Goal: Task Accomplishment & Management: Complete application form

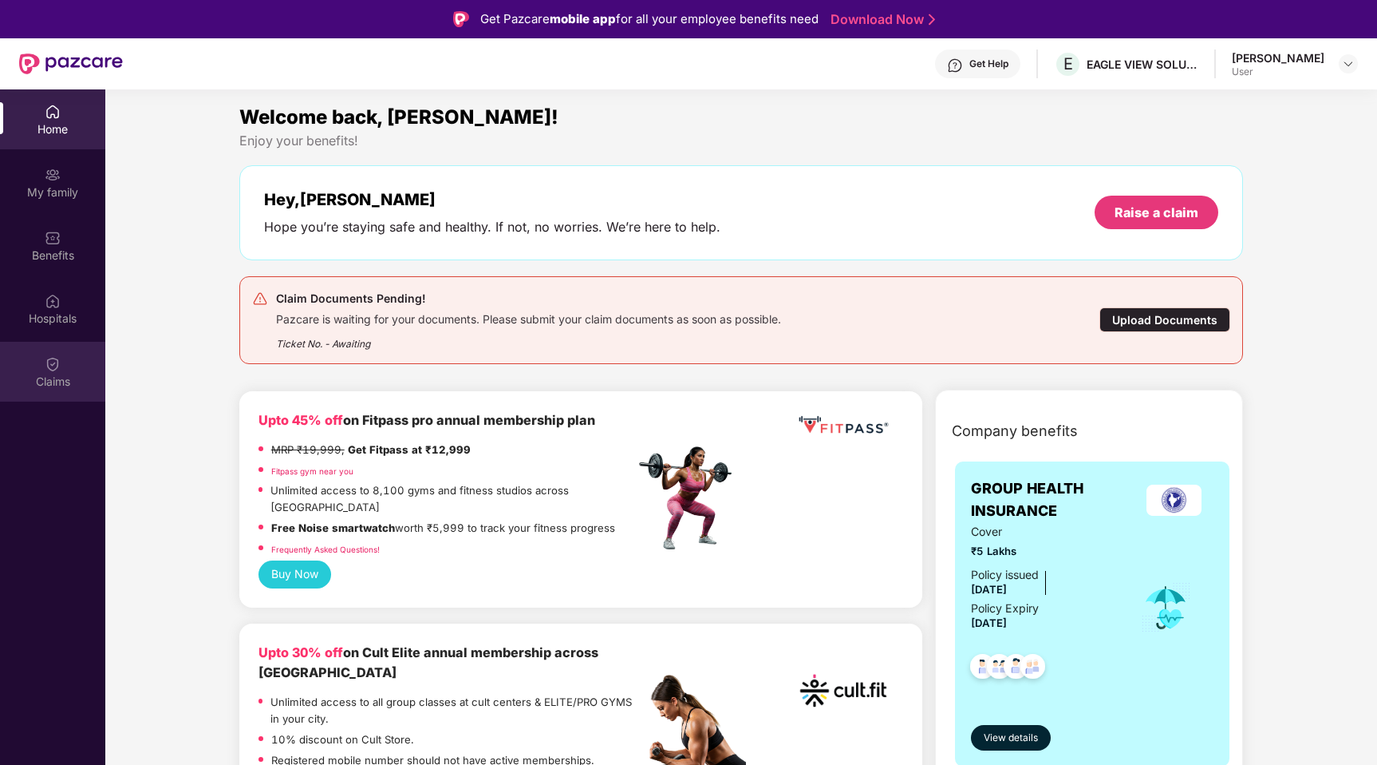
click at [41, 381] on div "Claims" at bounding box center [52, 381] width 105 height 16
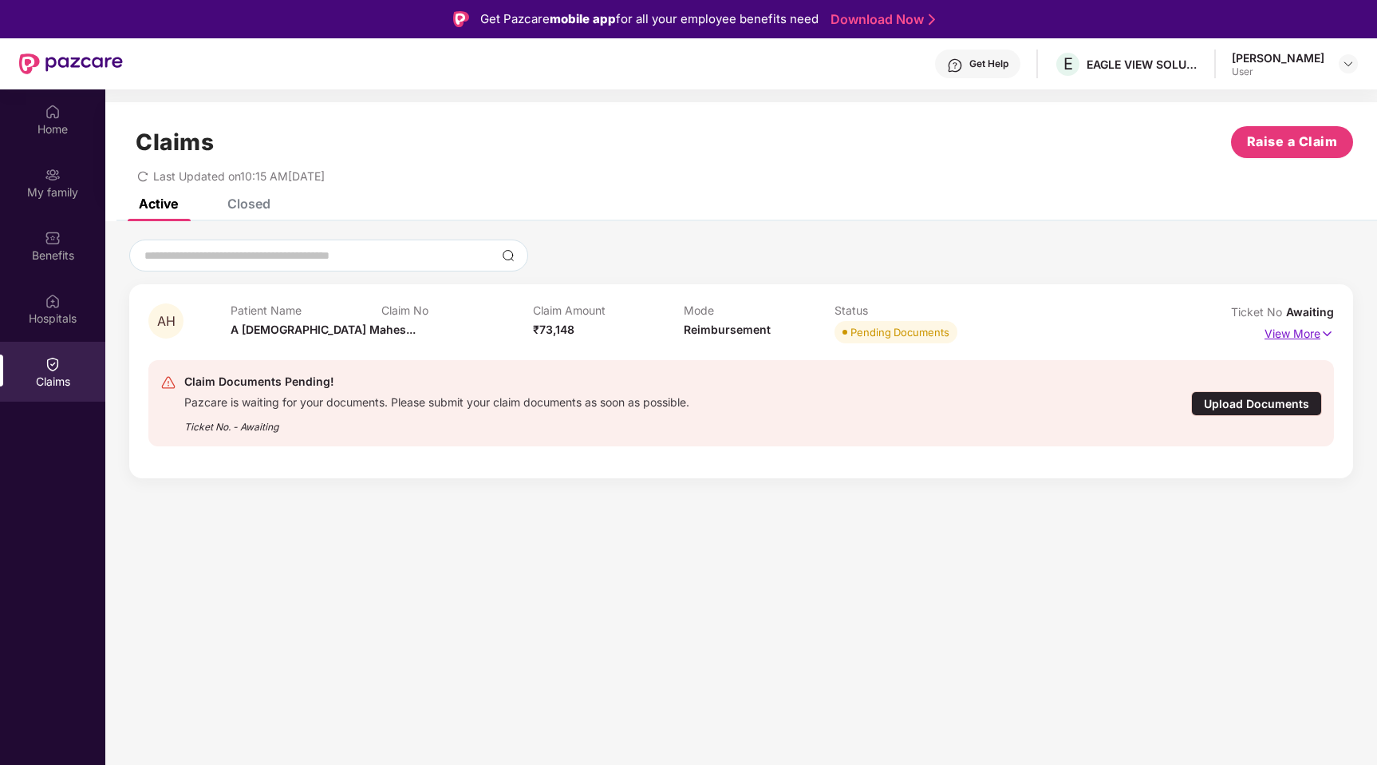
click at [1322, 330] on img at bounding box center [1328, 334] width 14 height 18
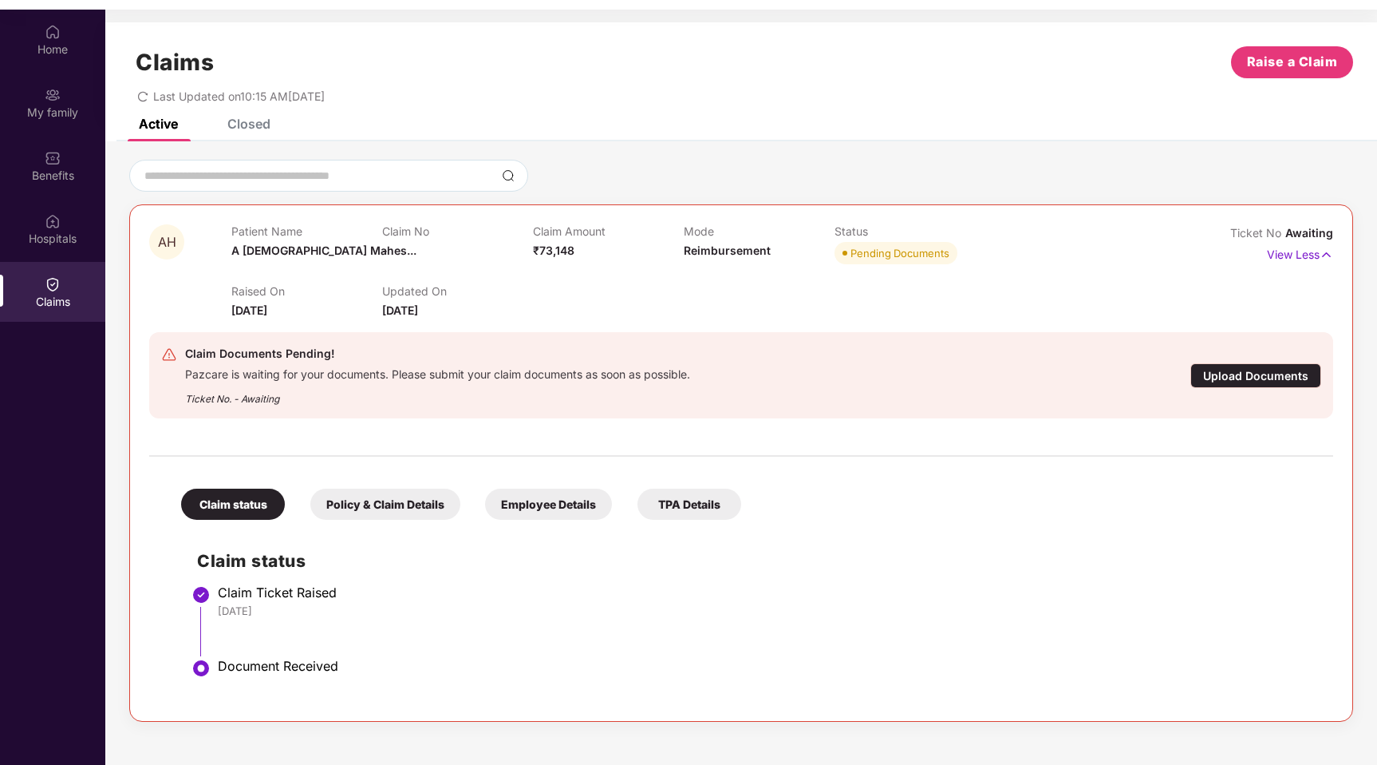
scroll to position [89, 0]
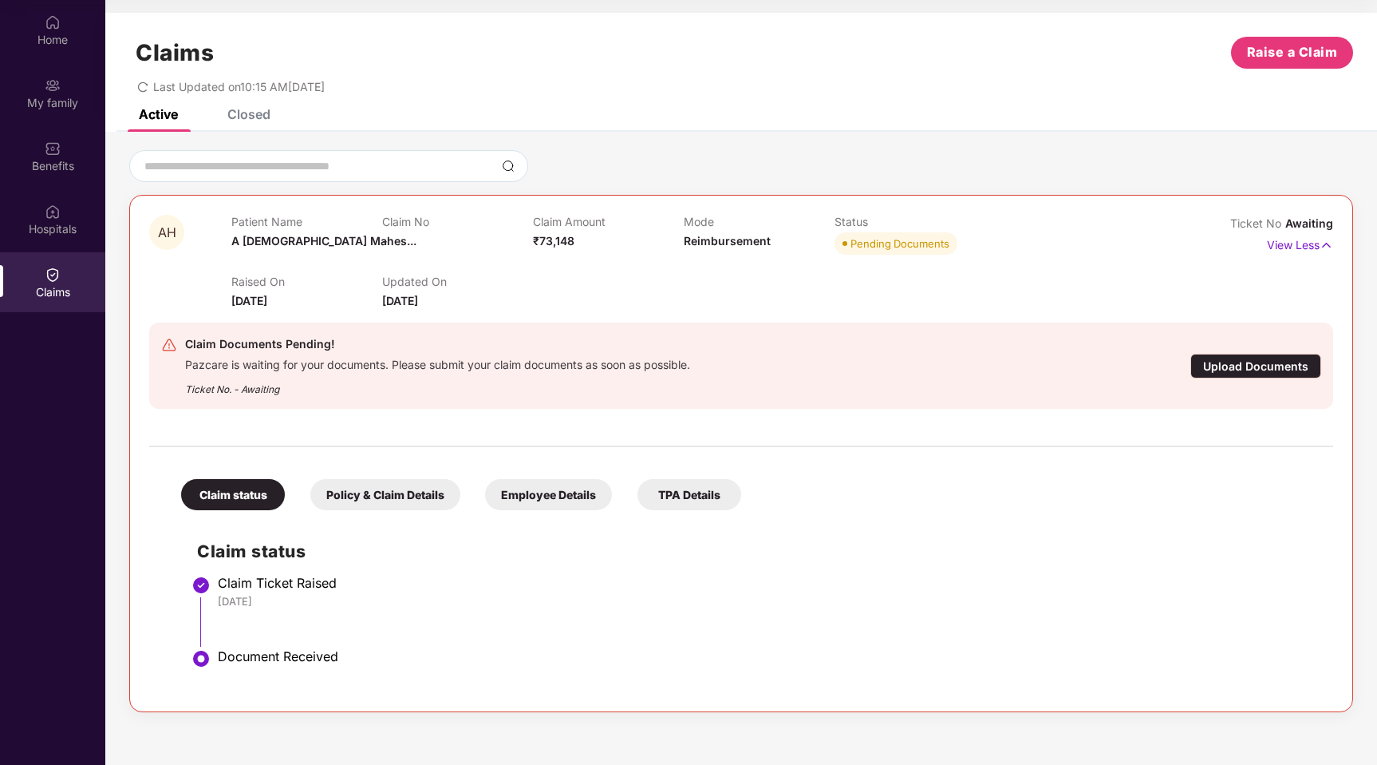
click at [370, 497] on div "Policy & Claim Details" at bounding box center [385, 494] width 150 height 31
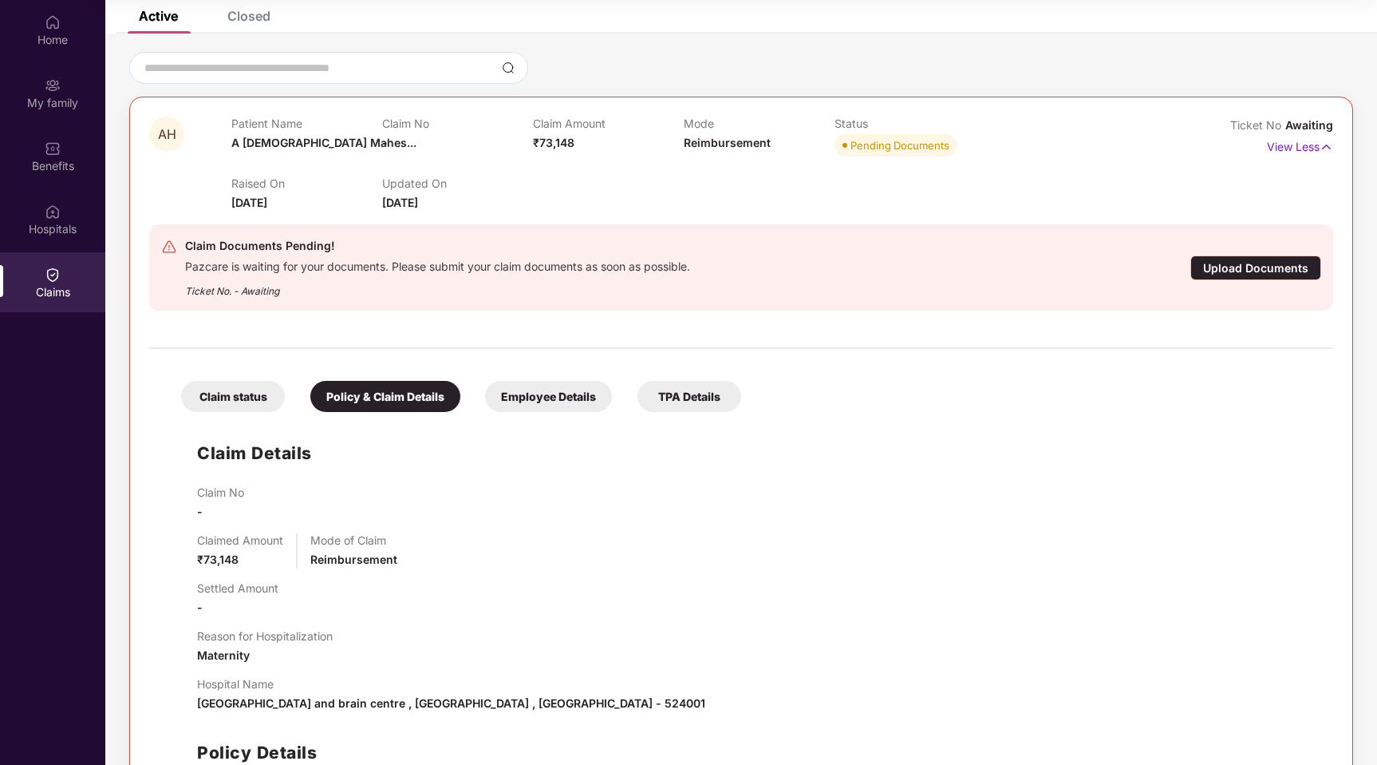
scroll to position [105, 0]
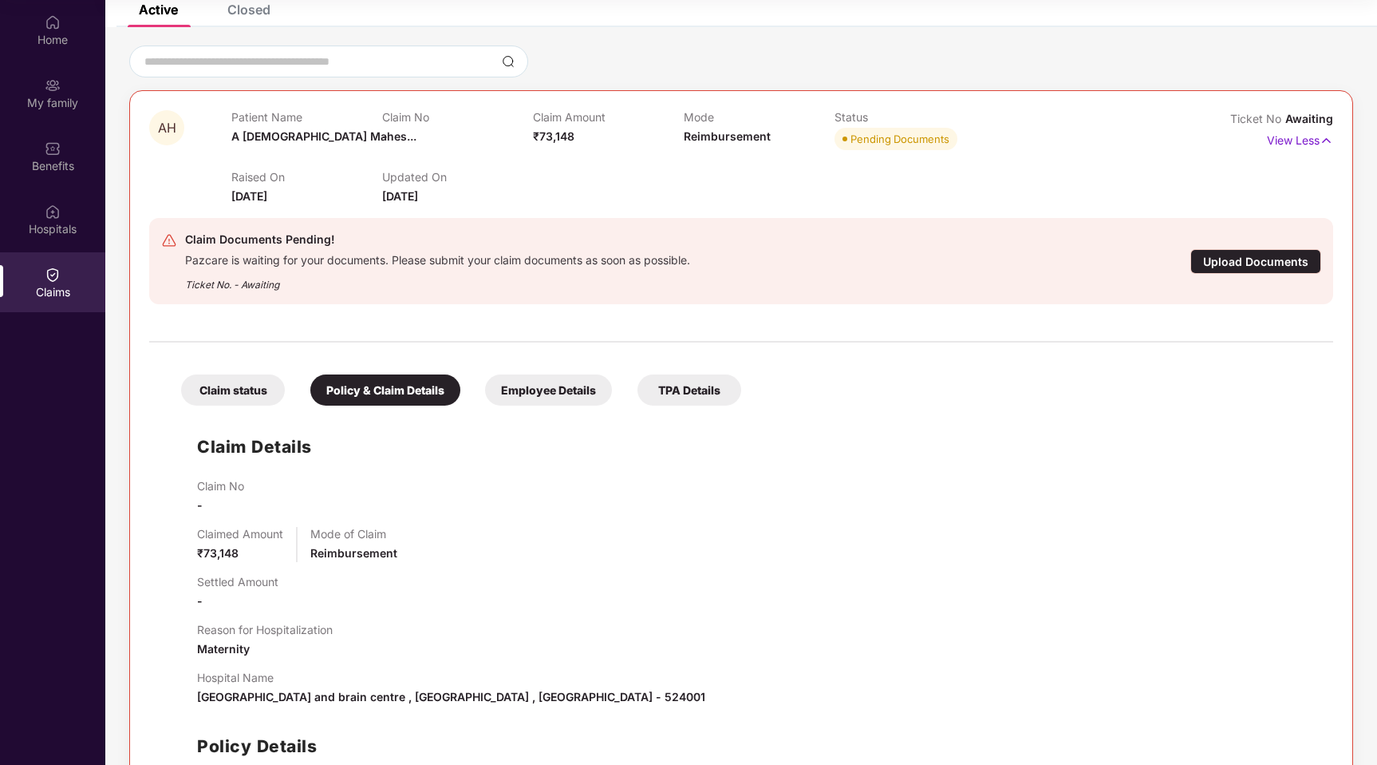
click at [1266, 253] on div "Upload Documents" at bounding box center [1256, 261] width 131 height 25
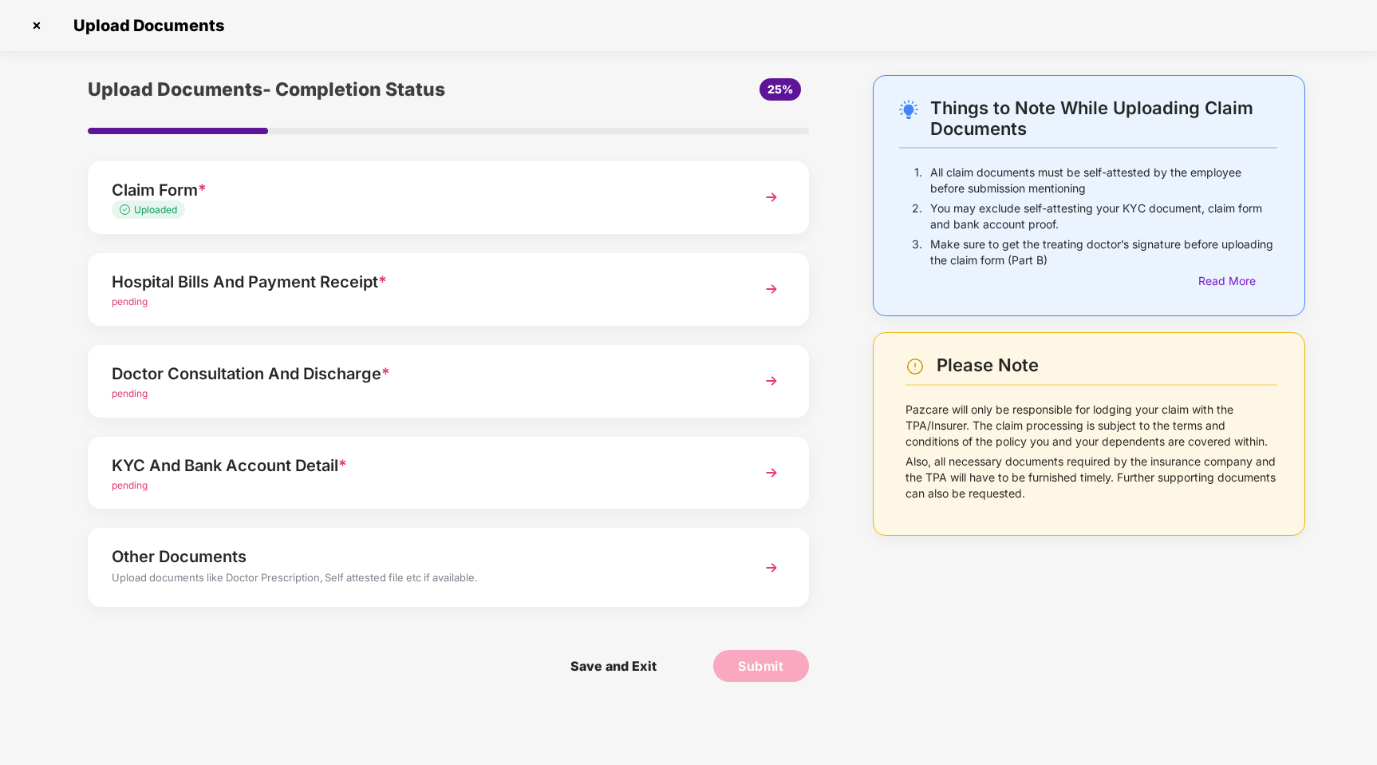
click at [766, 296] on img at bounding box center [771, 289] width 29 height 29
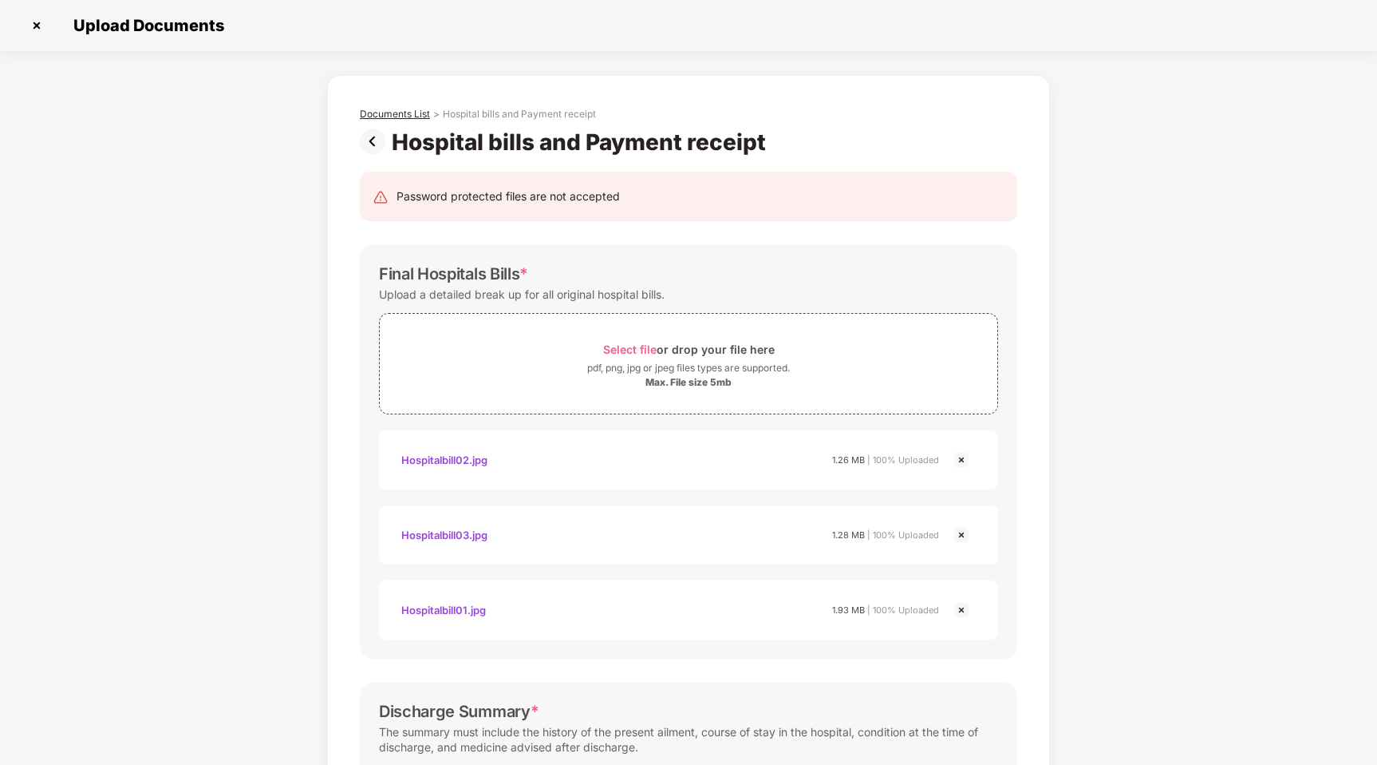
click at [410, 116] on div "Documents List" at bounding box center [395, 114] width 70 height 13
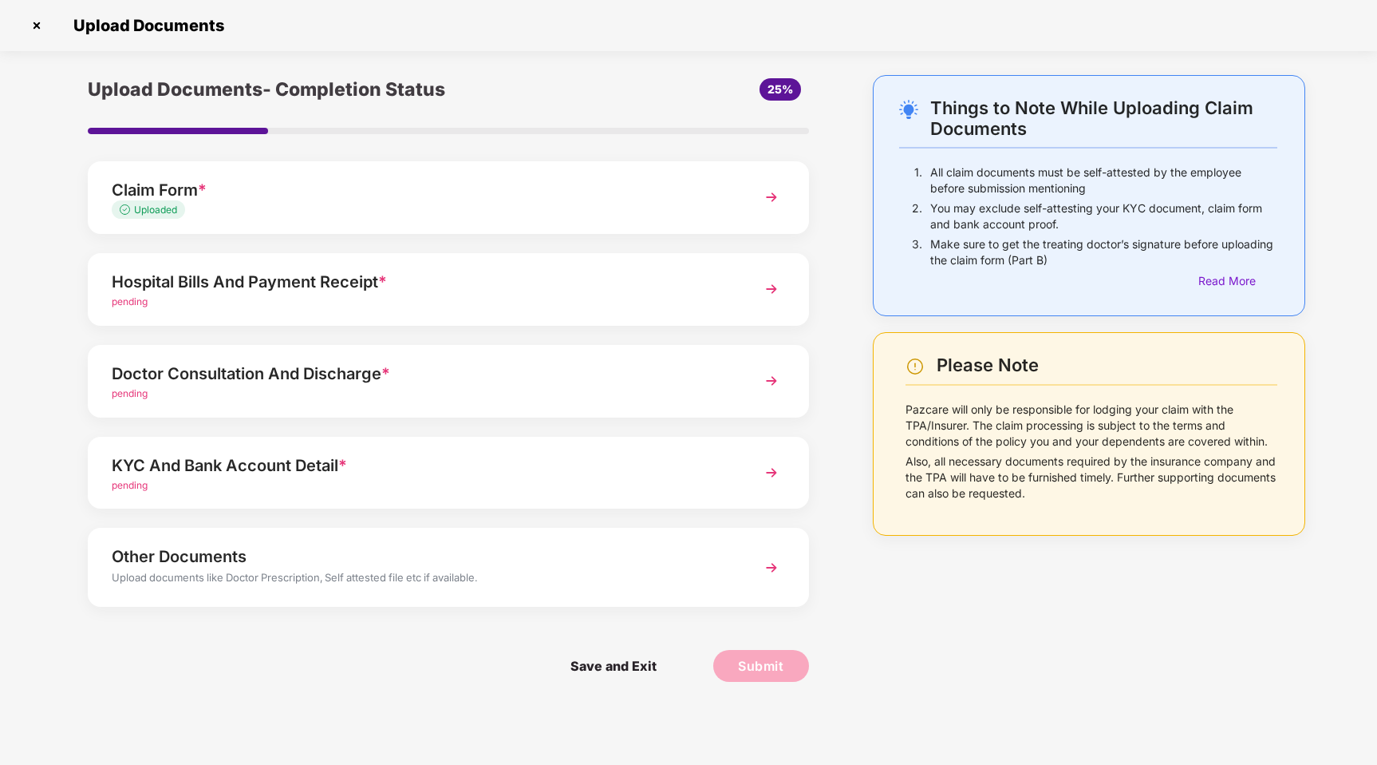
click at [394, 393] on div "pending" at bounding box center [420, 393] width 617 height 15
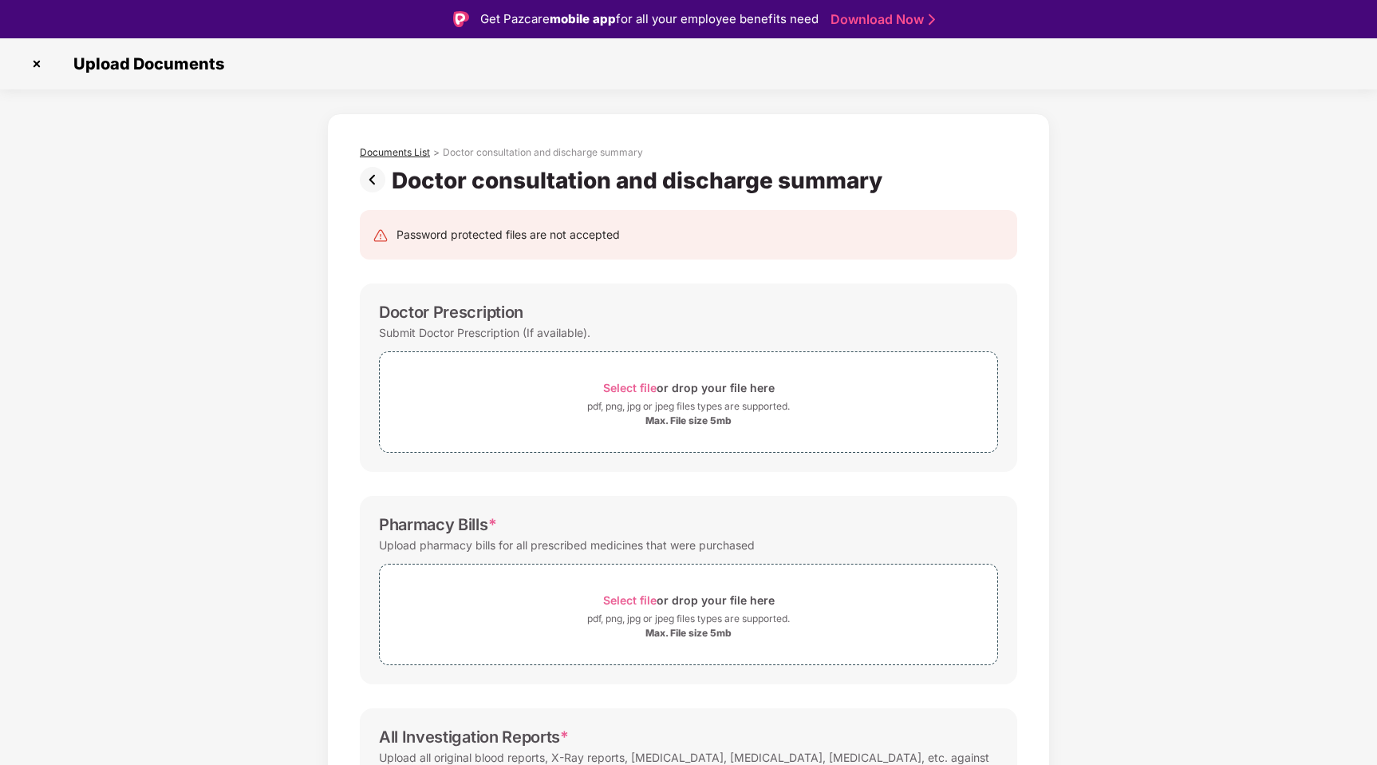
click at [400, 148] on div "Documents List" at bounding box center [395, 152] width 70 height 13
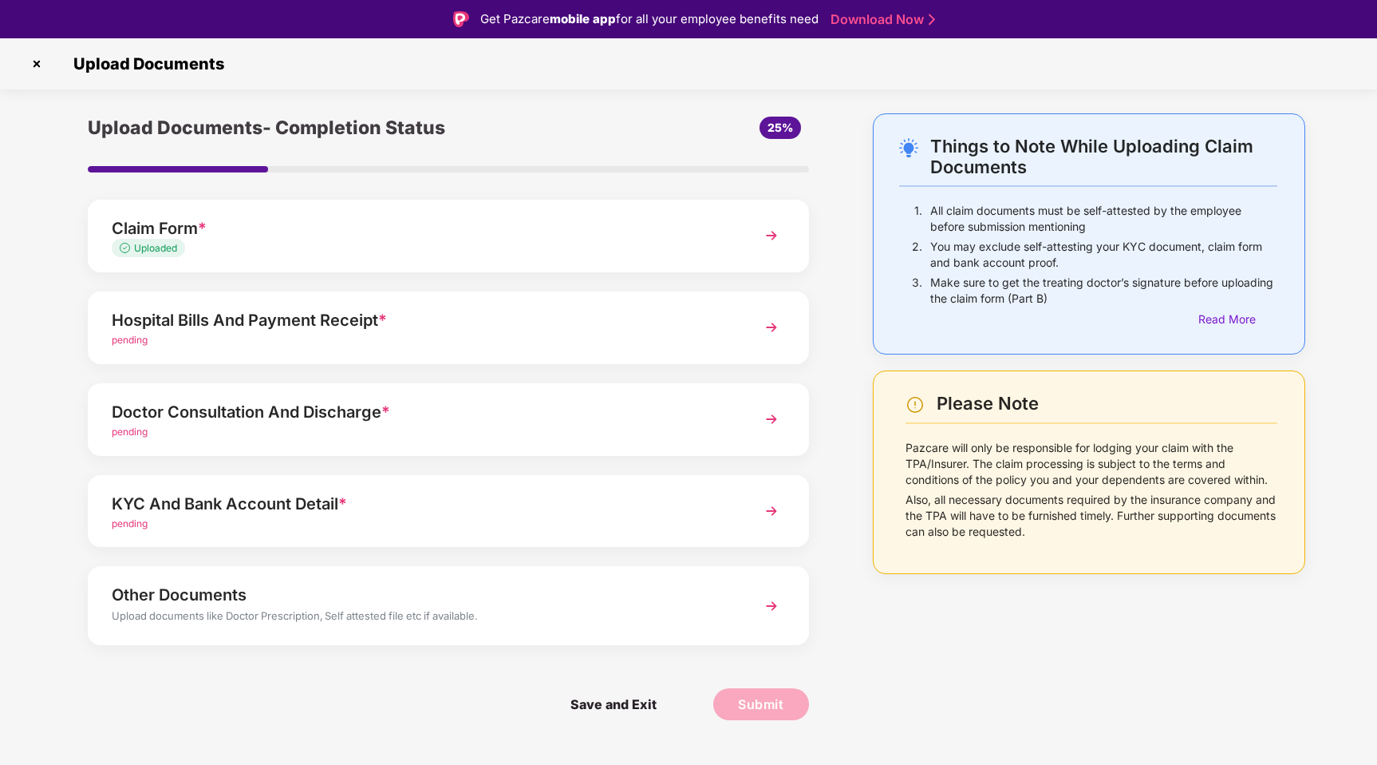
click at [354, 329] on div "Hospital Bills And Payment Receipt *" at bounding box center [420, 320] width 617 height 26
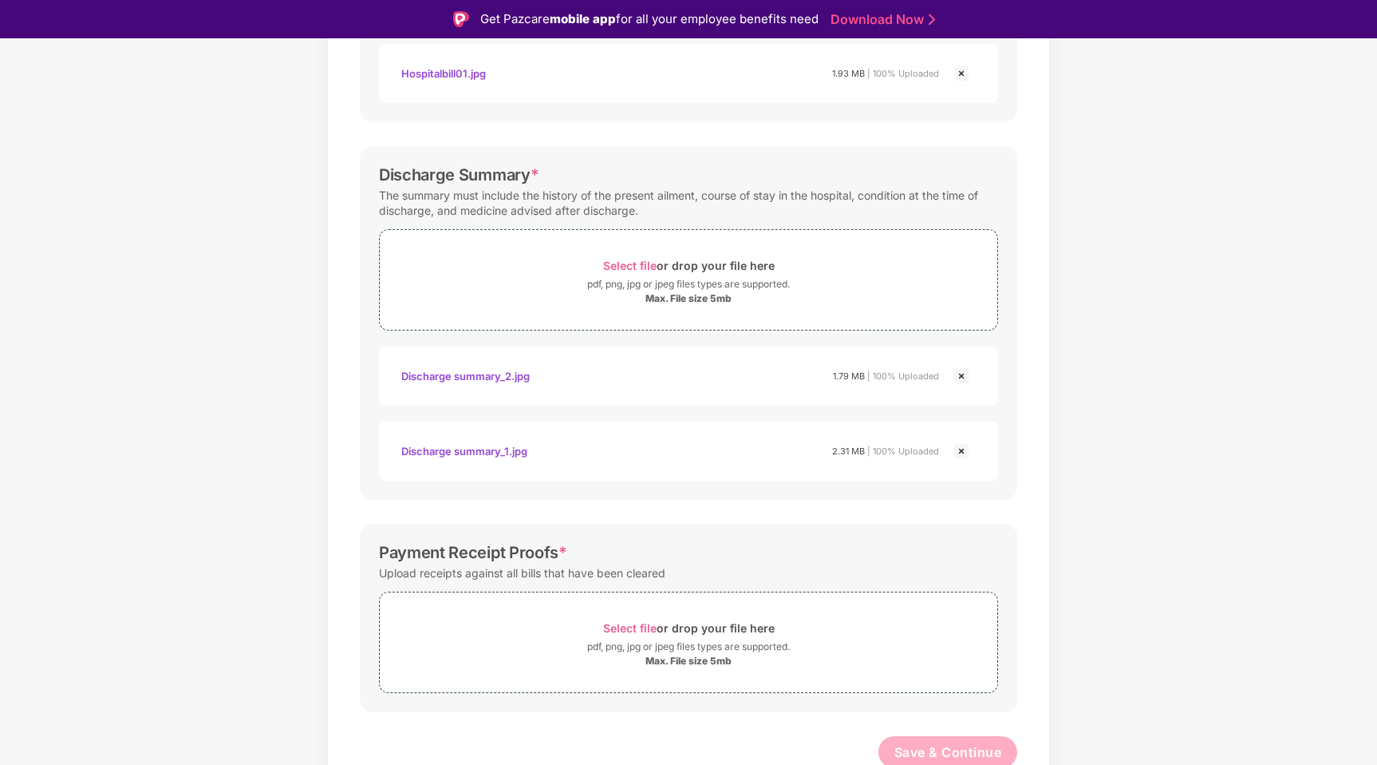
scroll to position [580, 0]
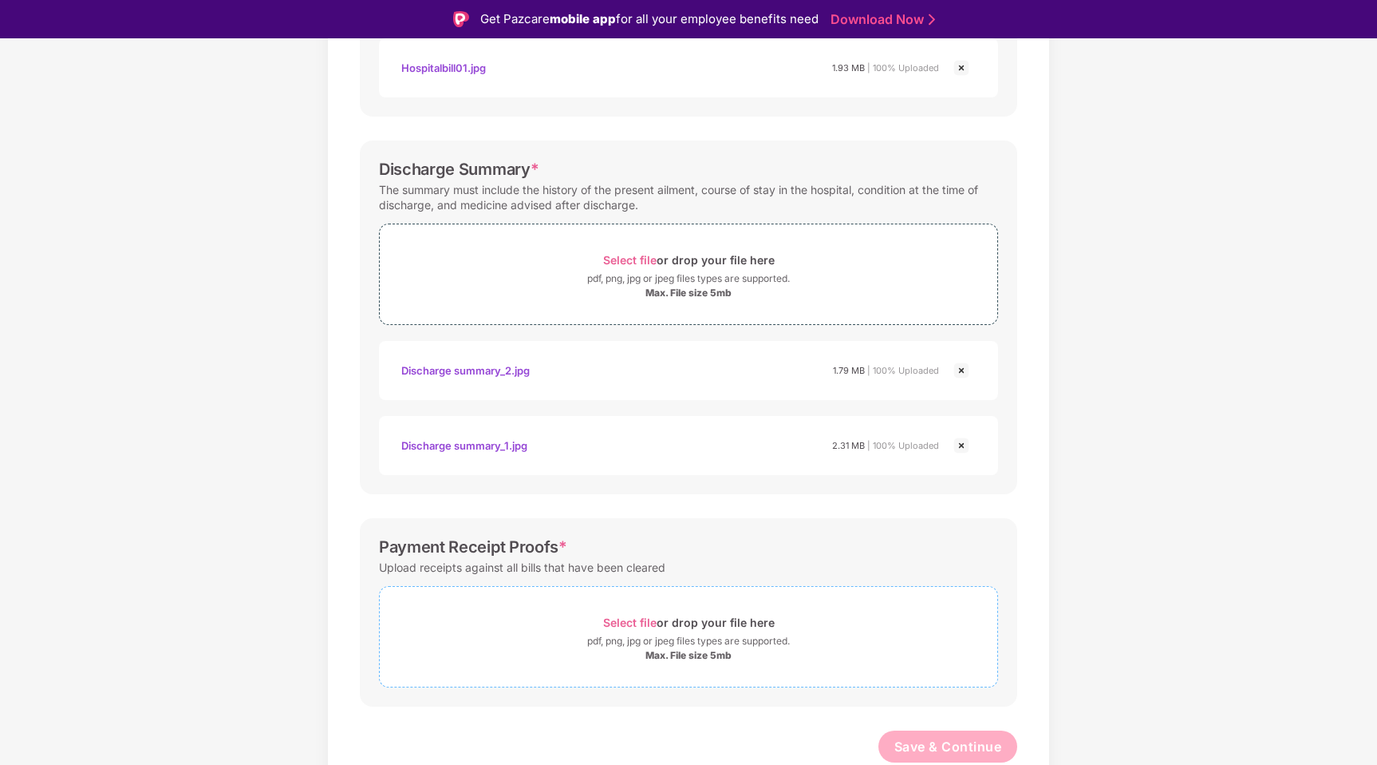
click at [681, 660] on div "Max. File size 5mb" at bounding box center [689, 655] width 86 height 13
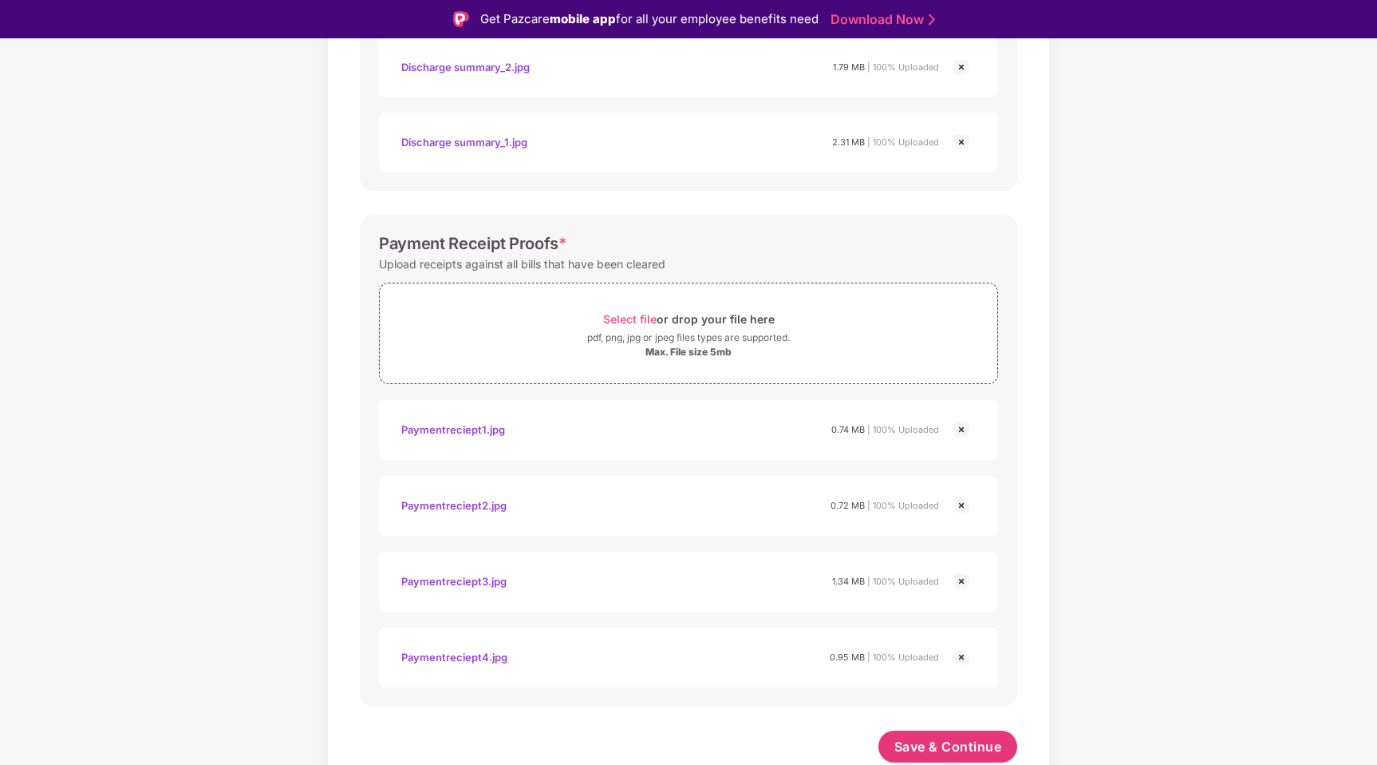
scroll to position [883, 0]
click at [941, 749] on span "Save & Continue" at bounding box center [949, 746] width 108 height 18
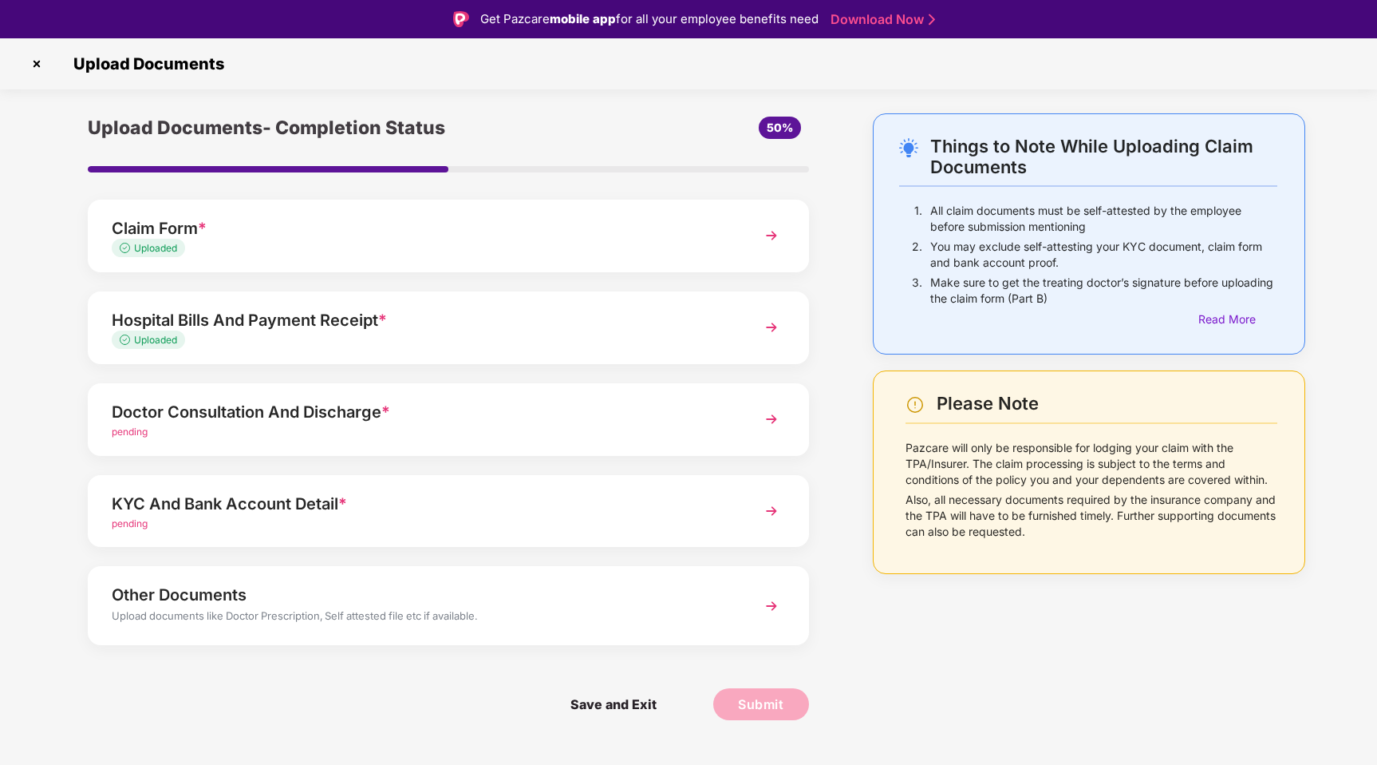
click at [509, 409] on div "Doctor Consultation And Discharge *" at bounding box center [420, 412] width 617 height 26
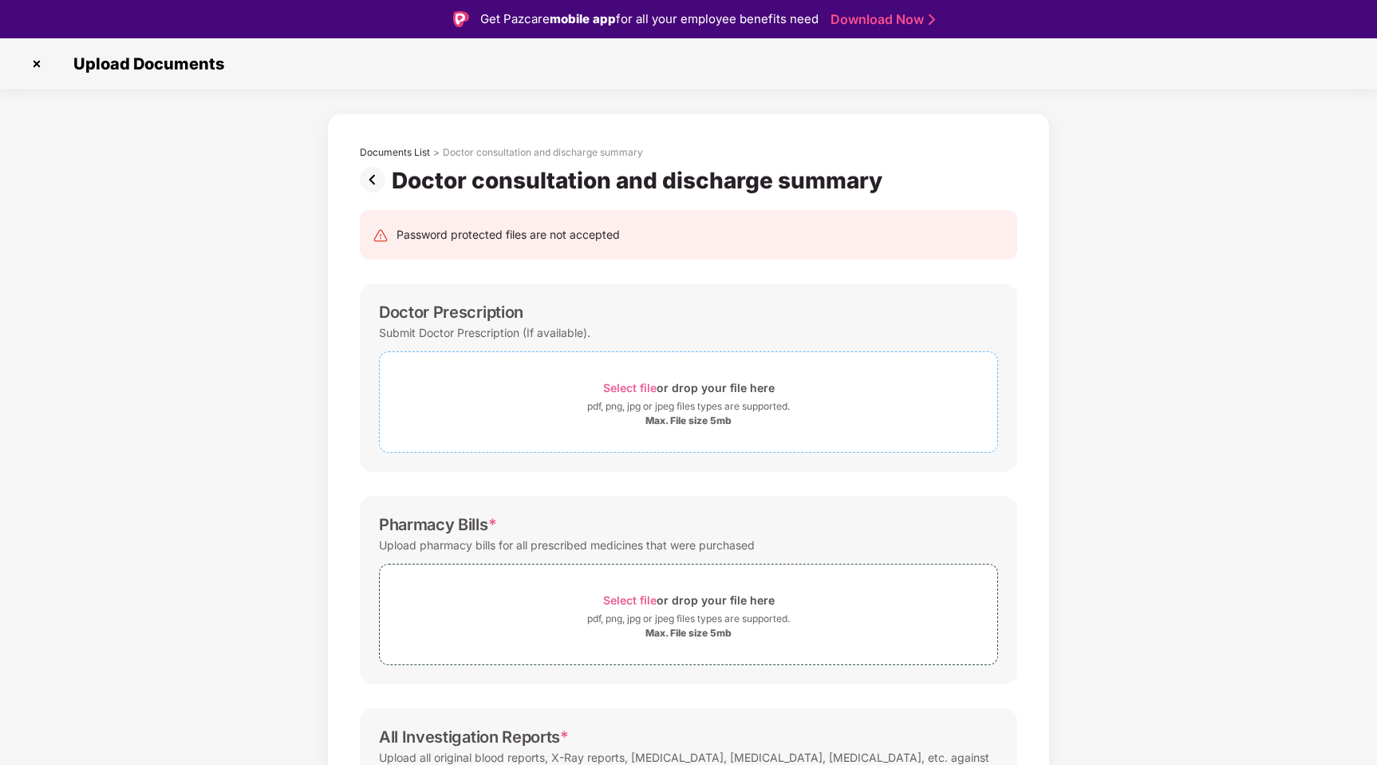
click at [711, 393] on div "Select file or drop your file here" at bounding box center [689, 388] width 172 height 22
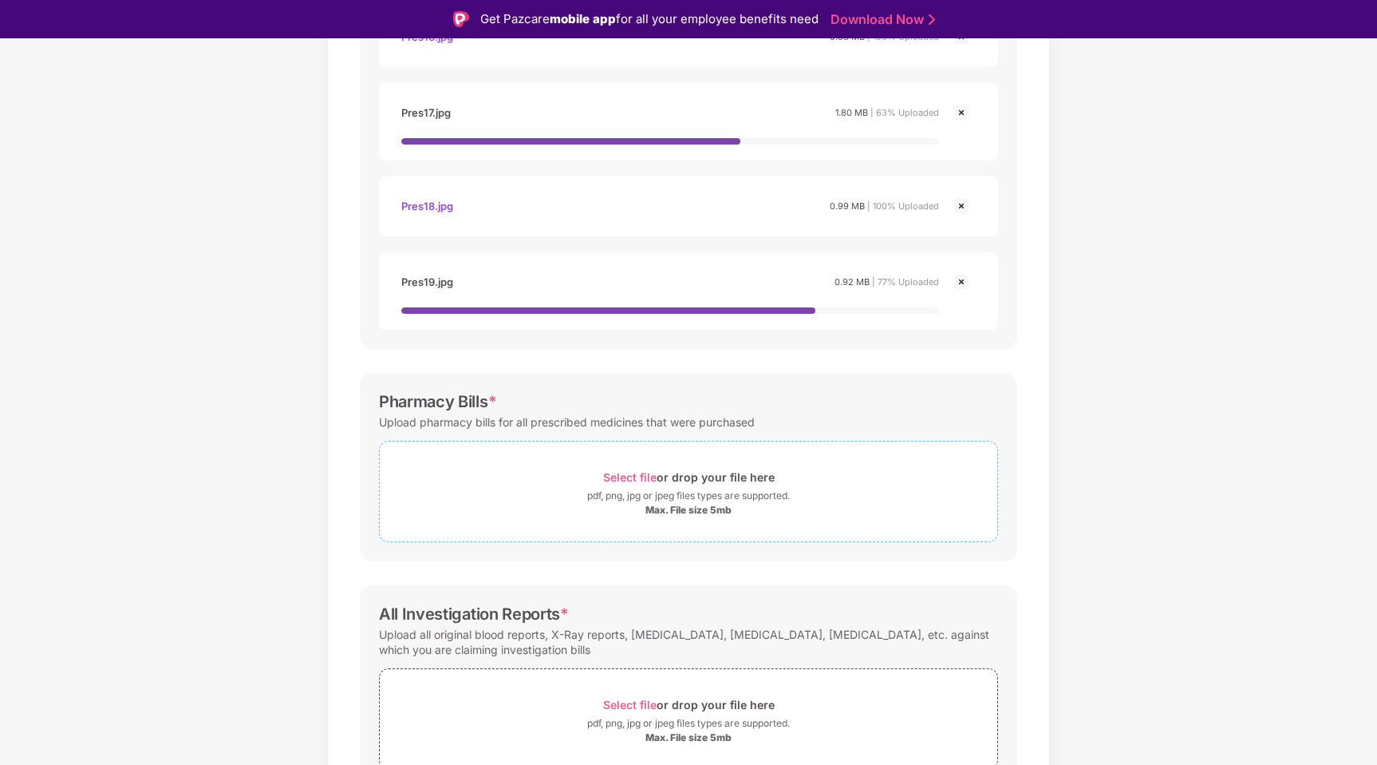
click at [711, 516] on div "Max. File size 5mb" at bounding box center [689, 510] width 86 height 13
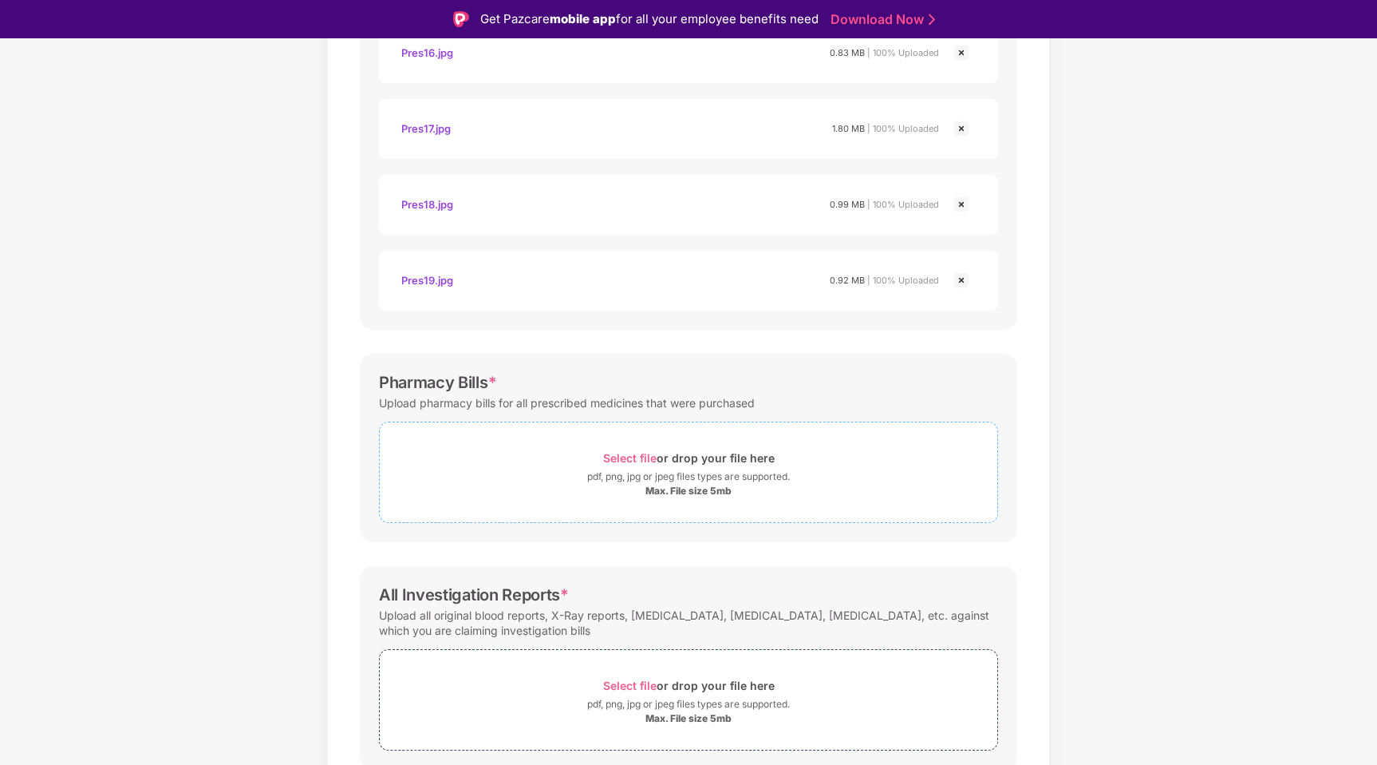
scroll to position [1582, 0]
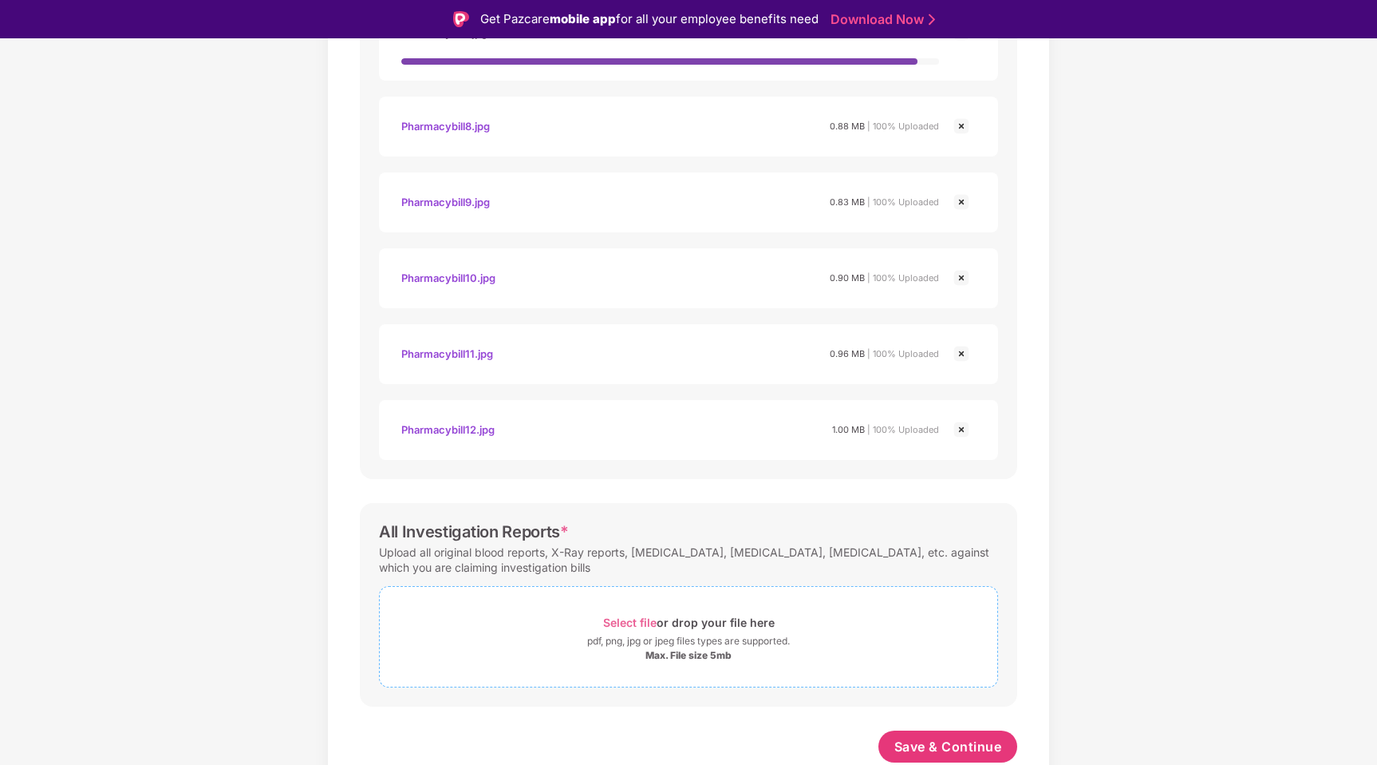
click at [688, 654] on div "Max. File size 5mb" at bounding box center [689, 655] width 86 height 13
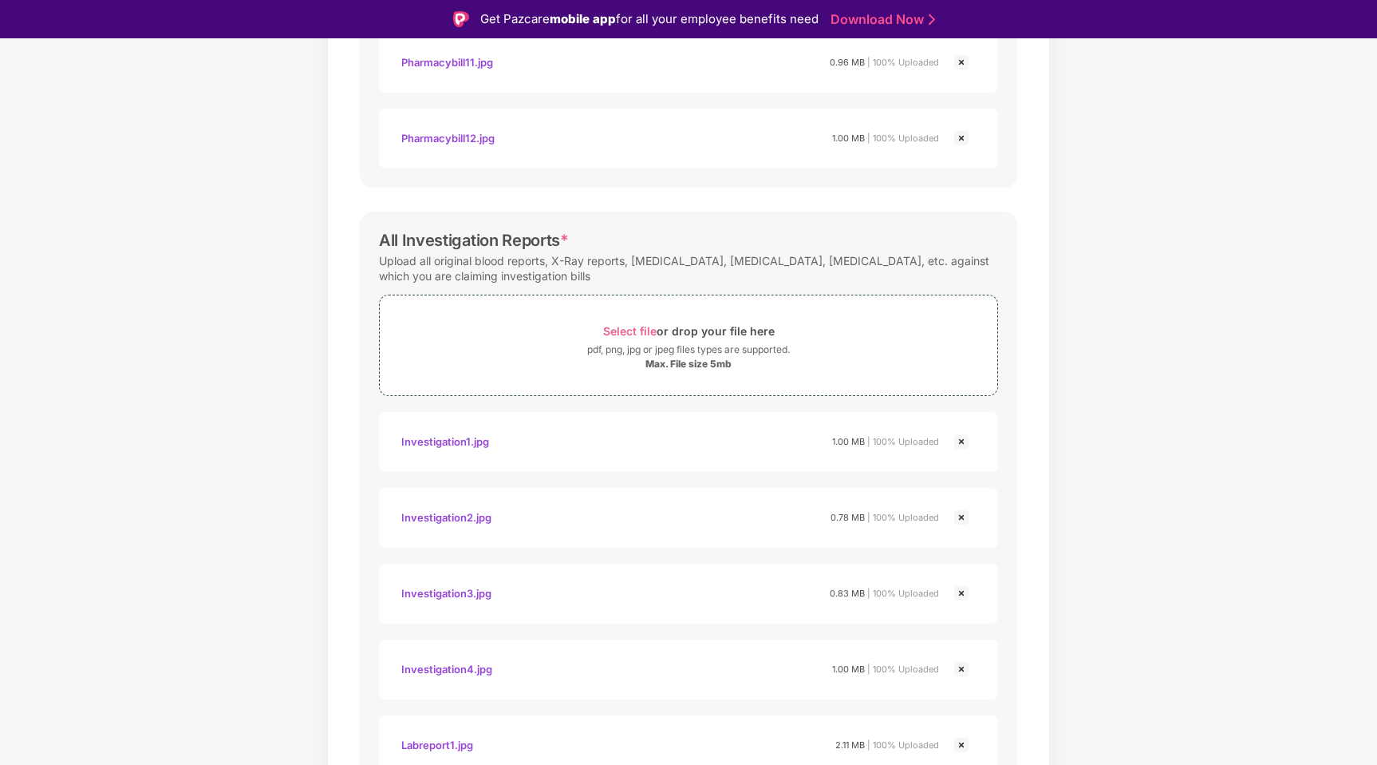
scroll to position [3162, 0]
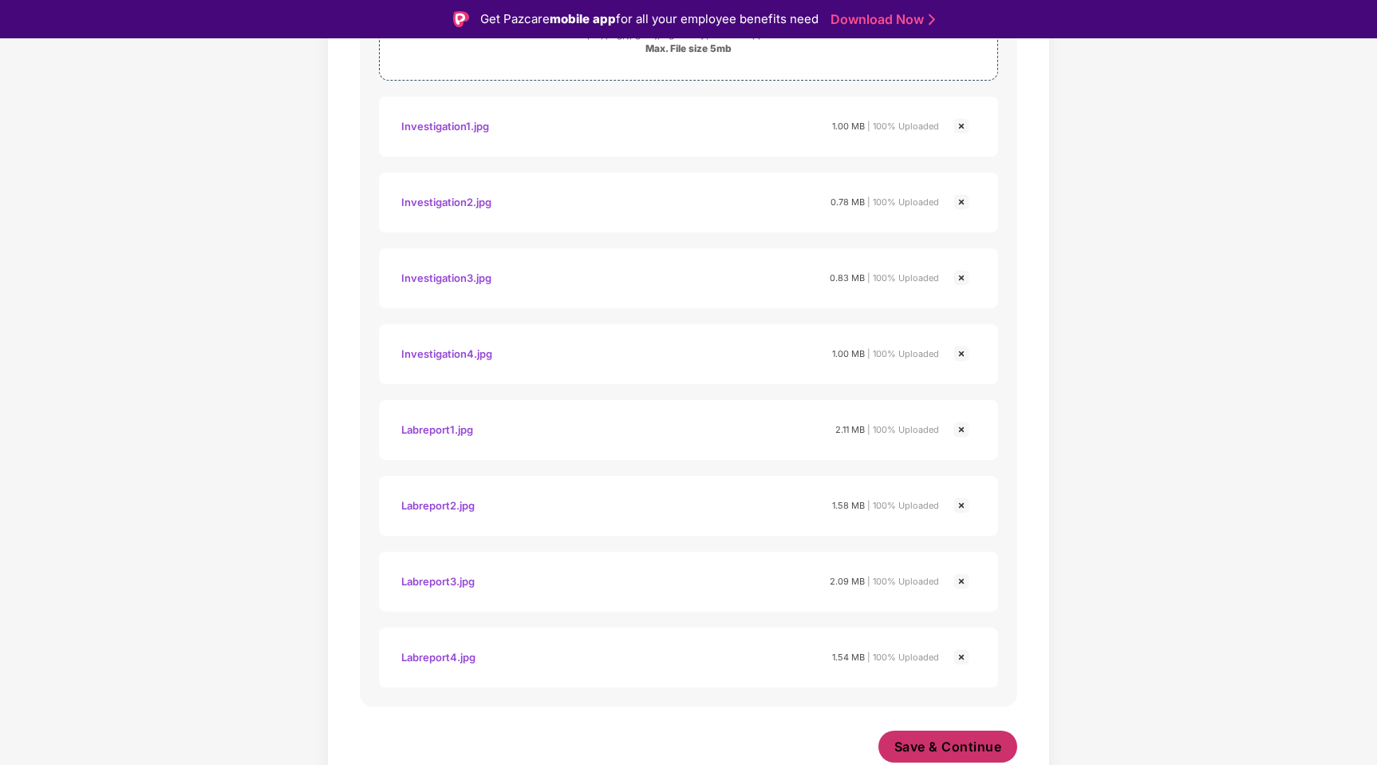
click at [963, 748] on span "Save & Continue" at bounding box center [949, 746] width 108 height 18
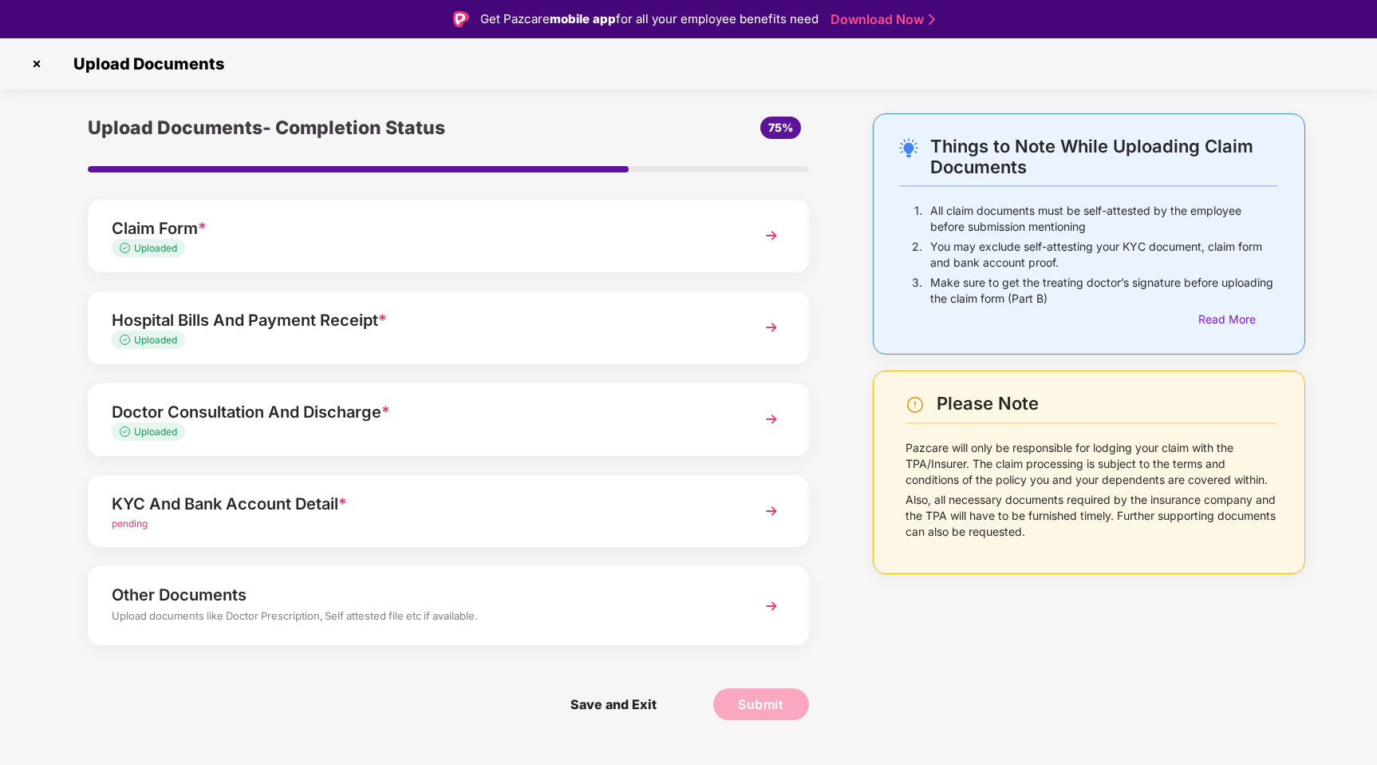
click at [342, 312] on div "Hospital Bills And Payment Receipt *" at bounding box center [420, 320] width 617 height 26
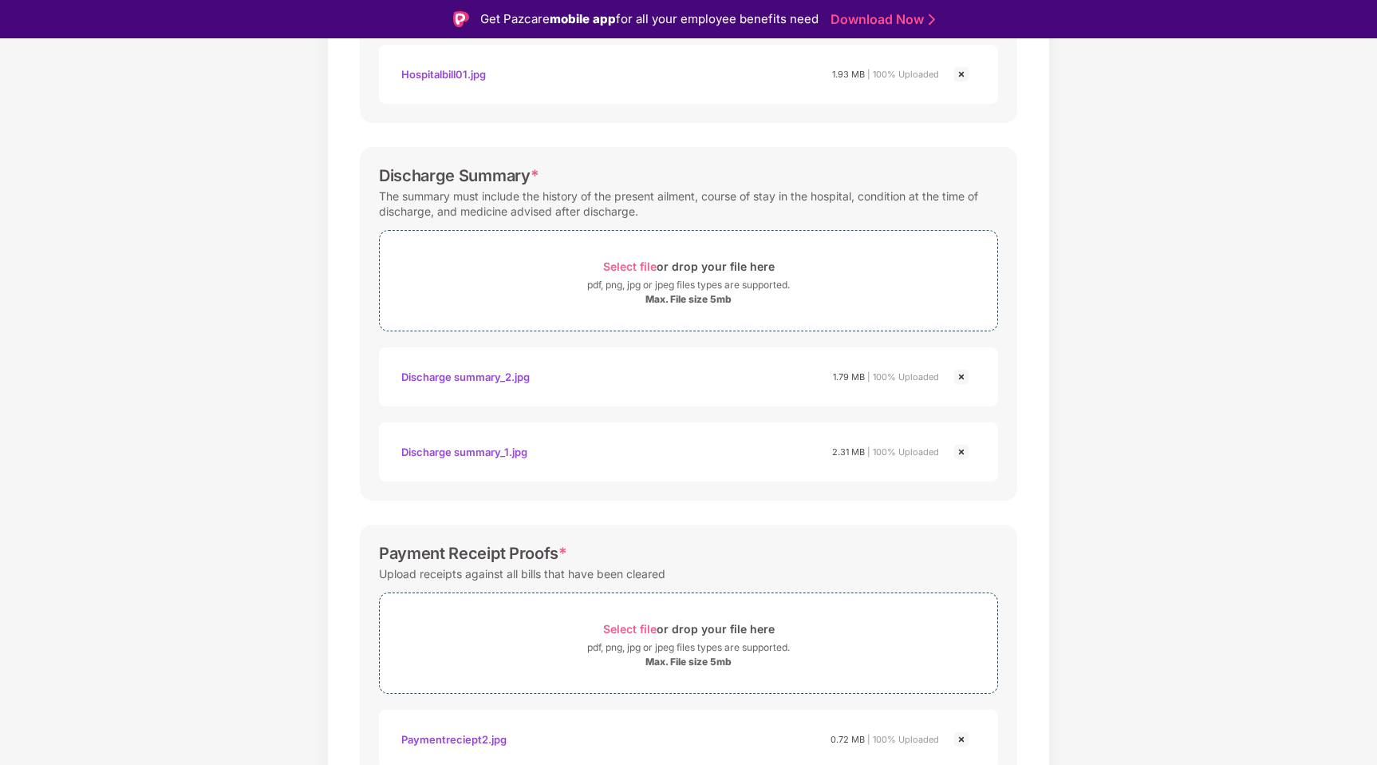
scroll to position [880, 0]
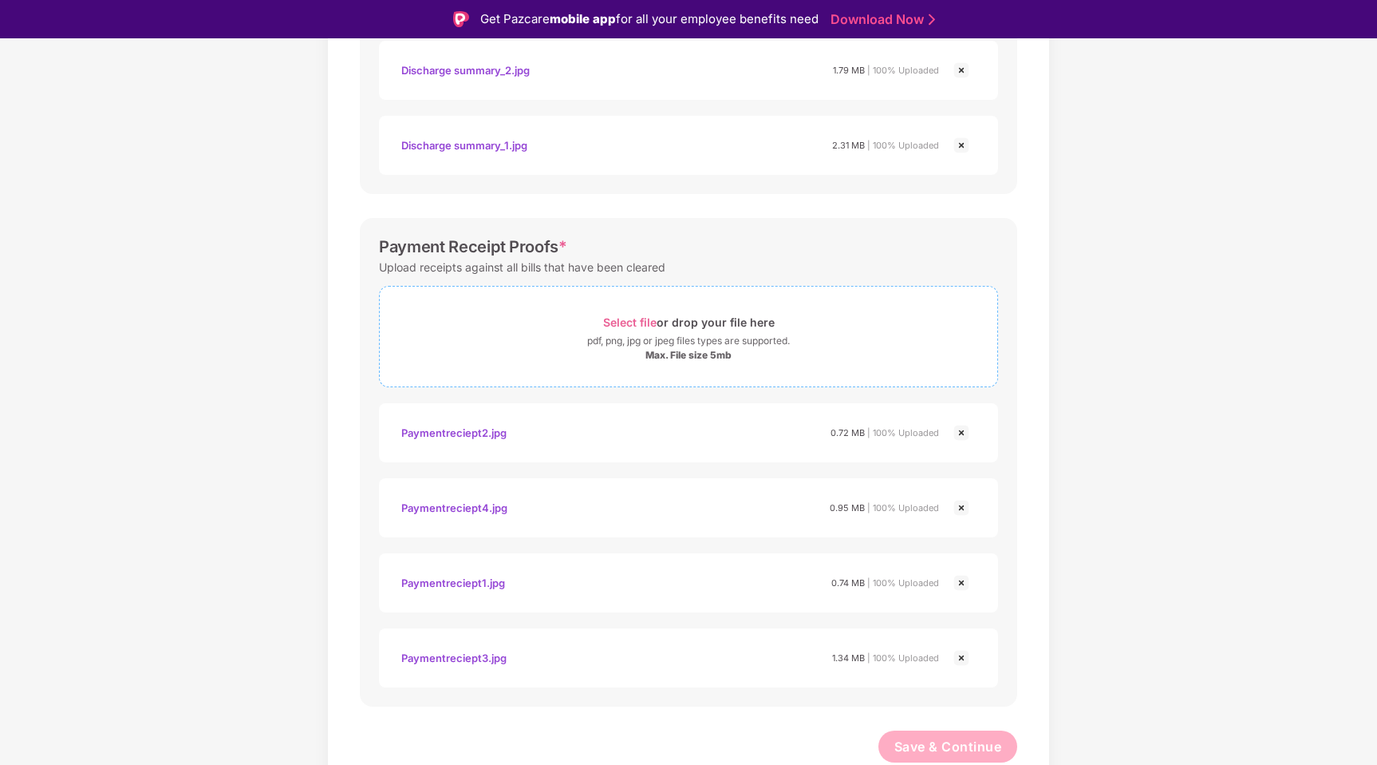
click at [718, 350] on div "Max. File size 5mb" at bounding box center [689, 355] width 86 height 13
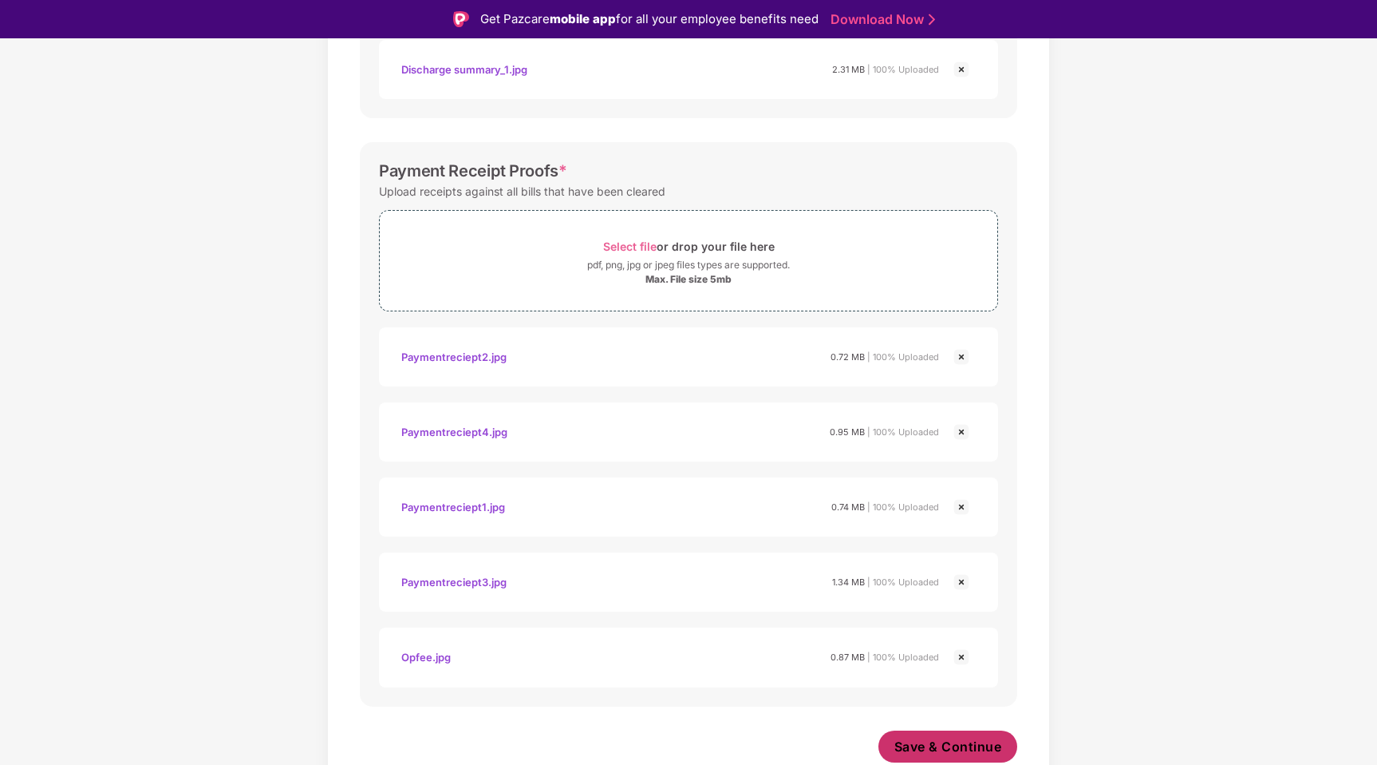
scroll to position [956, 0]
click at [944, 744] on span "Save & Continue" at bounding box center [949, 746] width 108 height 18
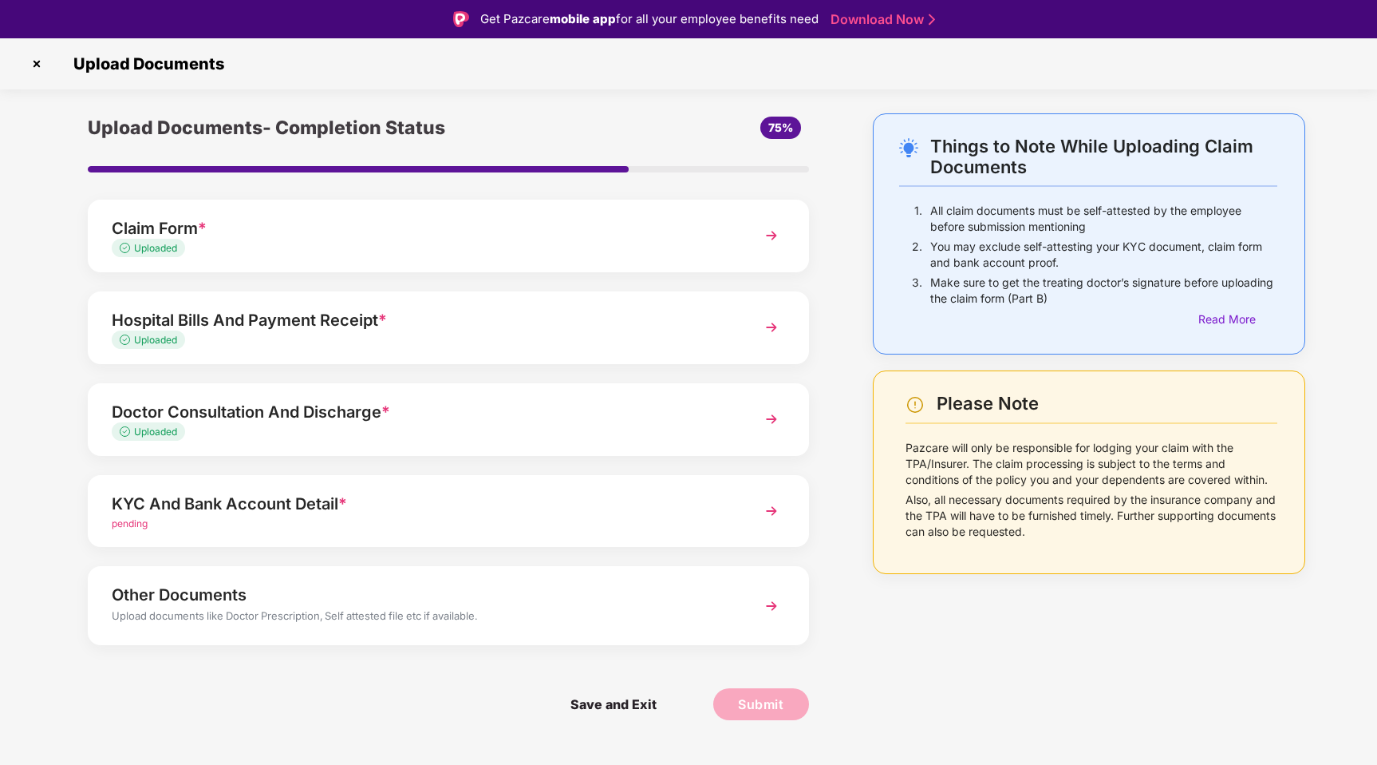
click at [400, 242] on div "Uploaded" at bounding box center [420, 248] width 617 height 15
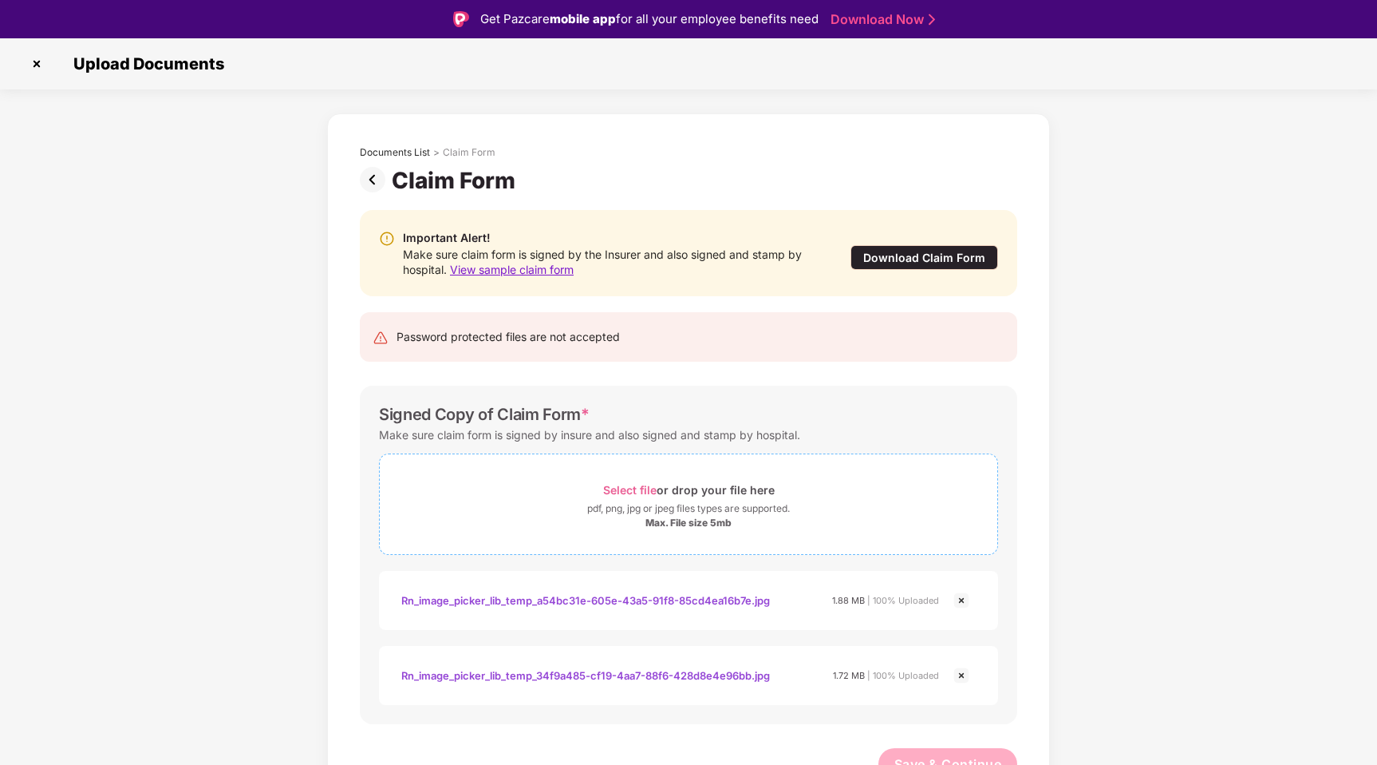
scroll to position [18, 0]
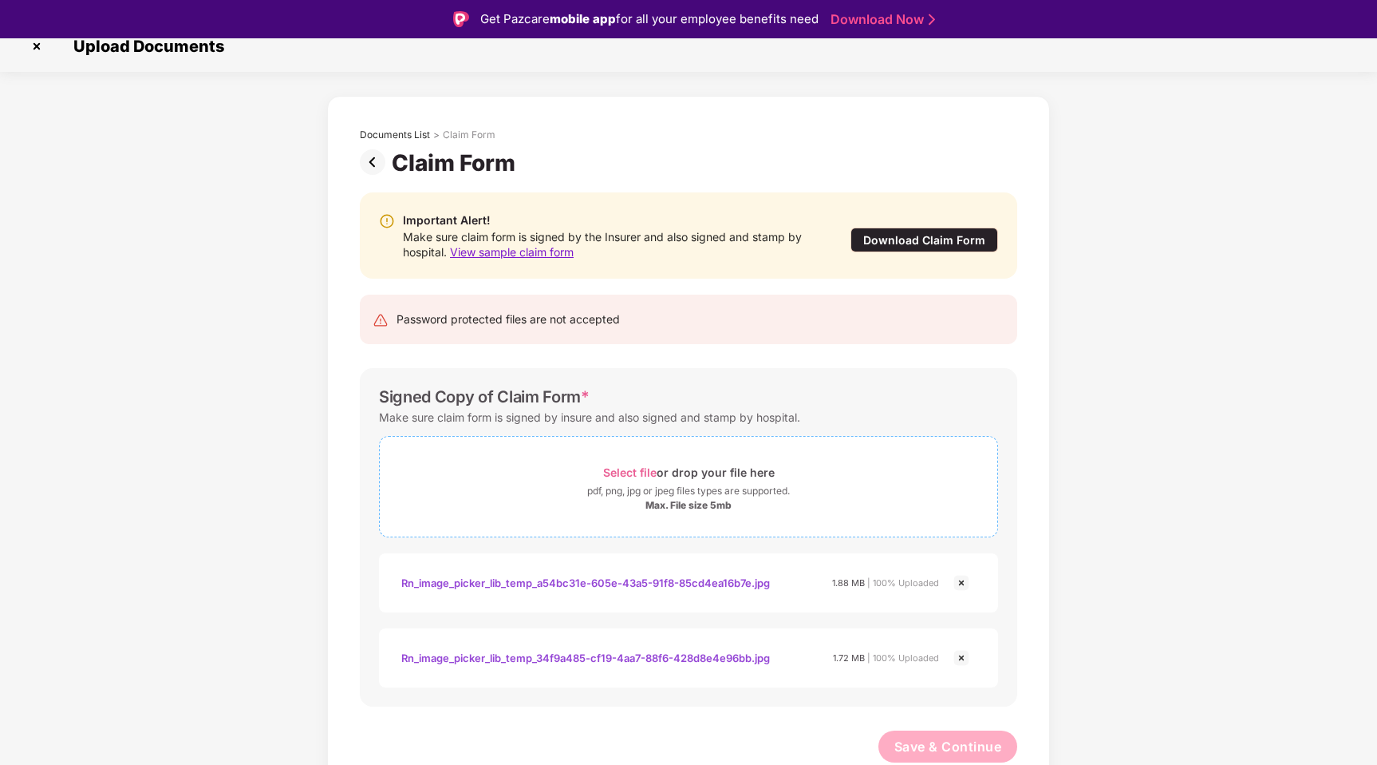
click at [687, 502] on div "Max. File size 5mb" at bounding box center [689, 505] width 86 height 13
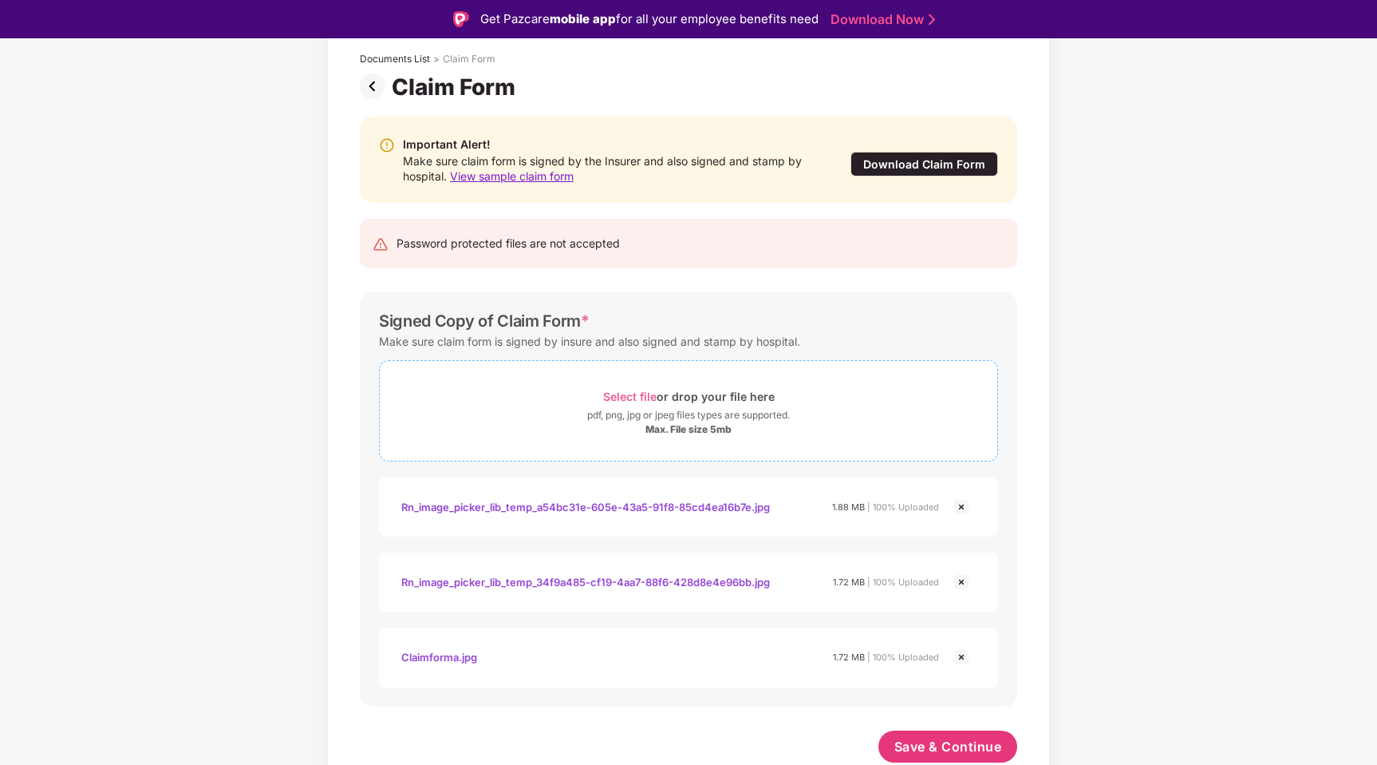
scroll to position [93, 0]
click at [711, 405] on div "Select file or drop your file here" at bounding box center [689, 396] width 172 height 22
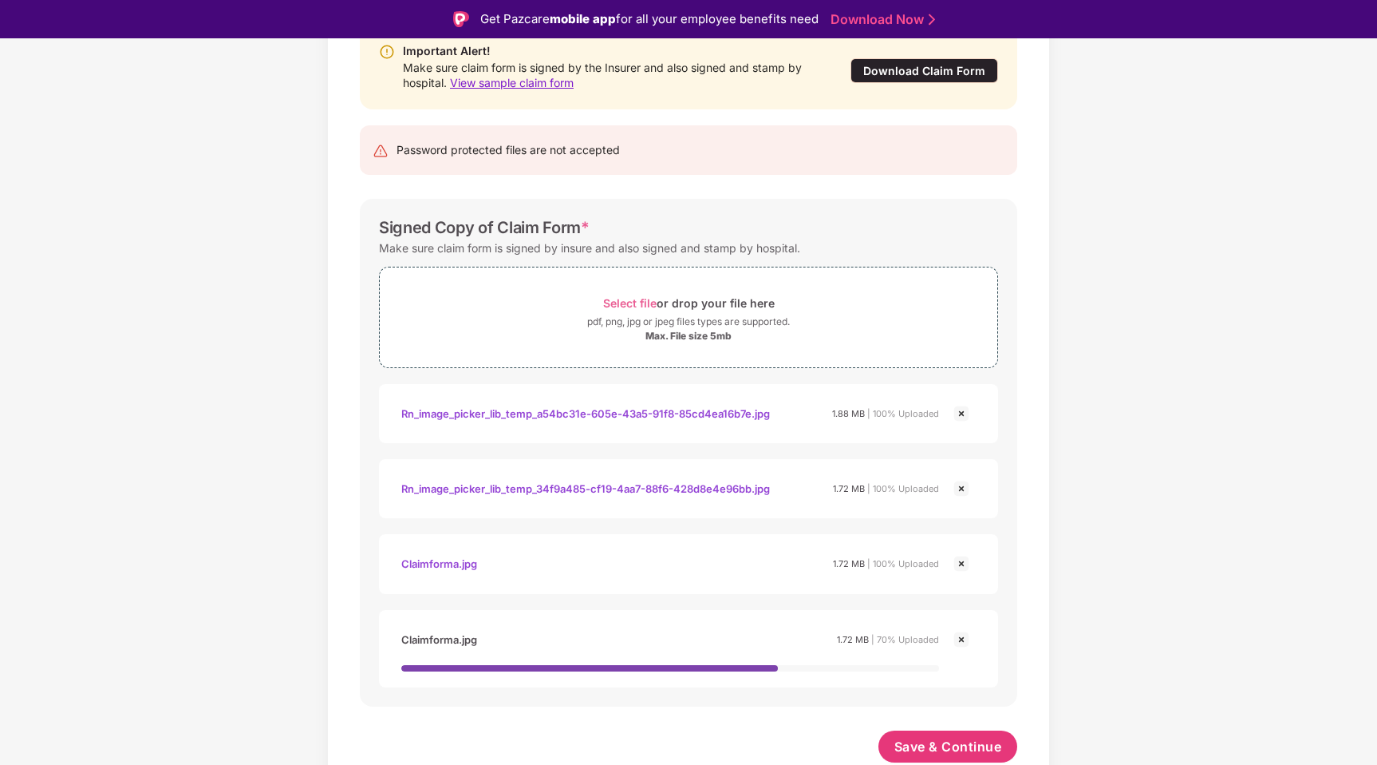
click at [969, 643] on img at bounding box center [961, 639] width 19 height 19
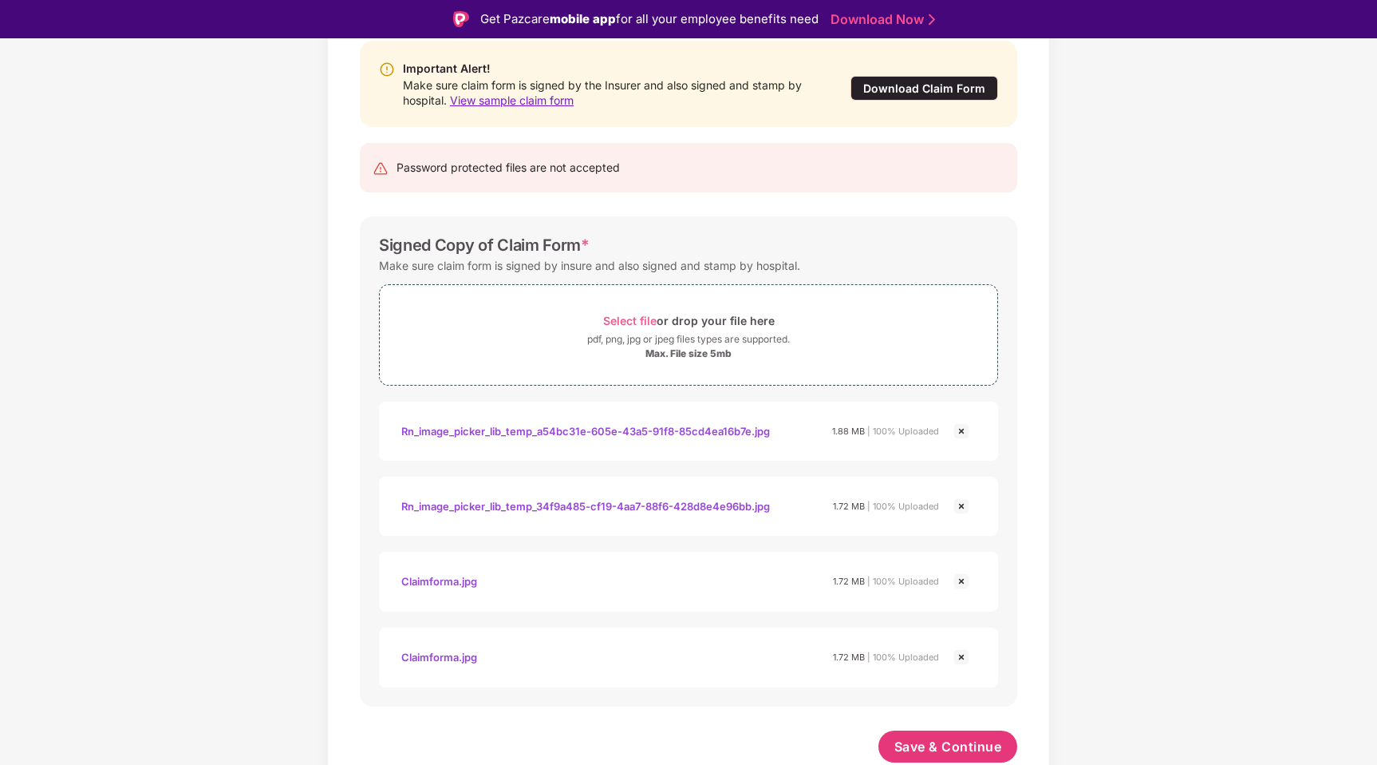
scroll to position [169, 0]
click at [958, 659] on img at bounding box center [961, 656] width 19 height 19
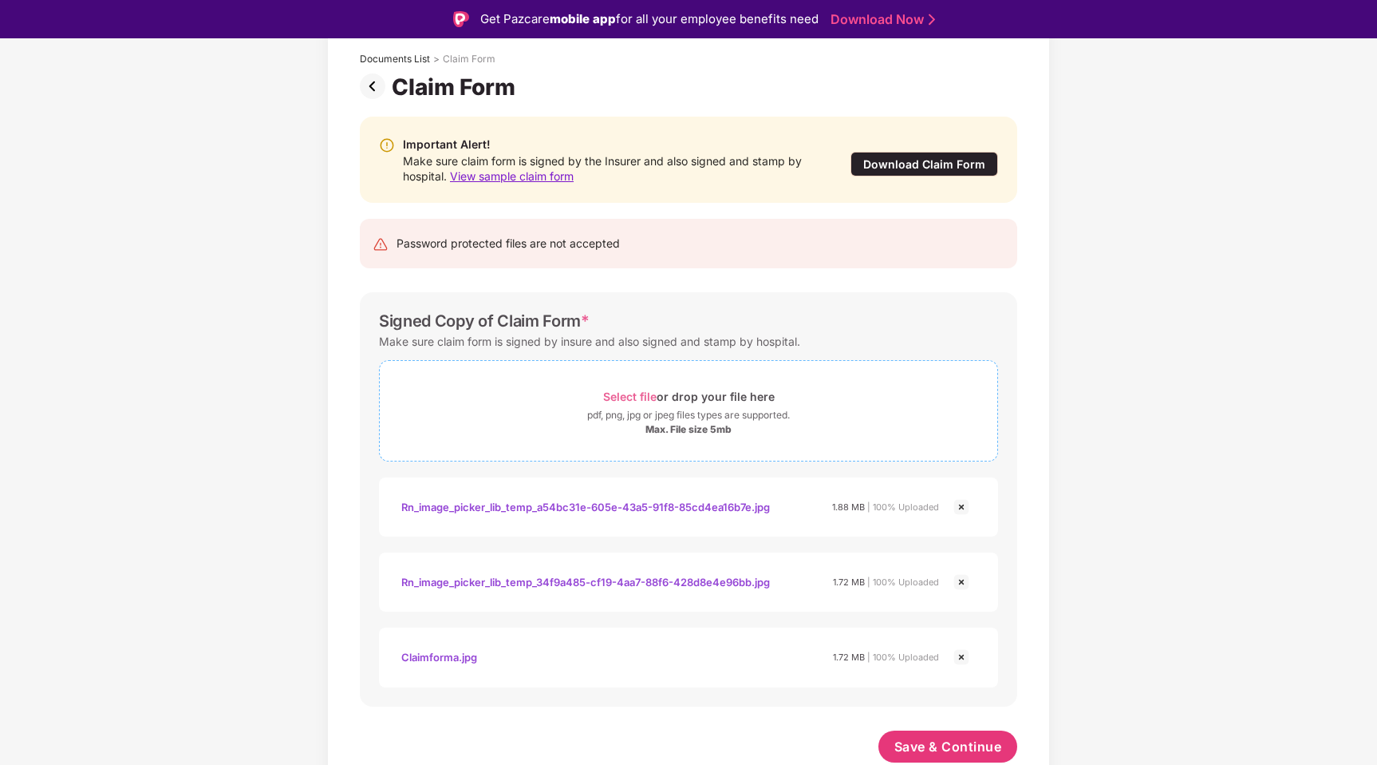
click at [677, 409] on div "pdf, png, jpg or jpeg files types are supported." at bounding box center [688, 415] width 203 height 16
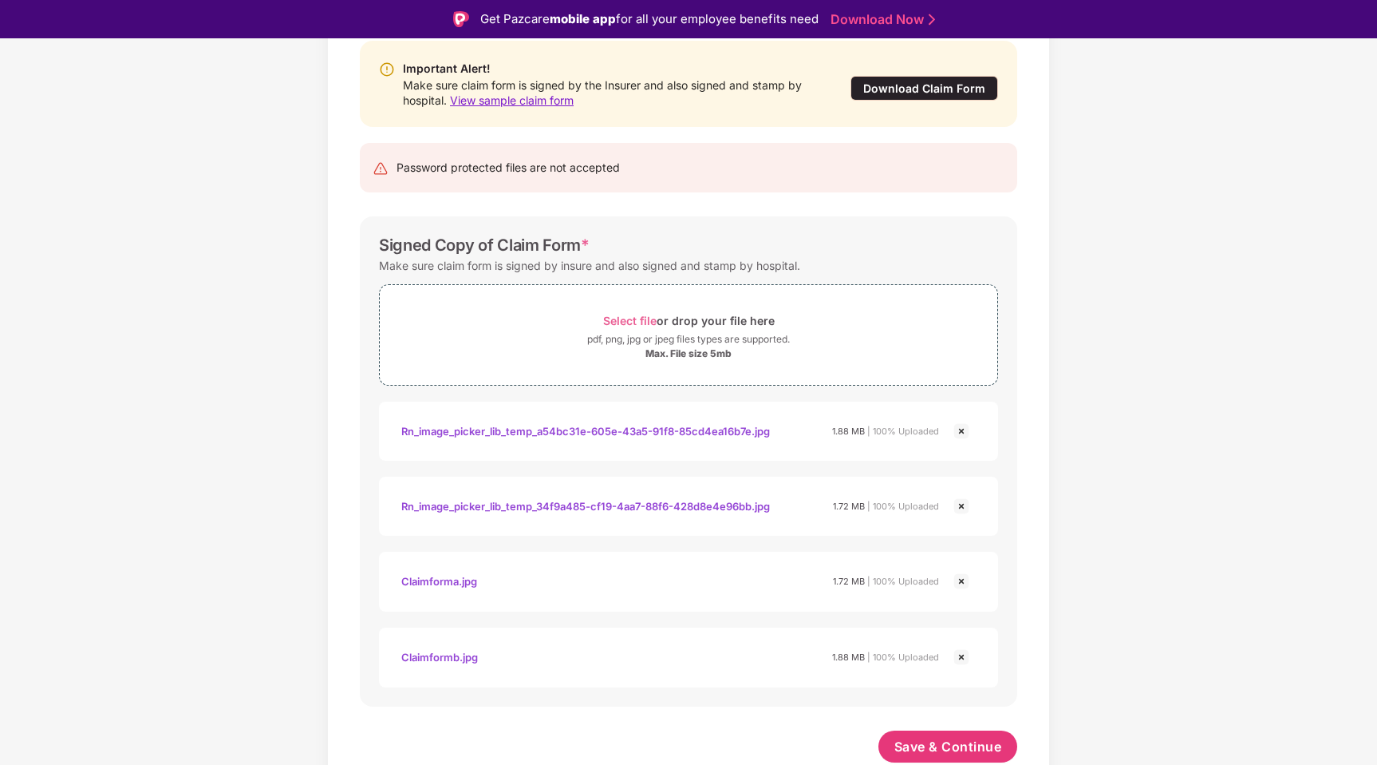
scroll to position [169, 0]
click at [966, 437] on img at bounding box center [961, 430] width 19 height 19
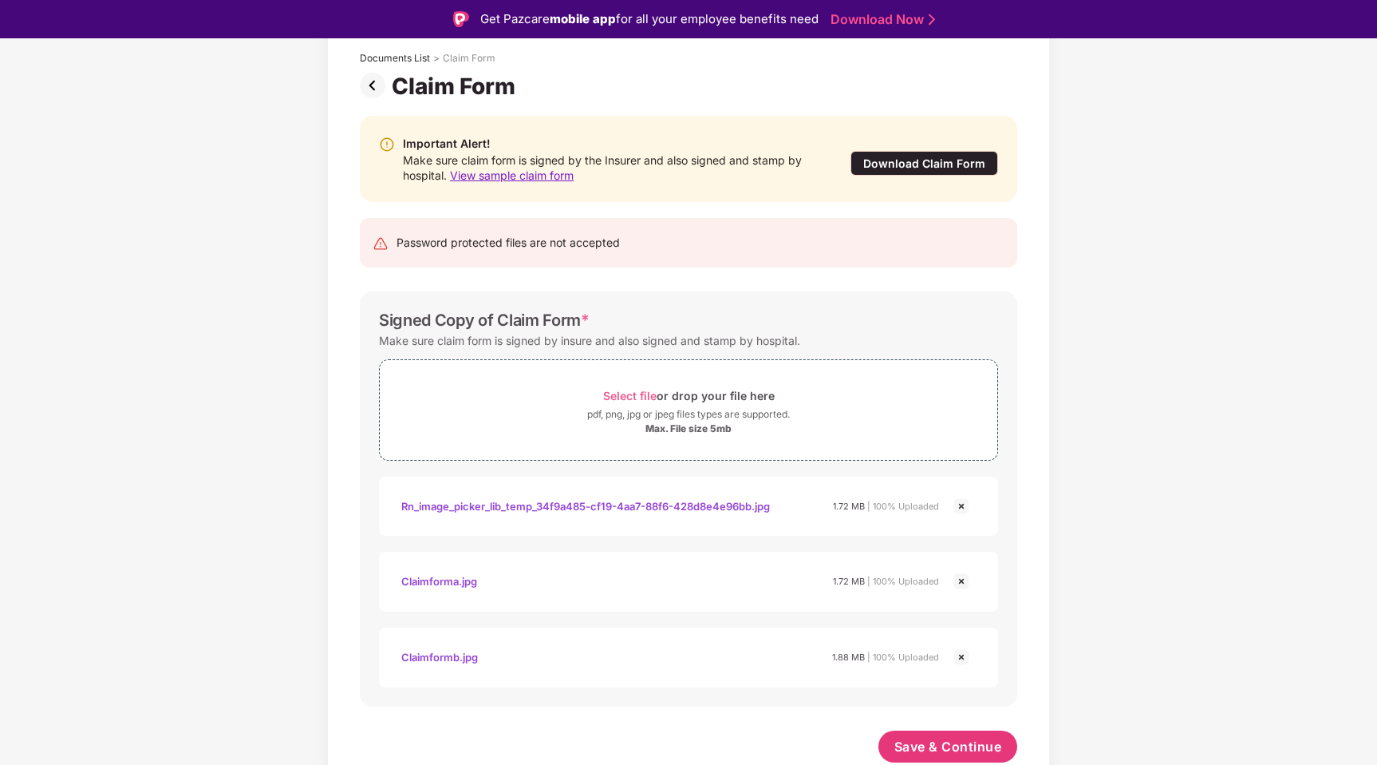
click at [956, 508] on img at bounding box center [961, 505] width 19 height 19
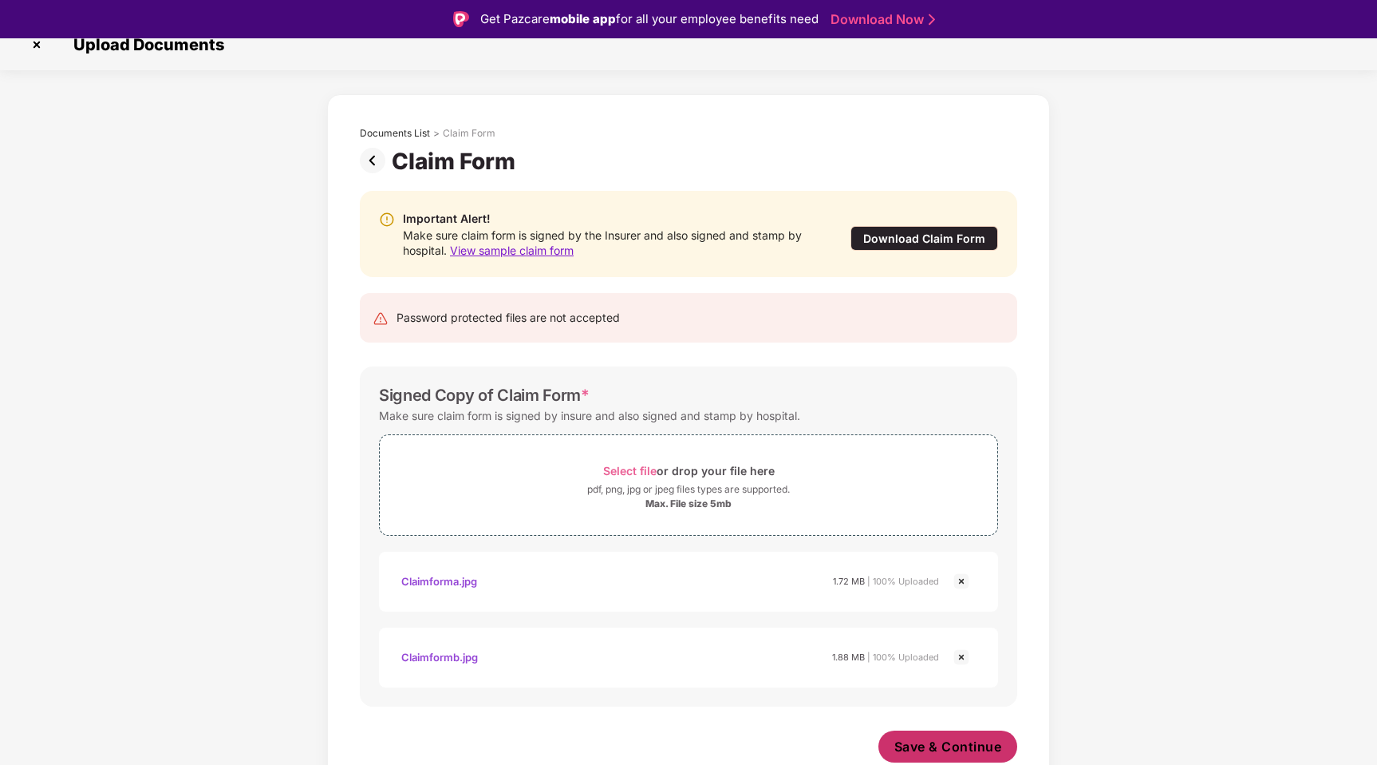
click at [917, 738] on span "Save & Continue" at bounding box center [949, 746] width 108 height 18
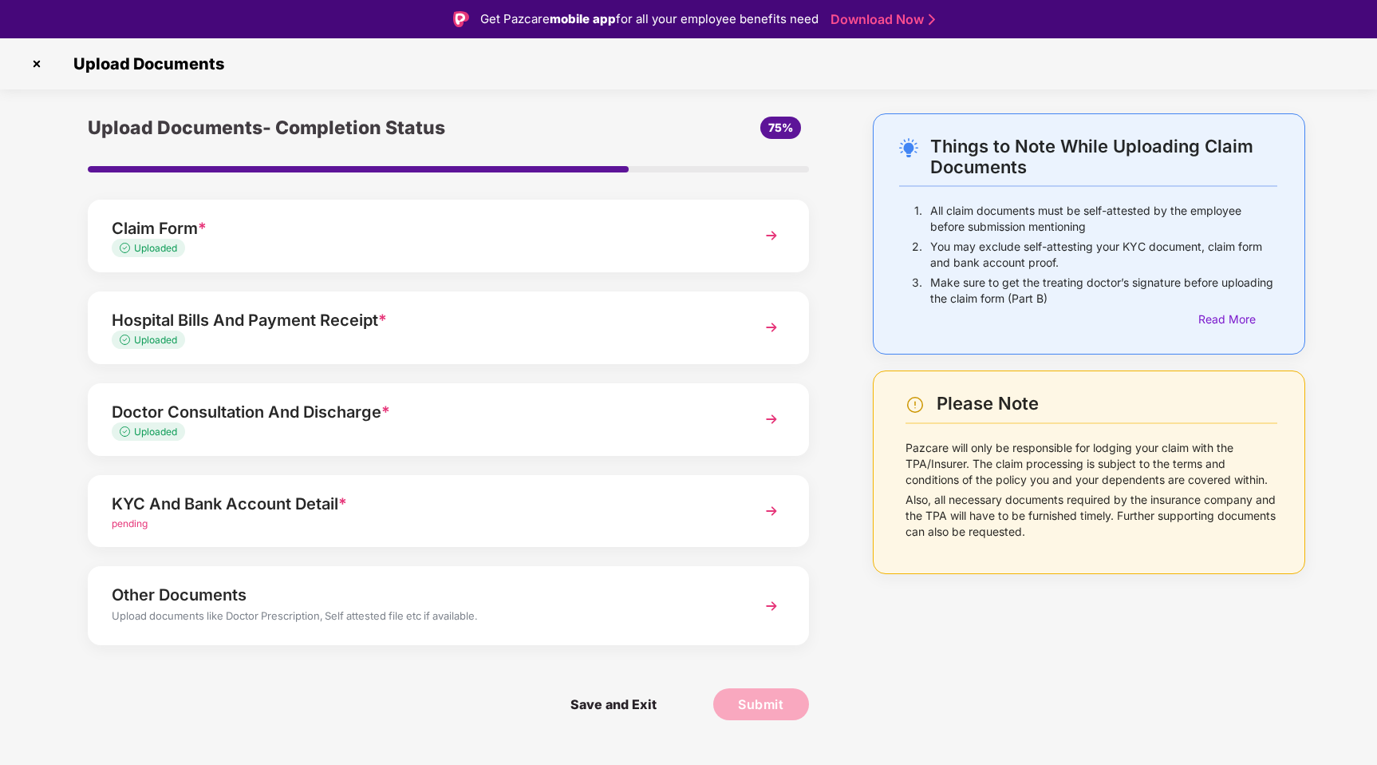
click at [526, 504] on div "KYC And Bank Account Detail *" at bounding box center [420, 504] width 617 height 26
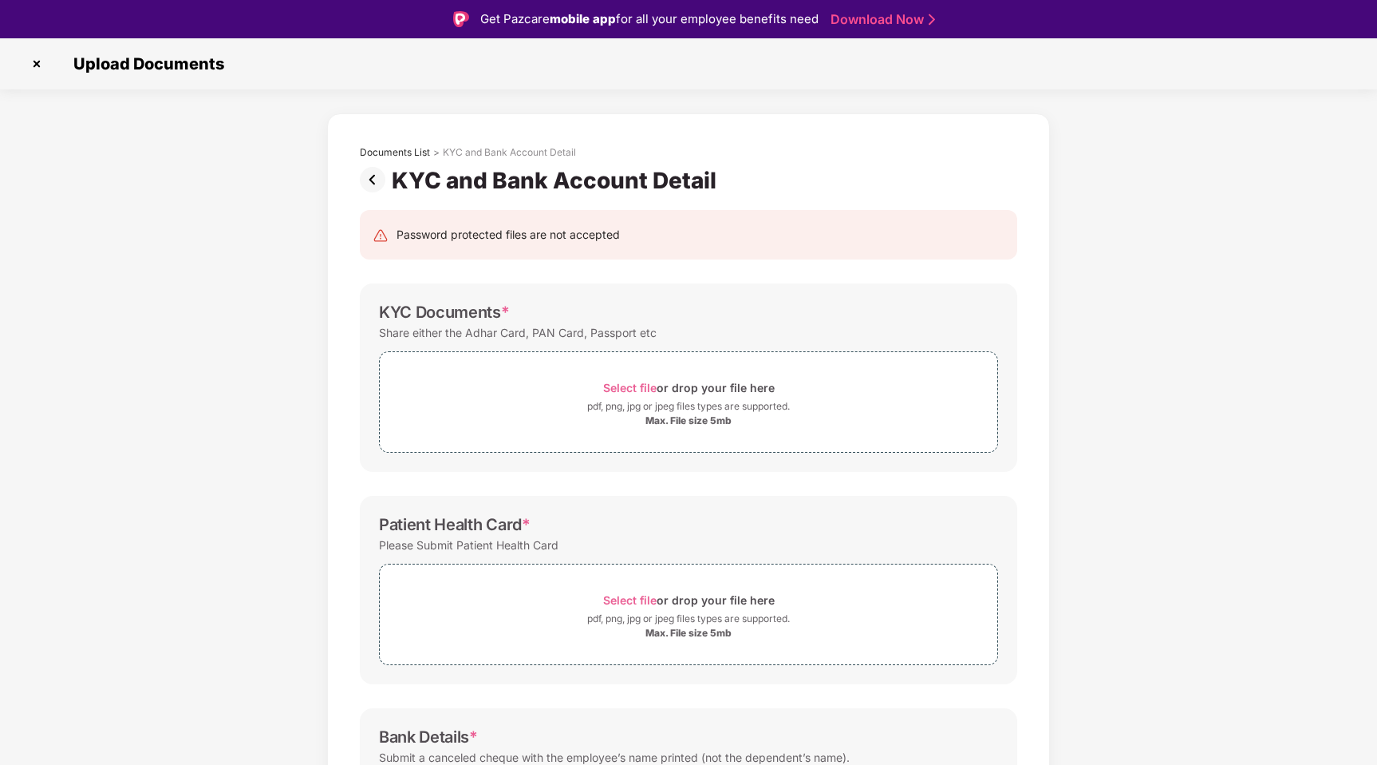
click at [37, 61] on img at bounding box center [37, 64] width 26 height 26
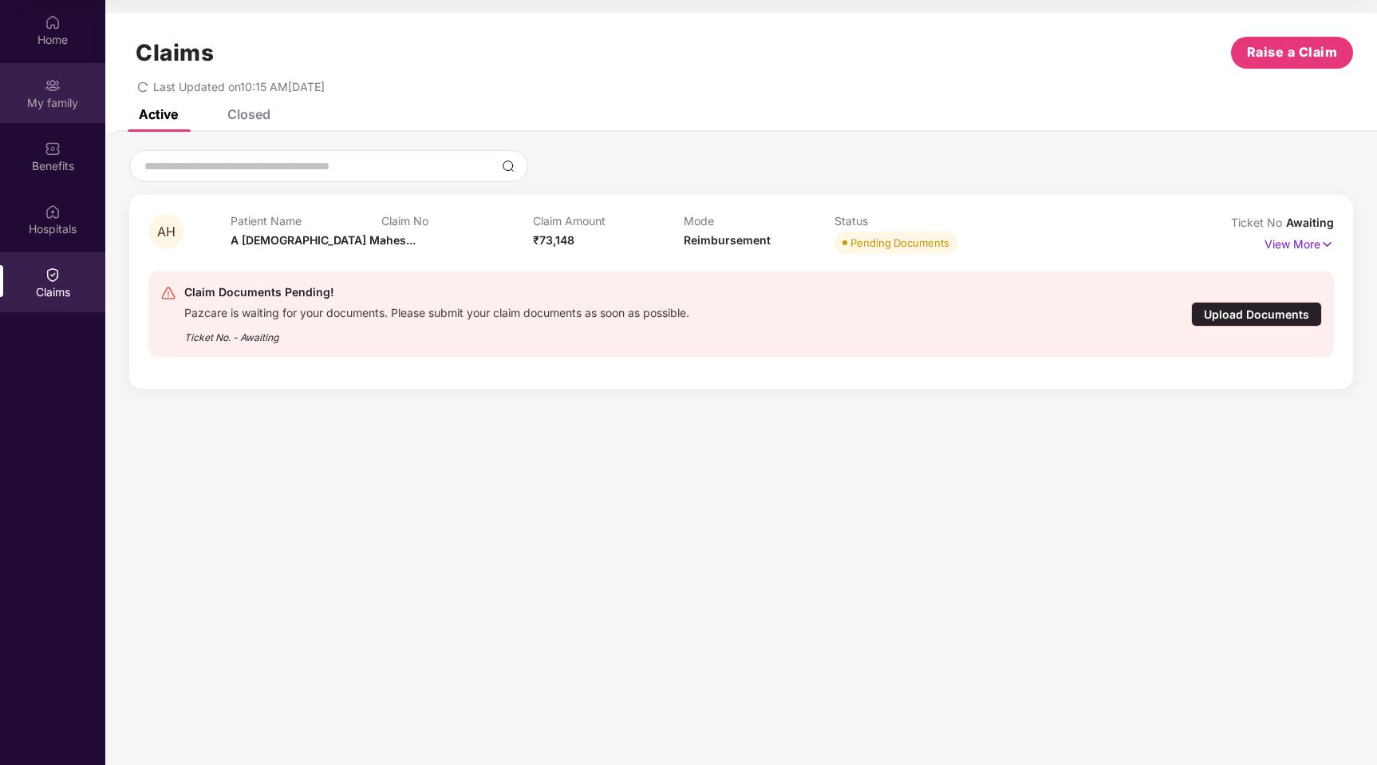
click at [61, 106] on div "My family" at bounding box center [52, 103] width 105 height 16
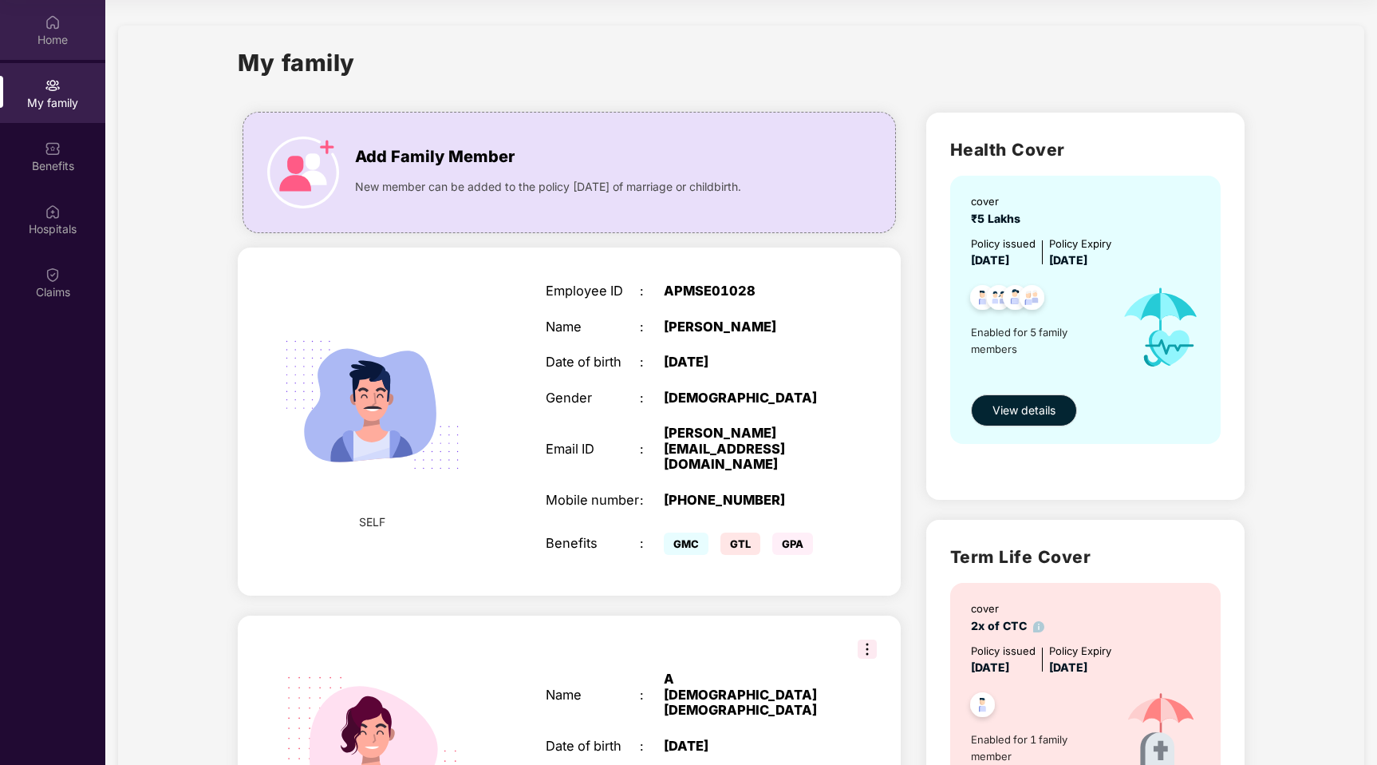
click at [61, 29] on div "Home" at bounding box center [52, 30] width 105 height 60
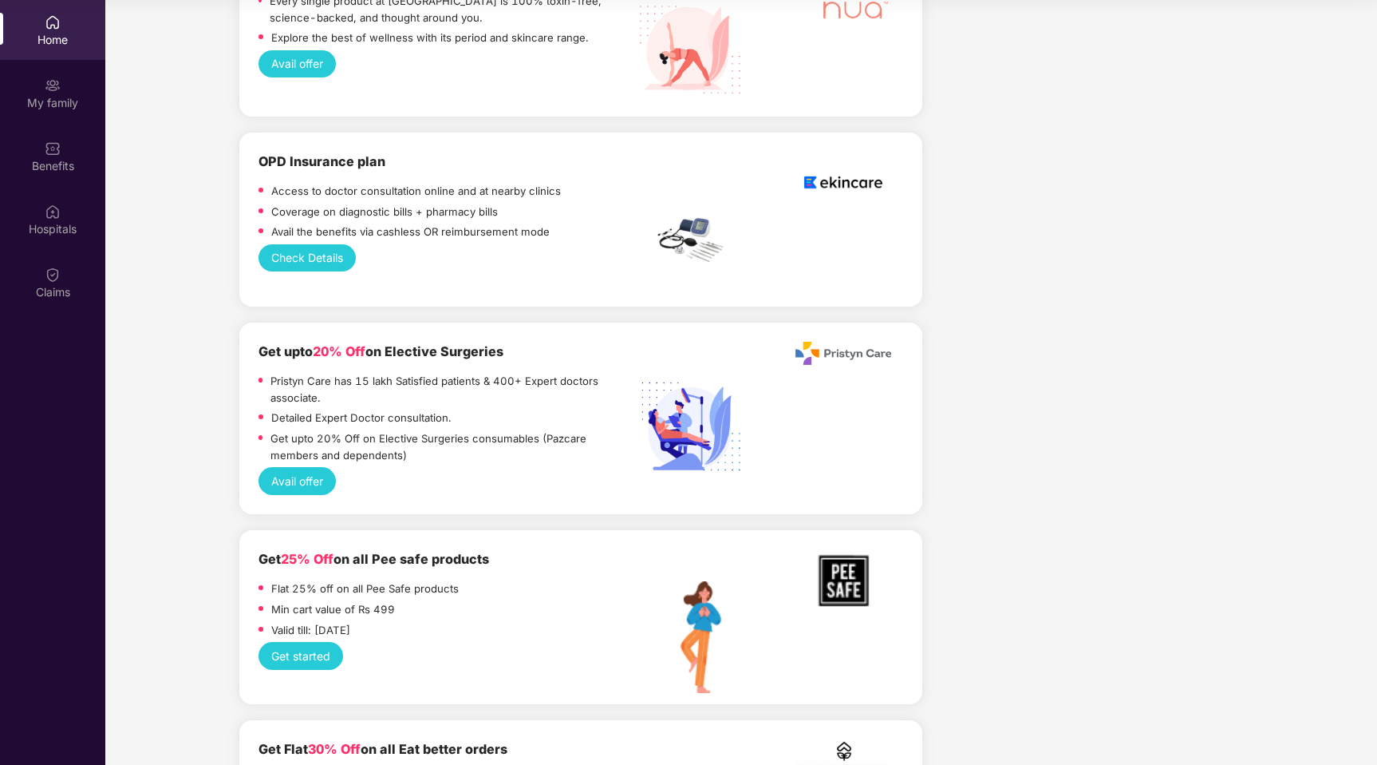
scroll to position [2681, 0]
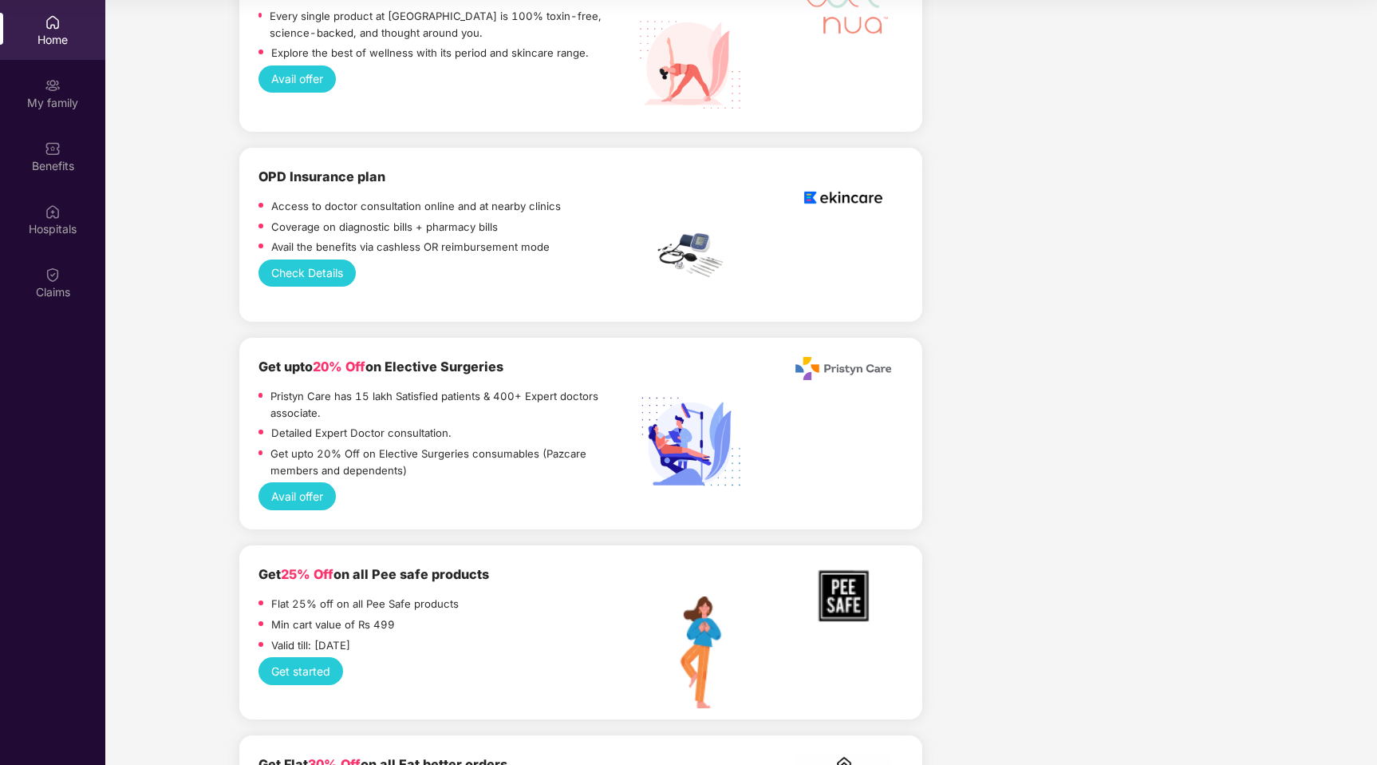
click at [70, 110] on div "My family" at bounding box center [52, 103] width 105 height 16
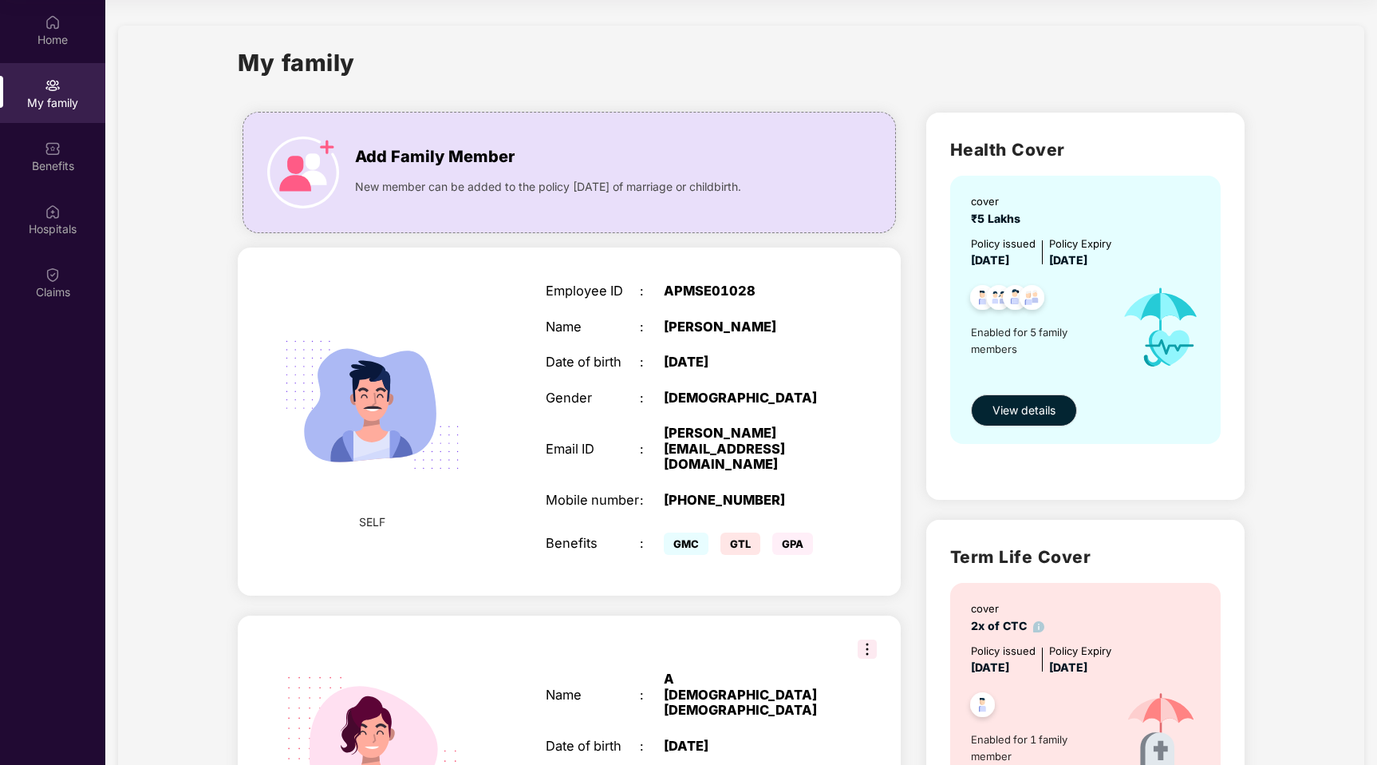
scroll to position [27, 0]
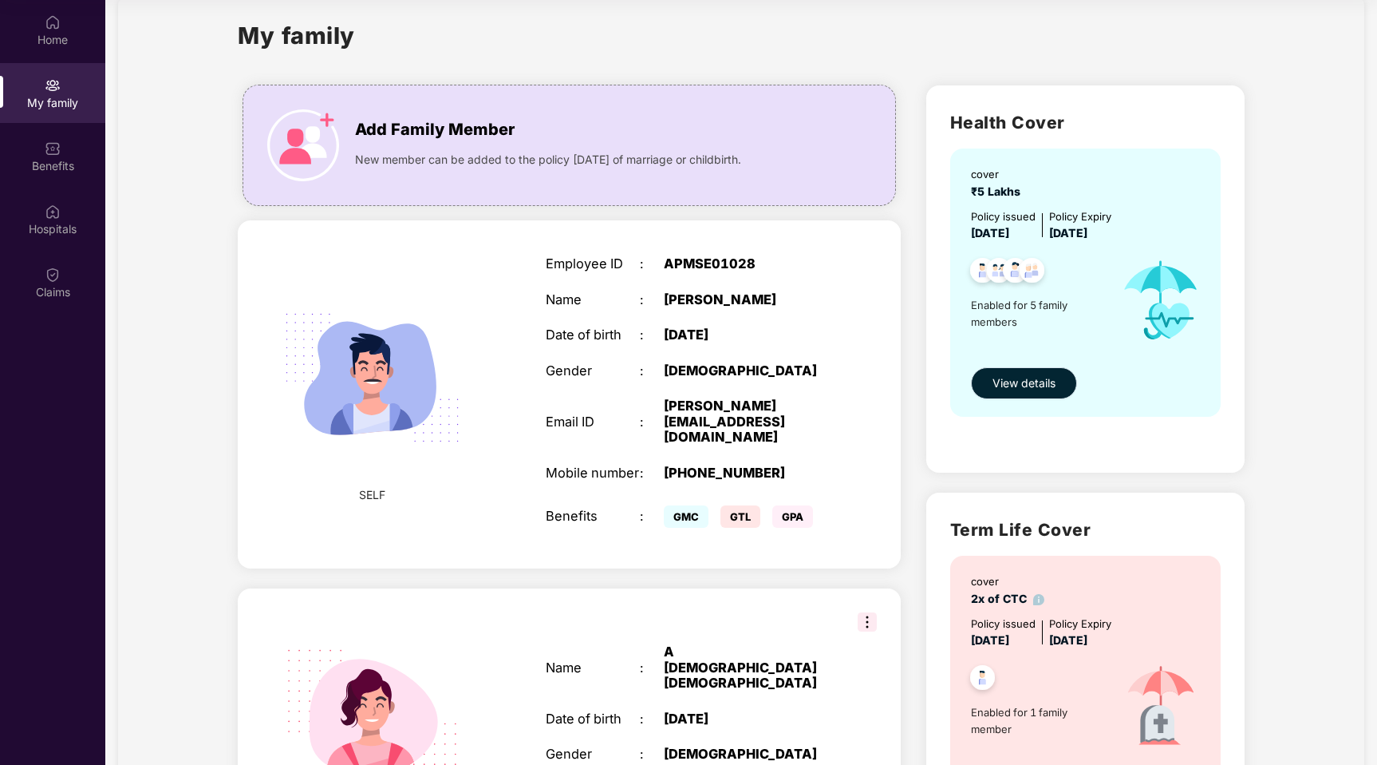
click at [998, 378] on span "View details" at bounding box center [1024, 383] width 63 height 18
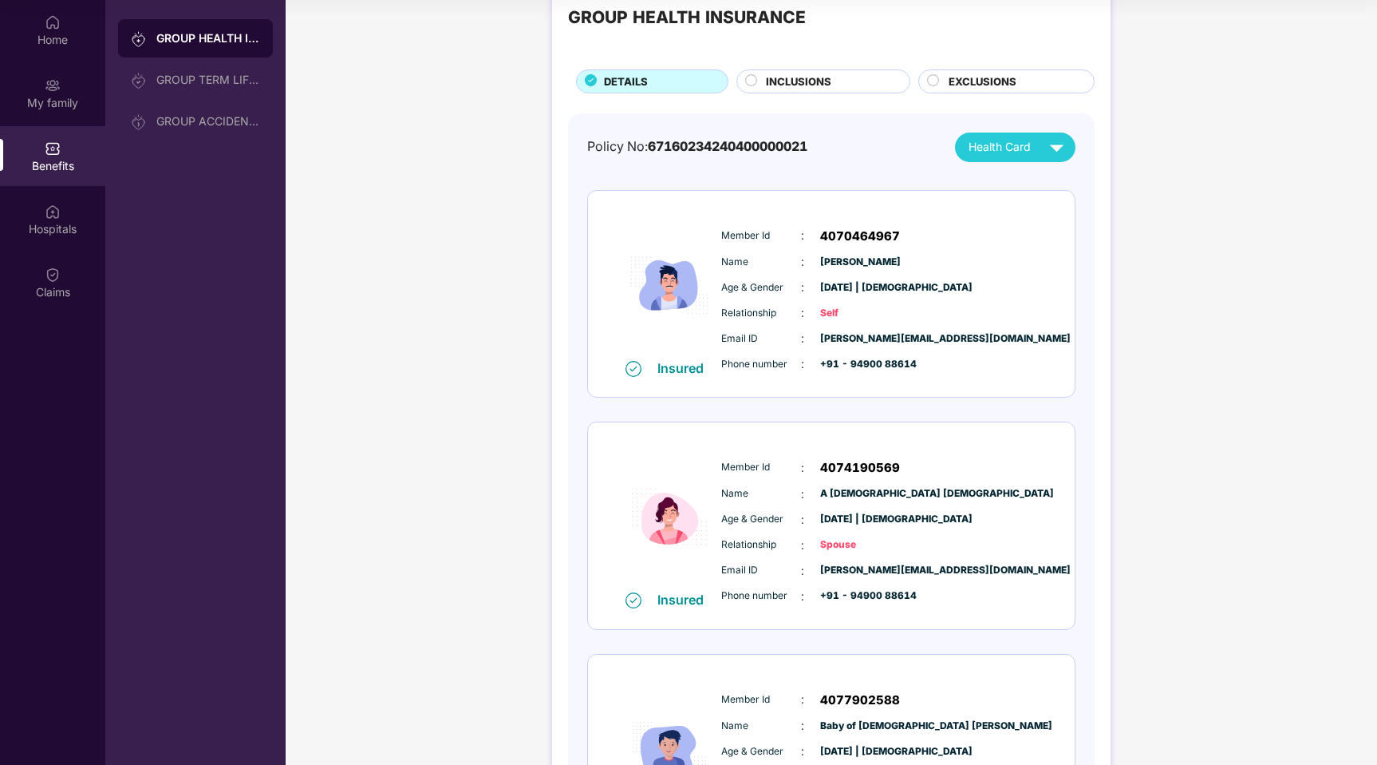
scroll to position [58, 0]
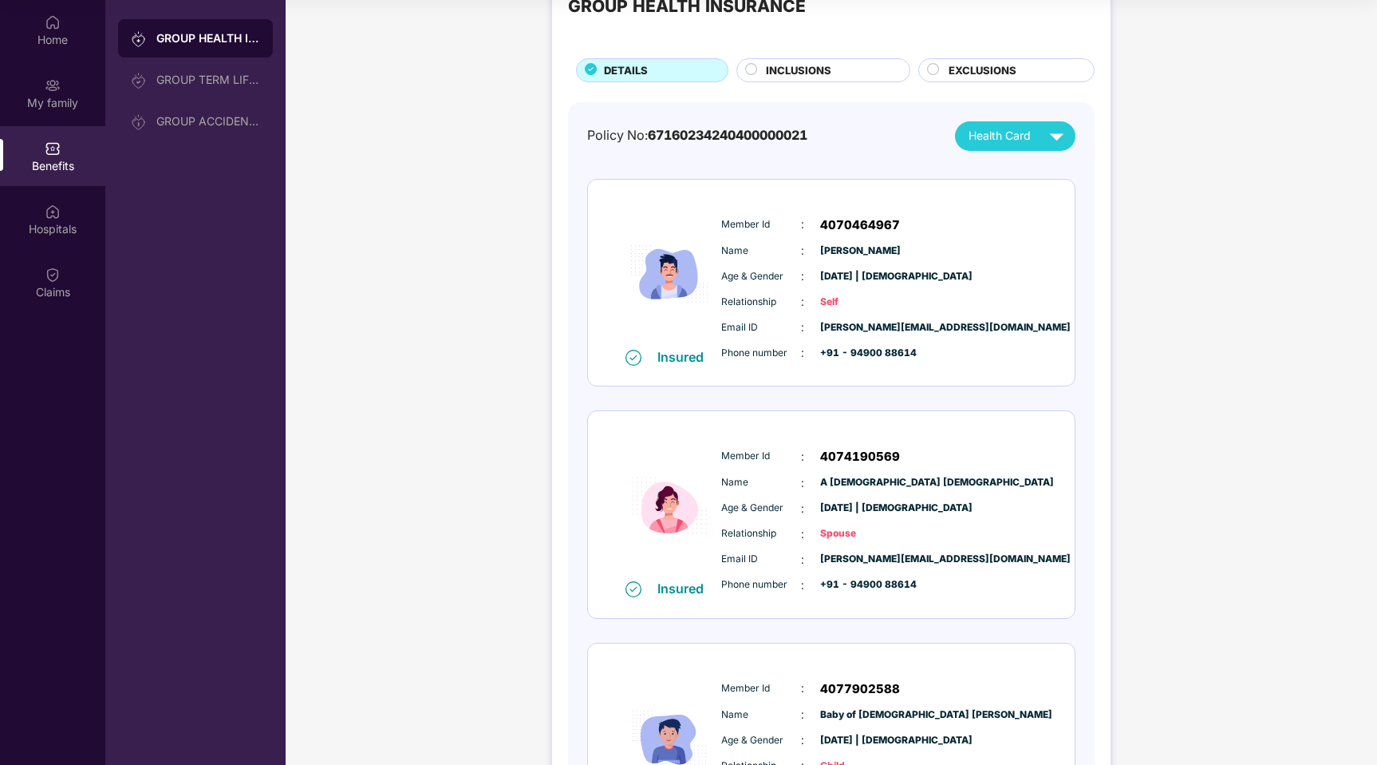
click at [1006, 141] on span "Health Card" at bounding box center [1000, 136] width 62 height 18
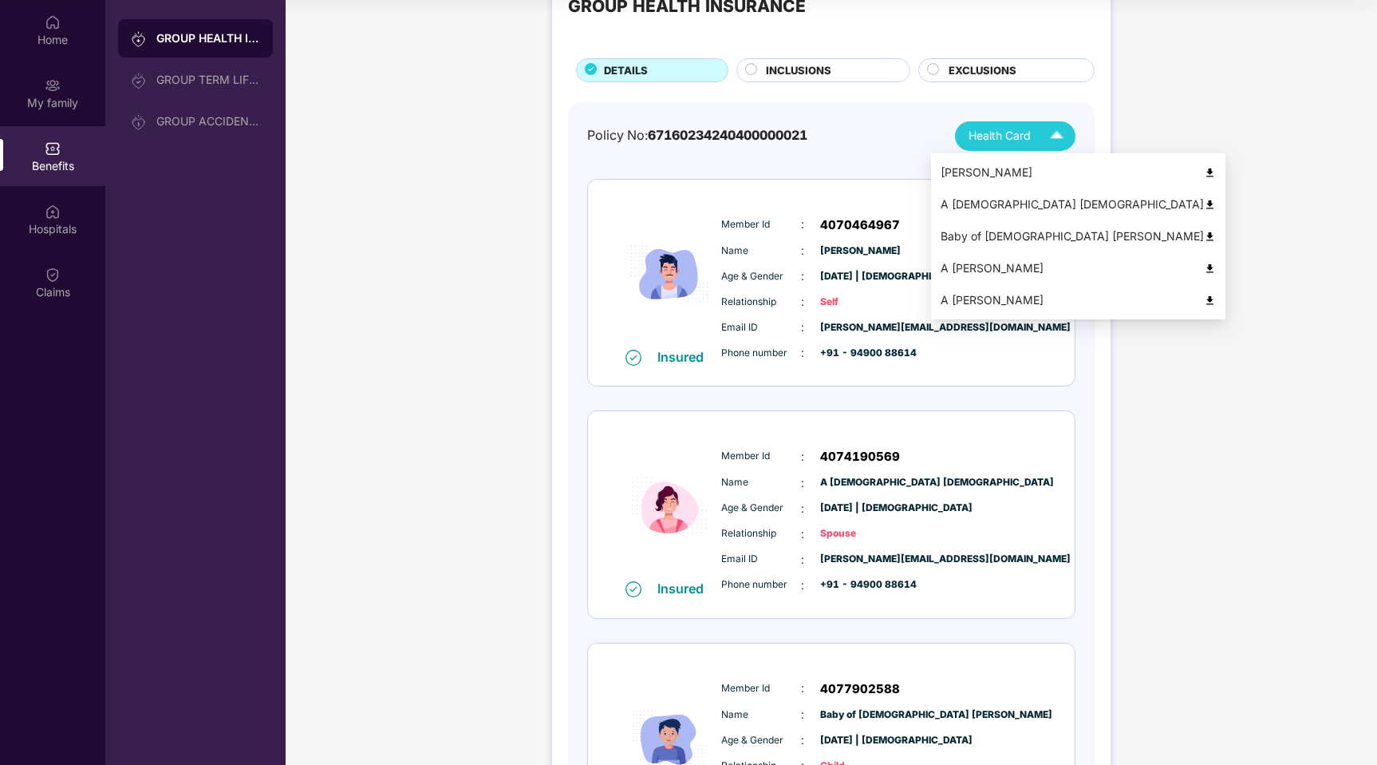
click at [1204, 207] on img at bounding box center [1210, 205] width 12 height 12
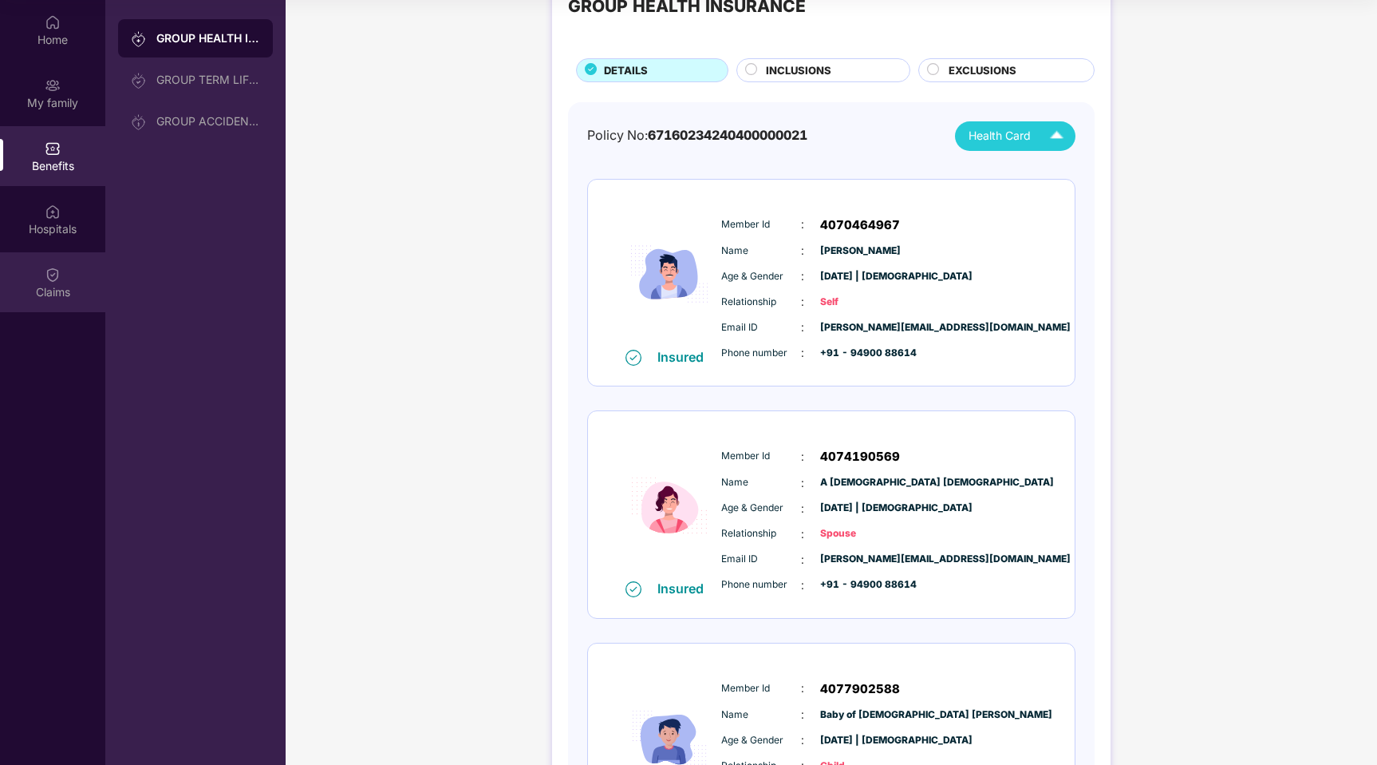
click at [50, 272] on img at bounding box center [53, 275] width 16 height 16
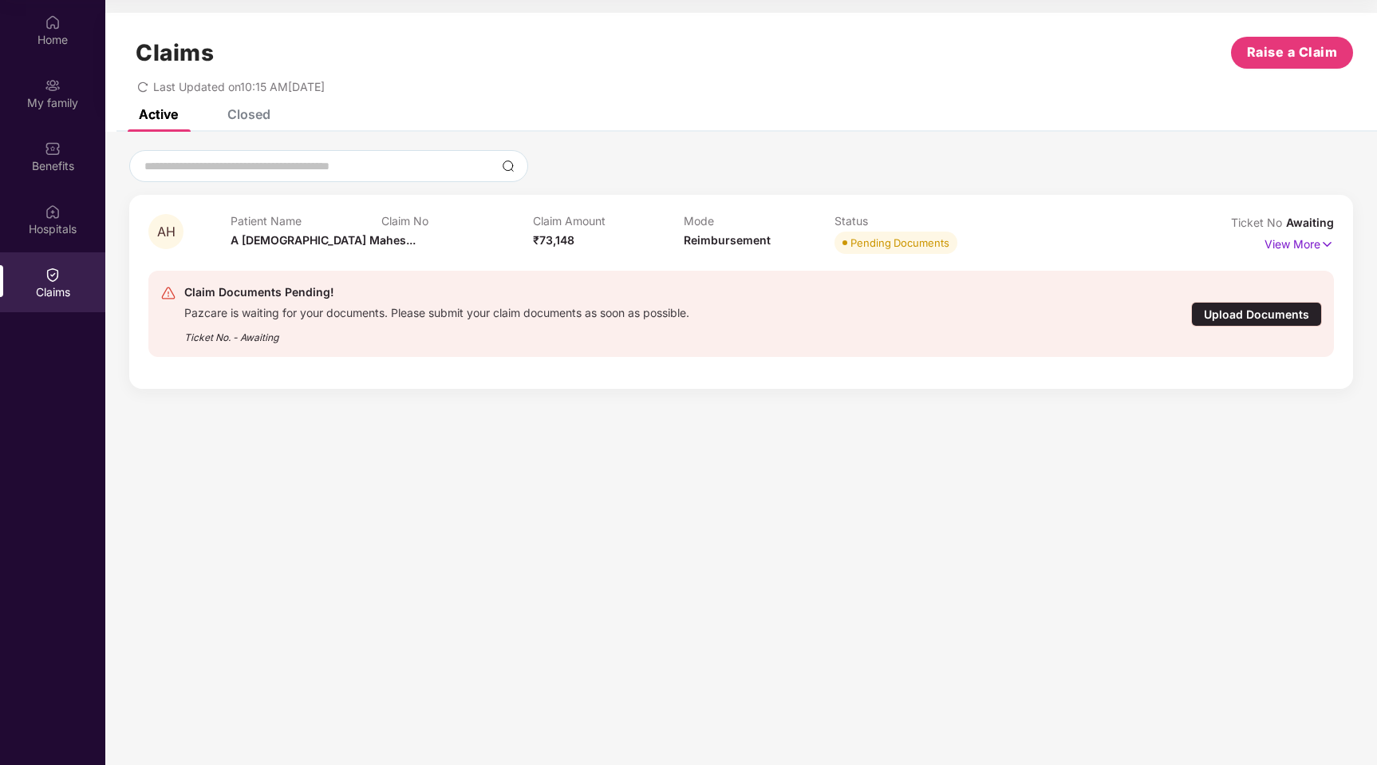
click at [279, 325] on div "Ticket No. - Awaiting" at bounding box center [436, 332] width 505 height 25
click at [1251, 192] on div "AH Patient Name A Hindu Mahes... Claim No - Claim Amount ₹73,148 Mode Reimburse…" at bounding box center [741, 269] width 1272 height 239
click at [1266, 324] on div "Upload Documents" at bounding box center [1256, 314] width 131 height 25
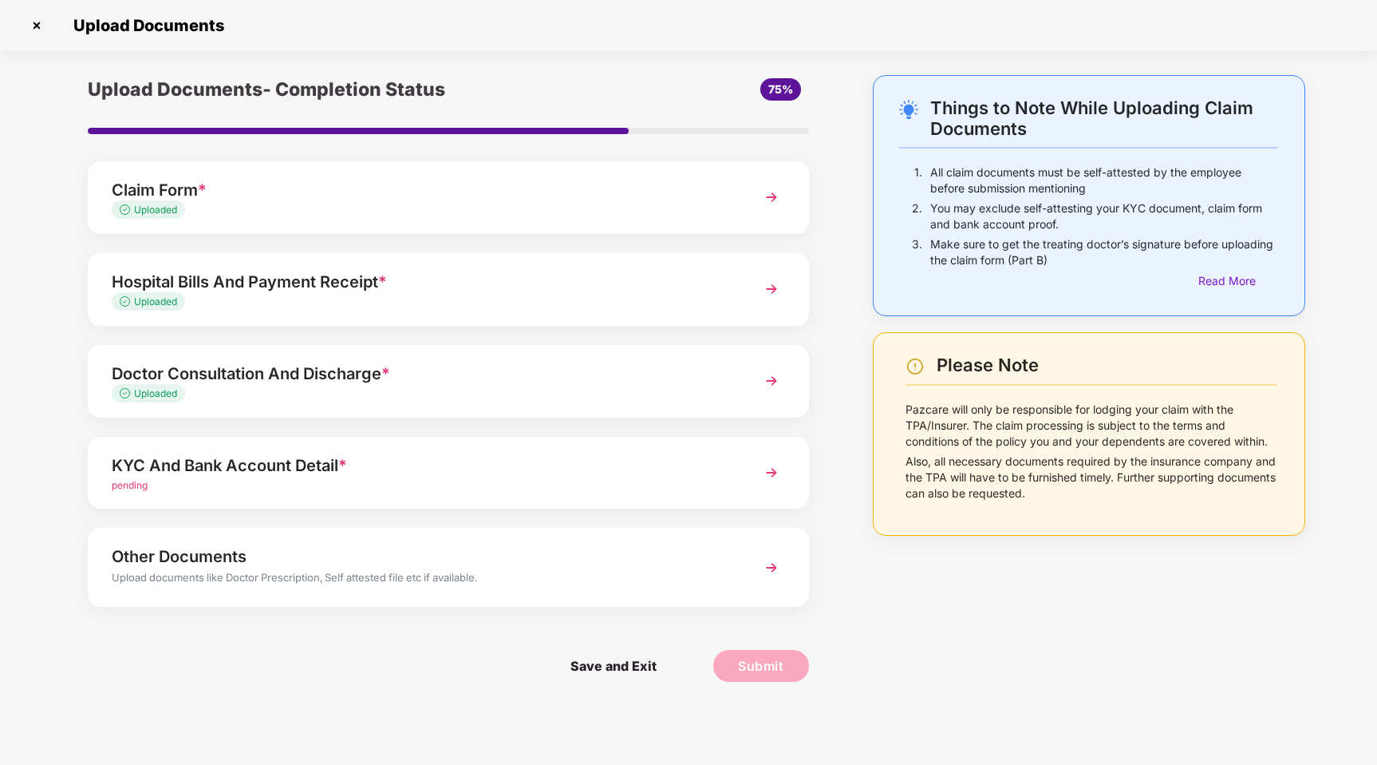
click at [256, 464] on div "KYC And Bank Account Detail *" at bounding box center [420, 465] width 617 height 26
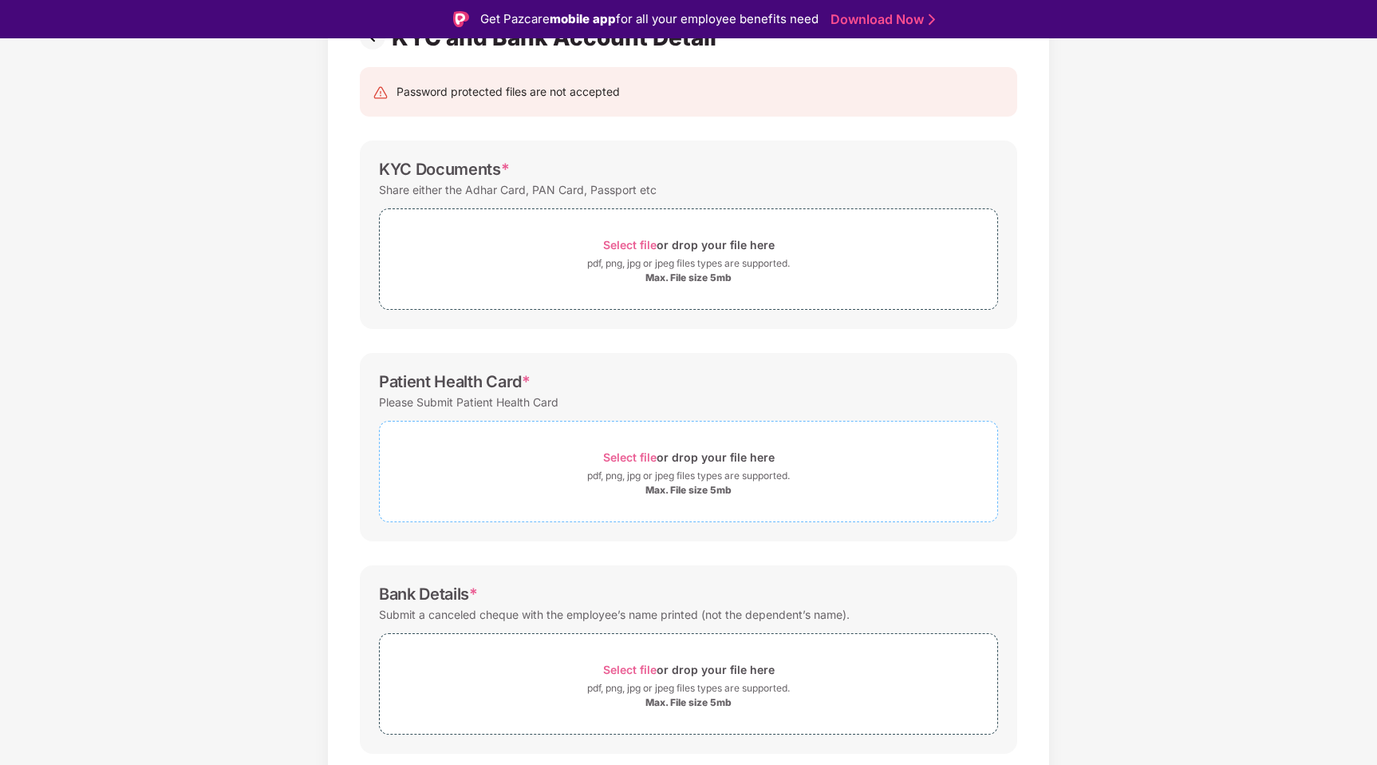
scroll to position [190, 0]
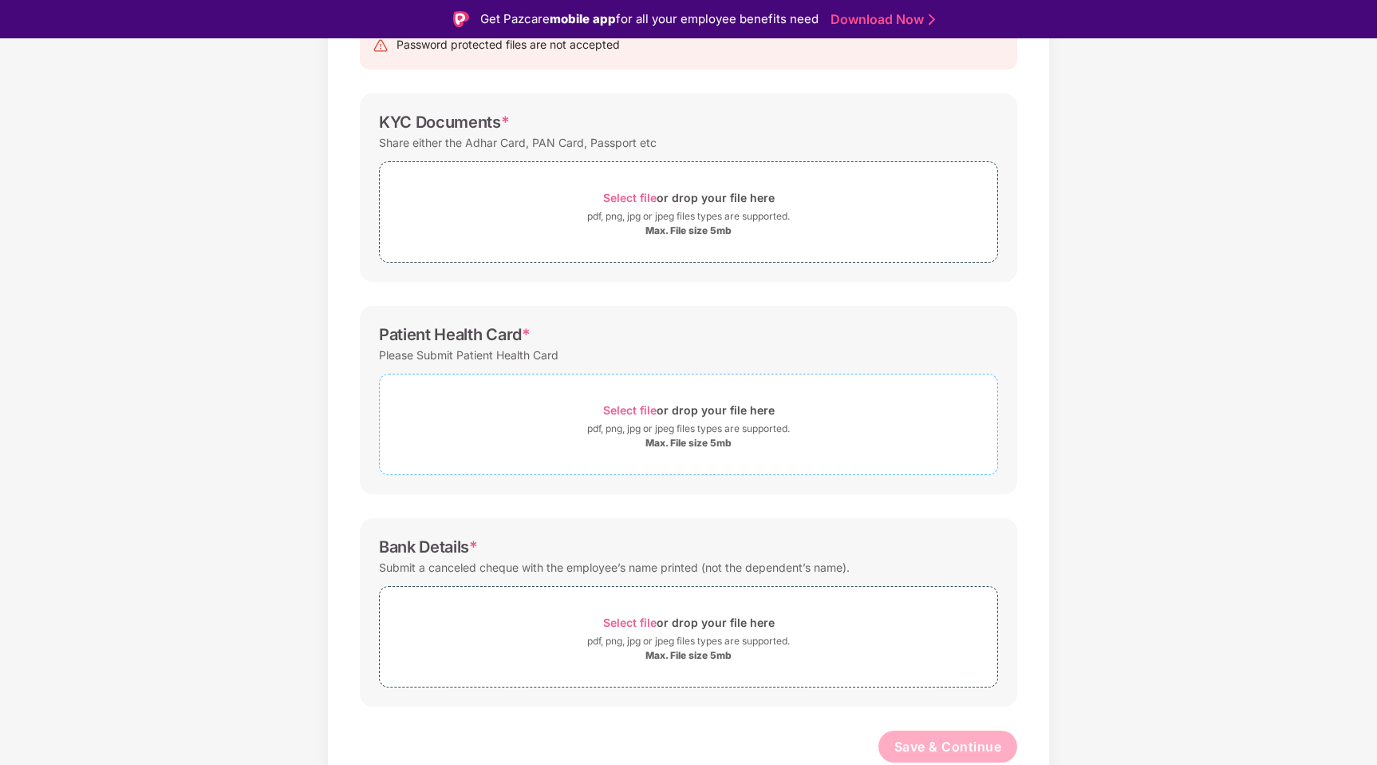
click at [697, 429] on div "pdf, png, jpg or jpeg files types are supported." at bounding box center [688, 429] width 203 height 16
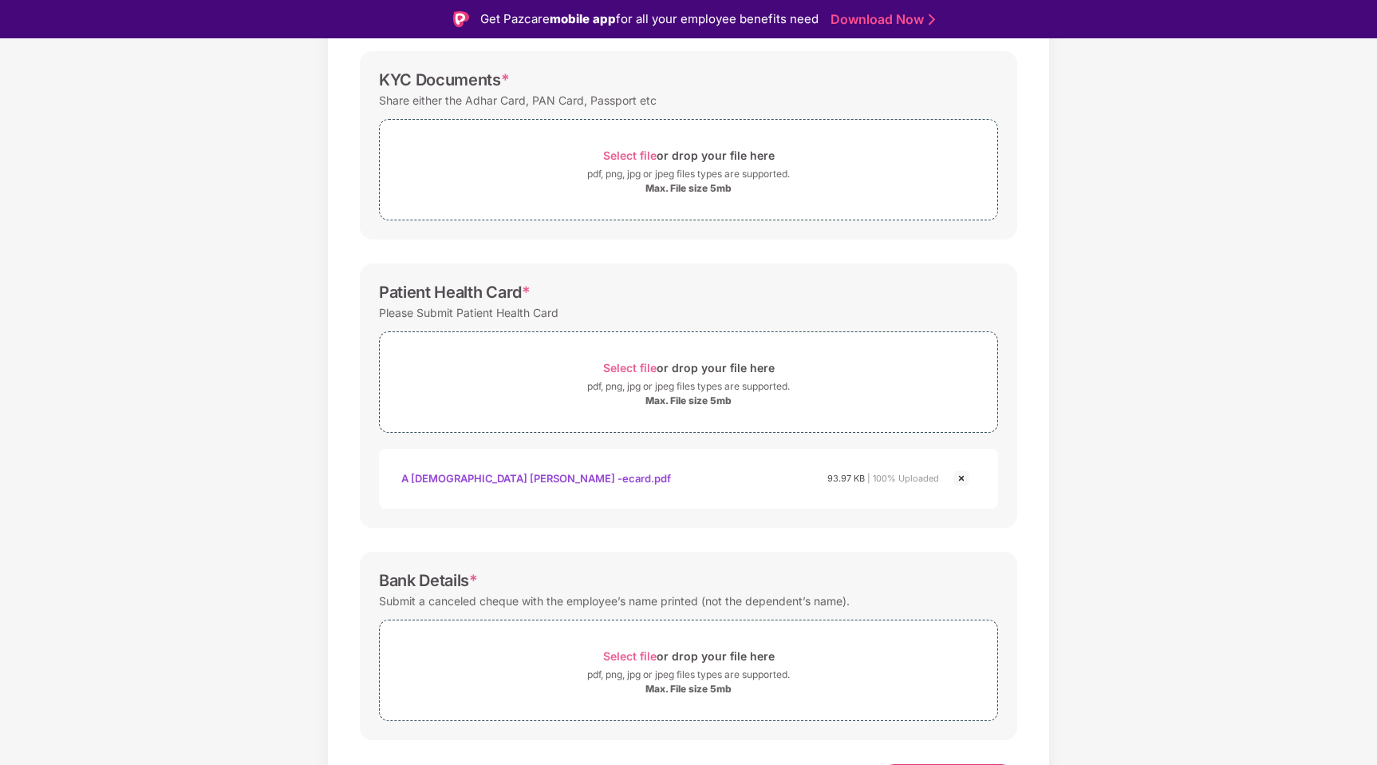
scroll to position [266, 0]
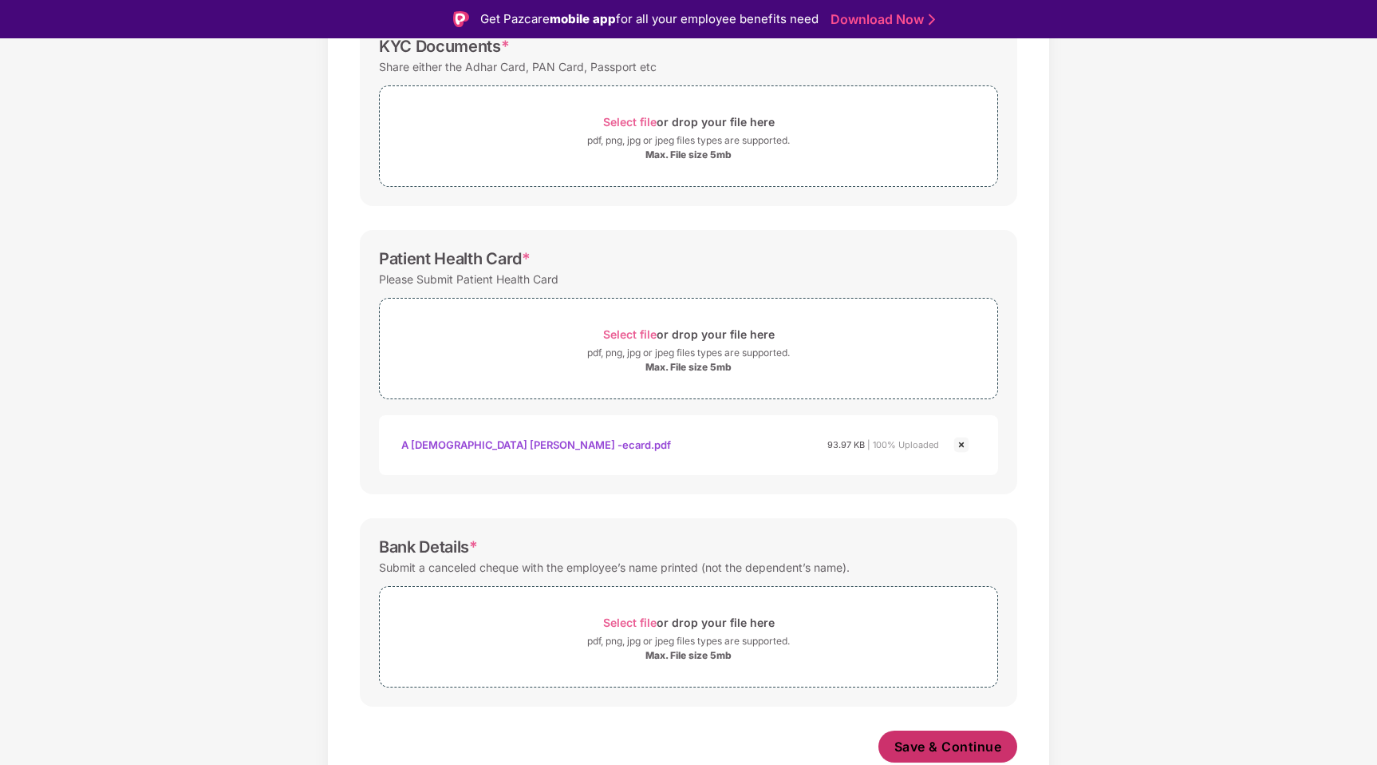
click at [915, 743] on span "Save & Continue" at bounding box center [949, 746] width 108 height 18
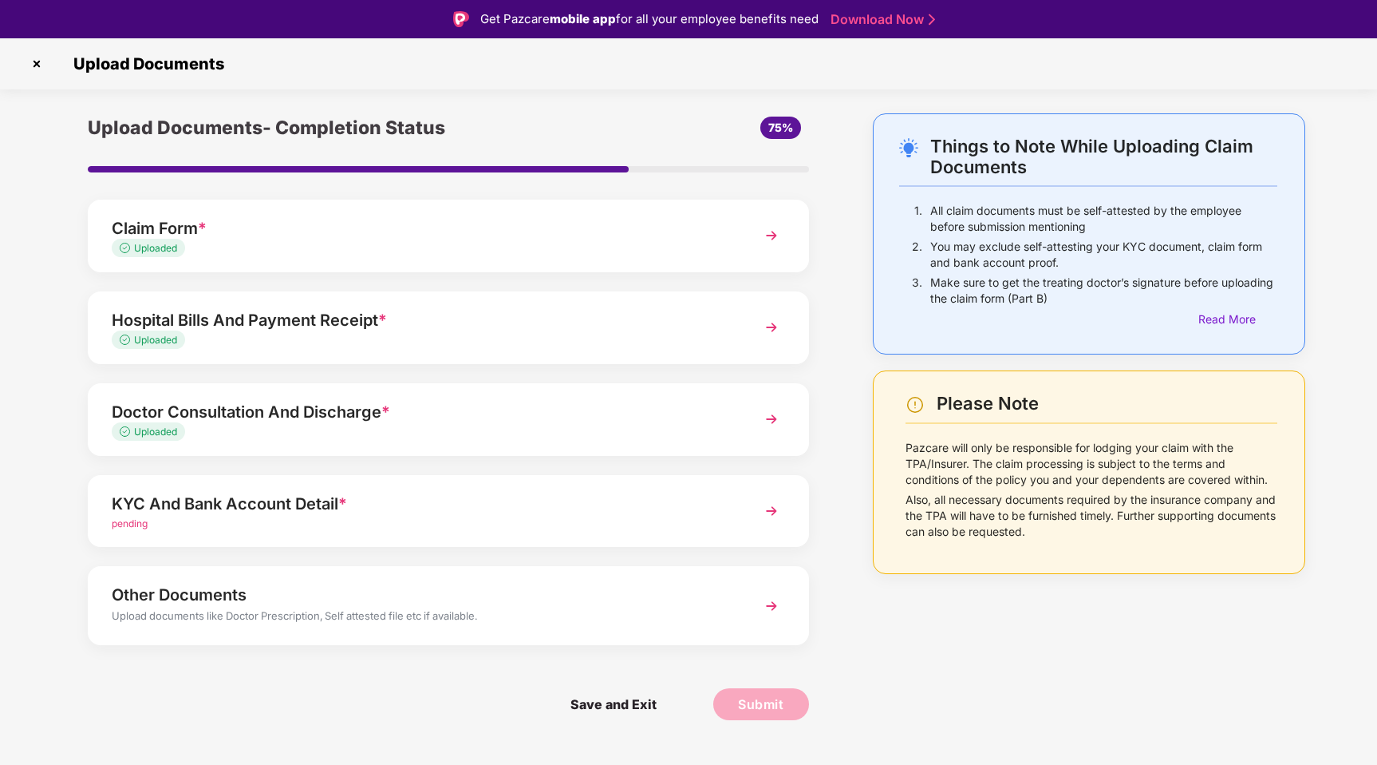
click at [472, 516] on div "pending" at bounding box center [420, 523] width 617 height 15
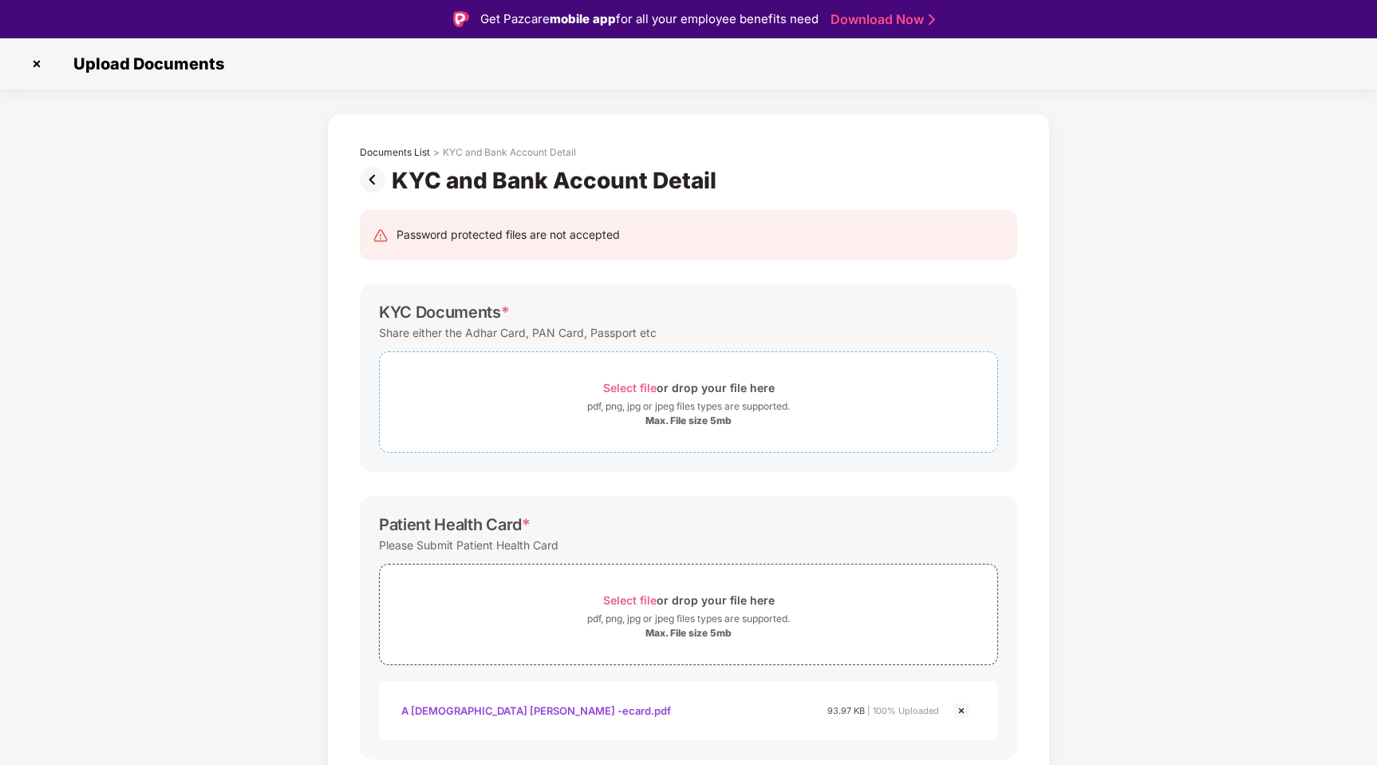
click at [658, 414] on div "Max. File size 5mb" at bounding box center [689, 420] width 86 height 13
click at [630, 400] on div "pdf, png, jpg or jpeg files types are supported." at bounding box center [688, 406] width 203 height 16
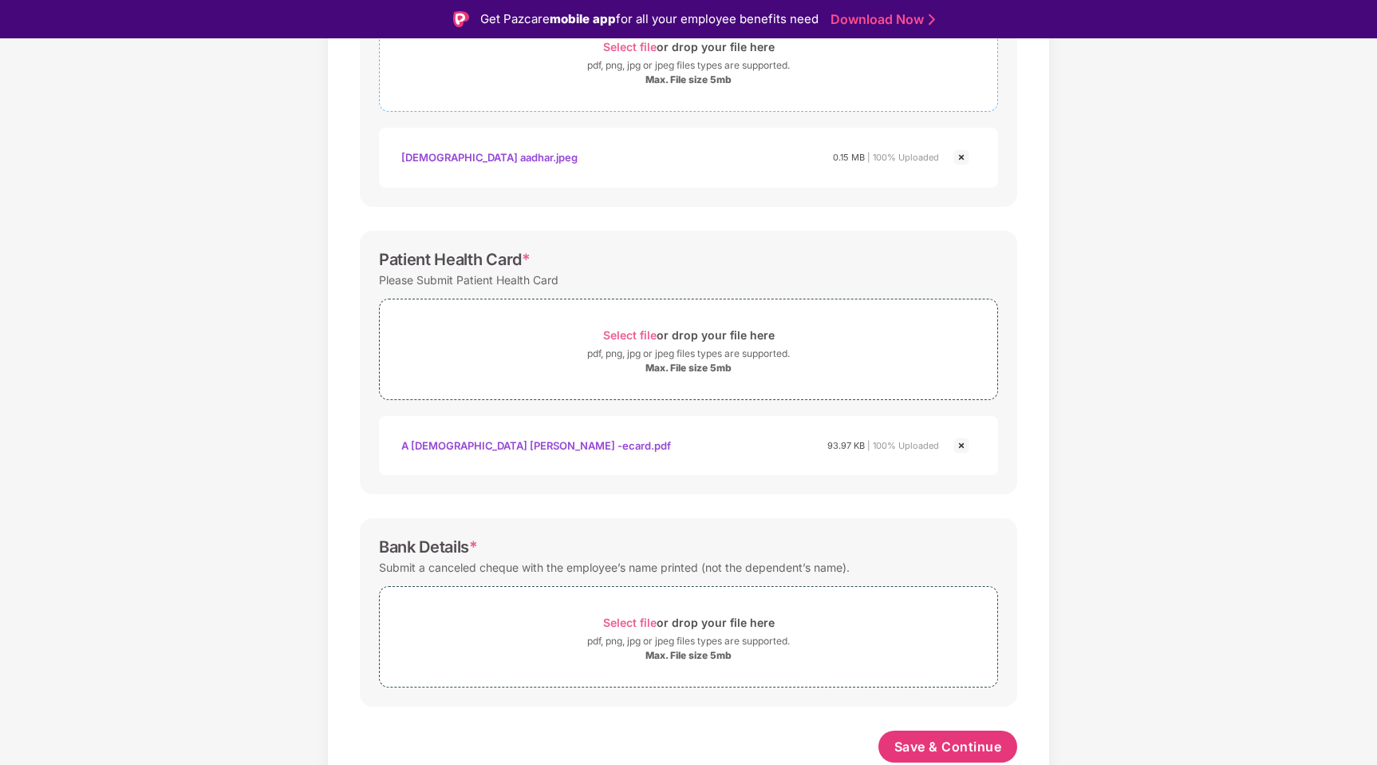
scroll to position [38, 0]
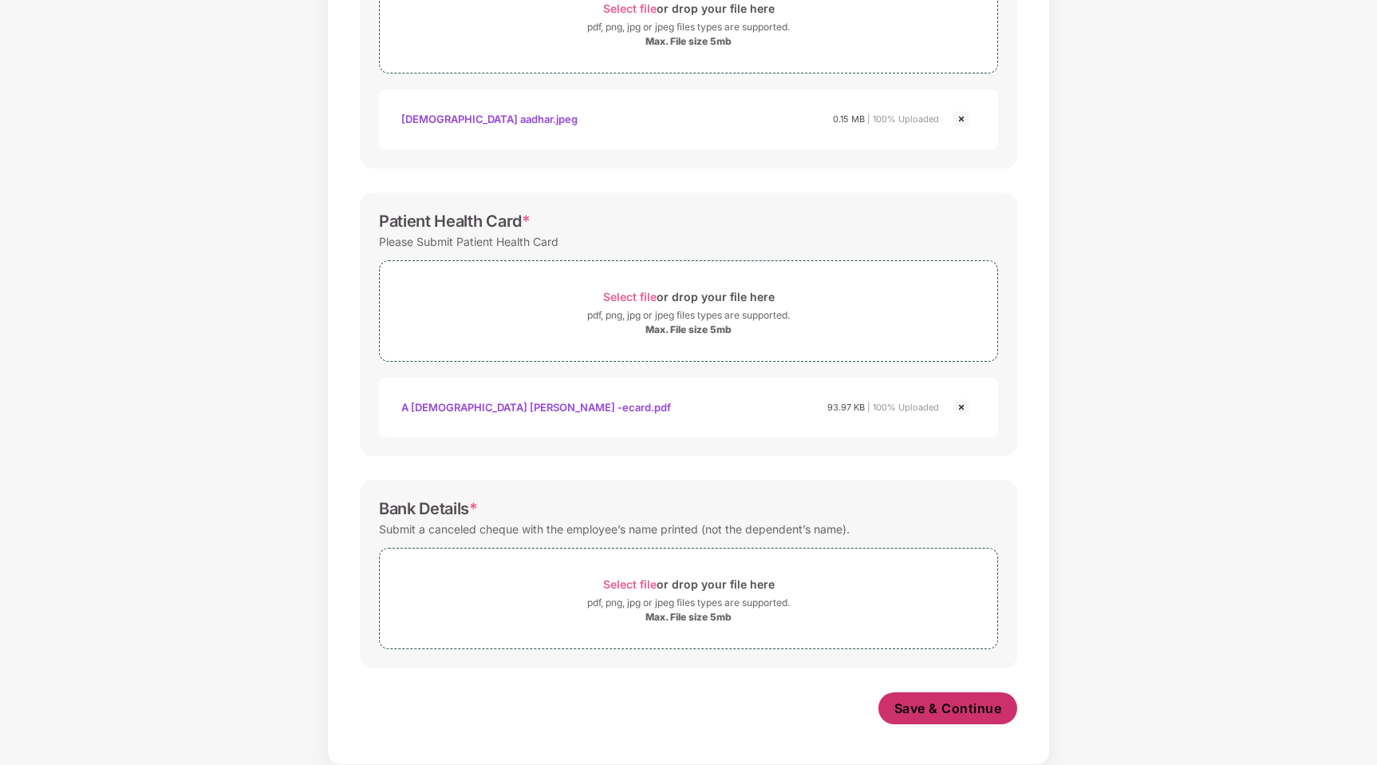
click at [926, 707] on span "Save & Continue" at bounding box center [949, 708] width 108 height 18
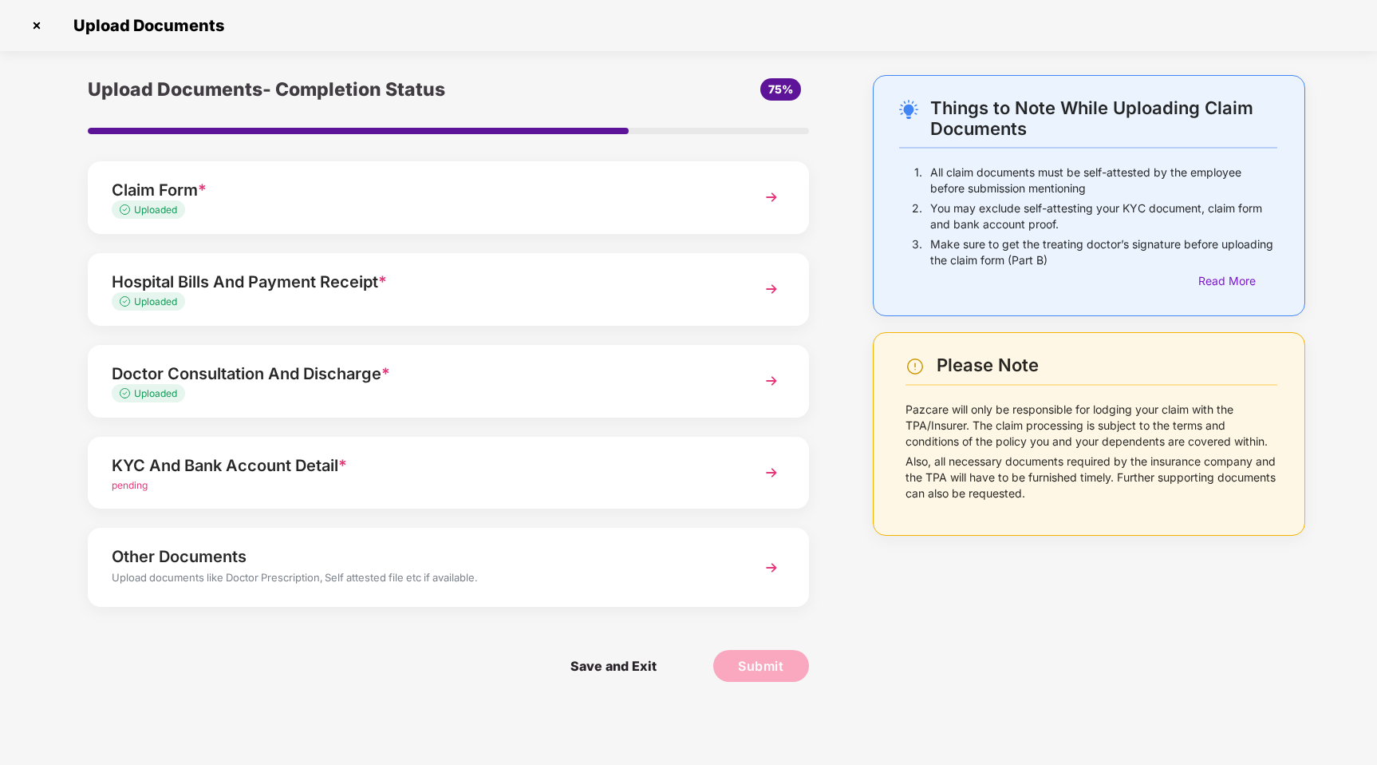
click at [763, 475] on img at bounding box center [771, 472] width 29 height 29
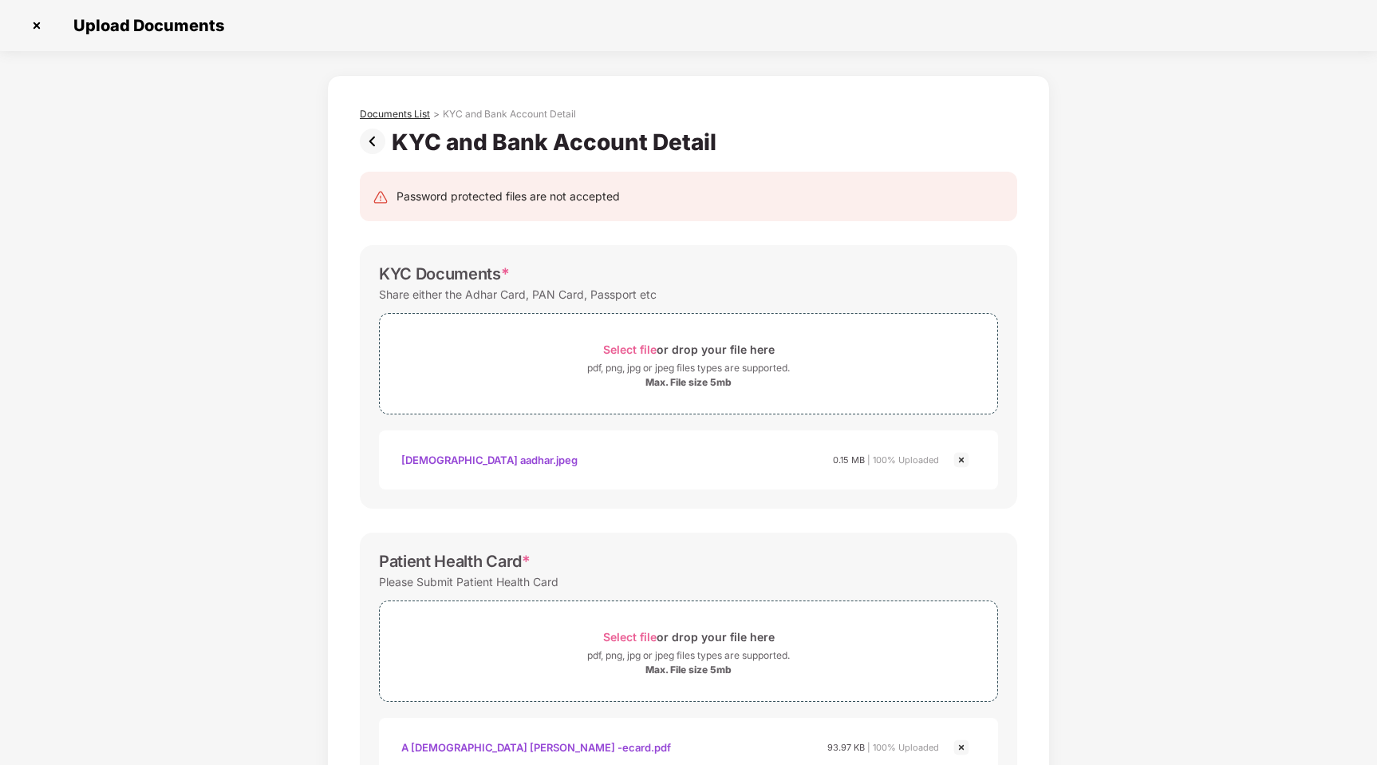
click at [389, 114] on div "Documents List" at bounding box center [395, 114] width 70 height 13
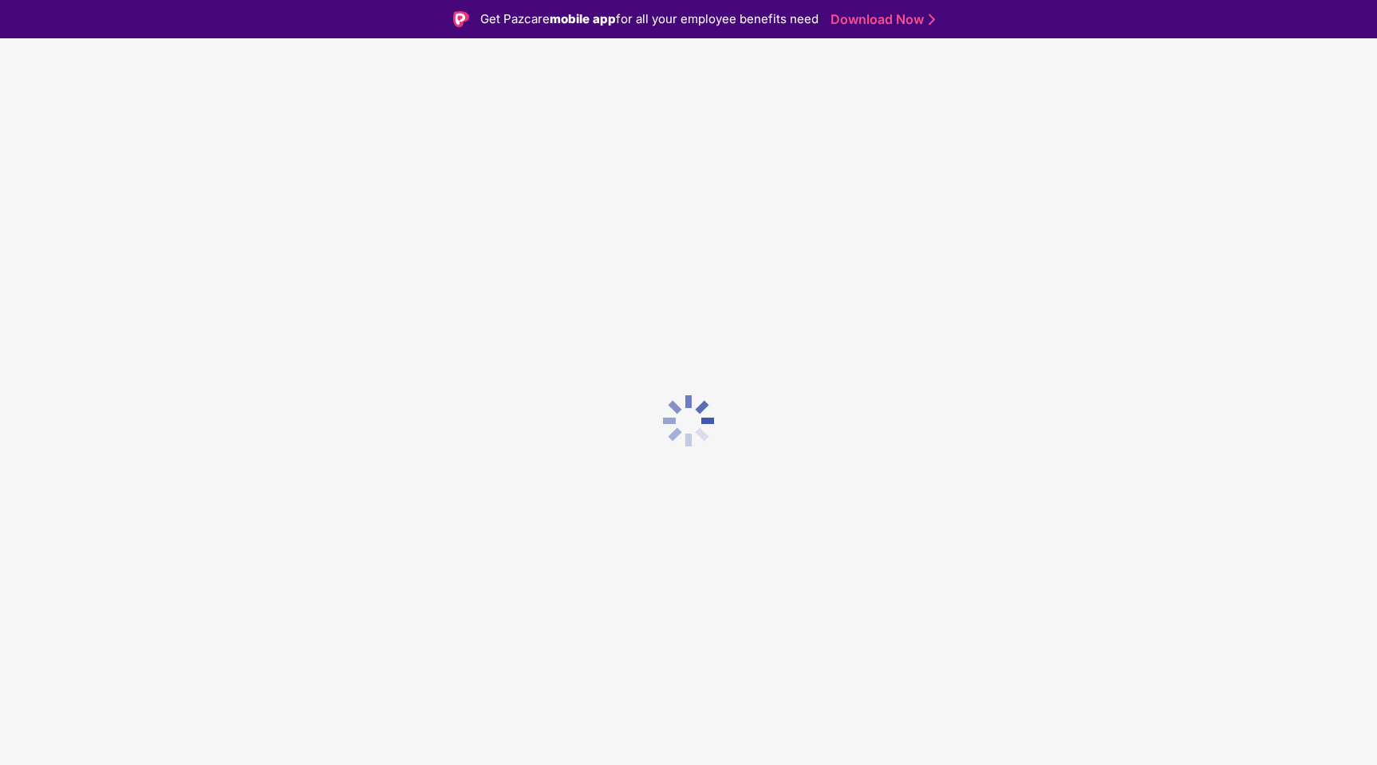
scroll to position [38, 0]
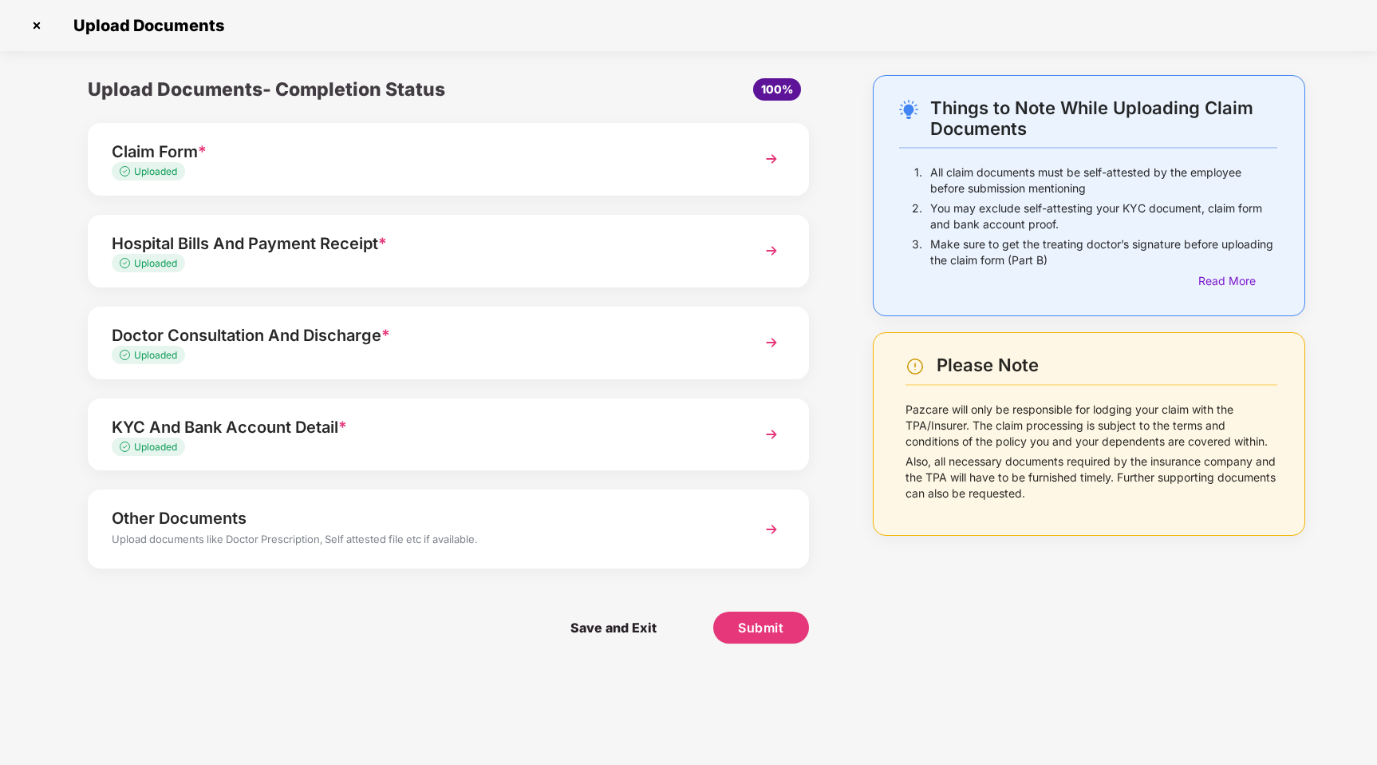
click at [279, 559] on div "Other Documents Upload documents like Doctor Prescription, Self attested file e…" at bounding box center [448, 528] width 721 height 78
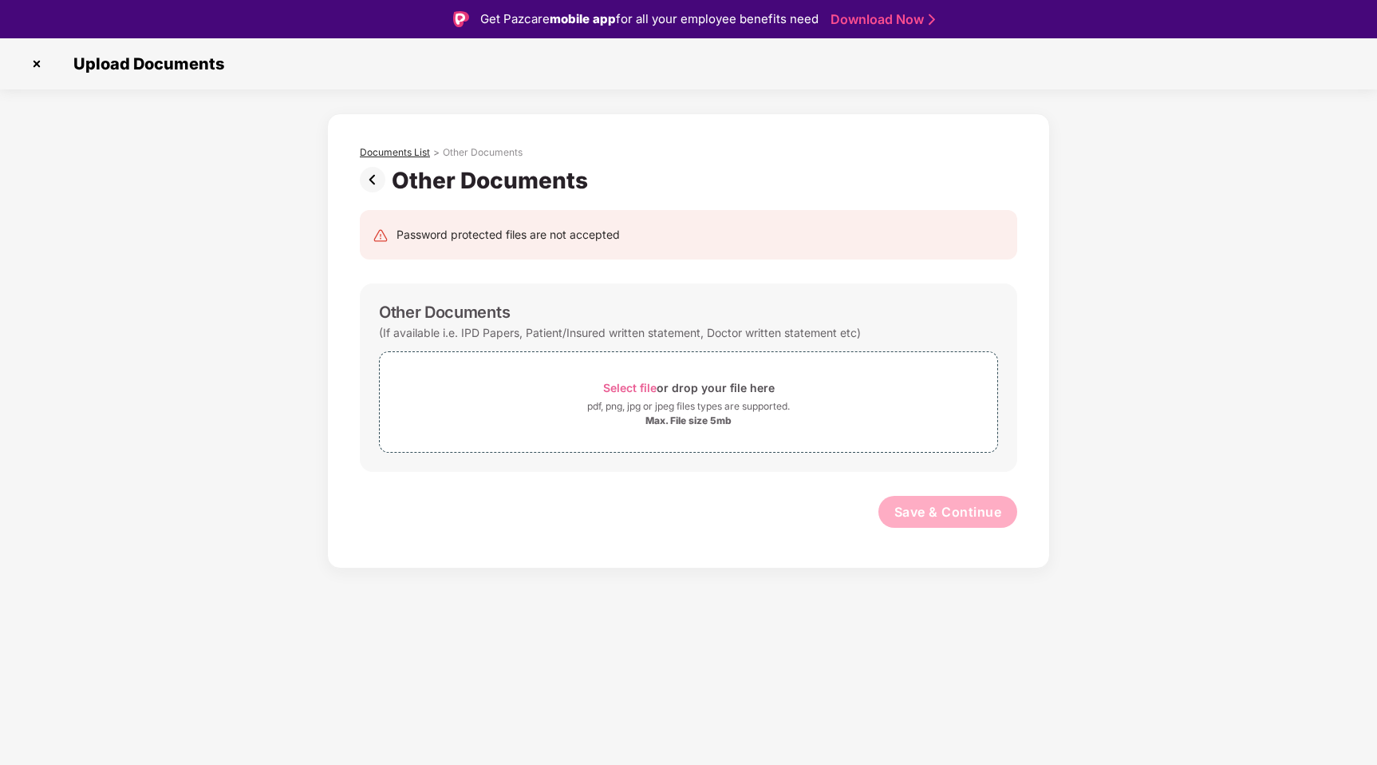
click at [415, 154] on div "Documents List" at bounding box center [395, 152] width 70 height 13
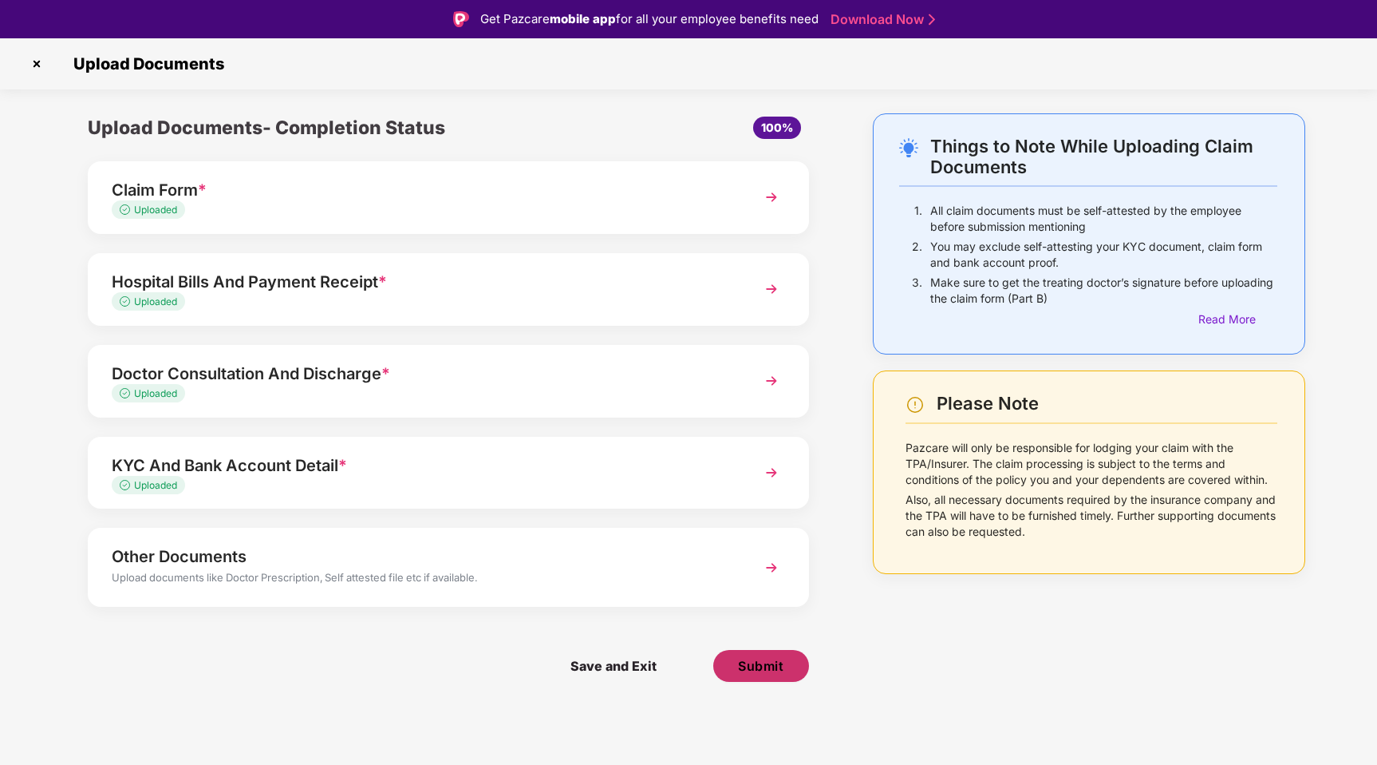
click at [772, 659] on span "Submit" at bounding box center [760, 666] width 45 height 18
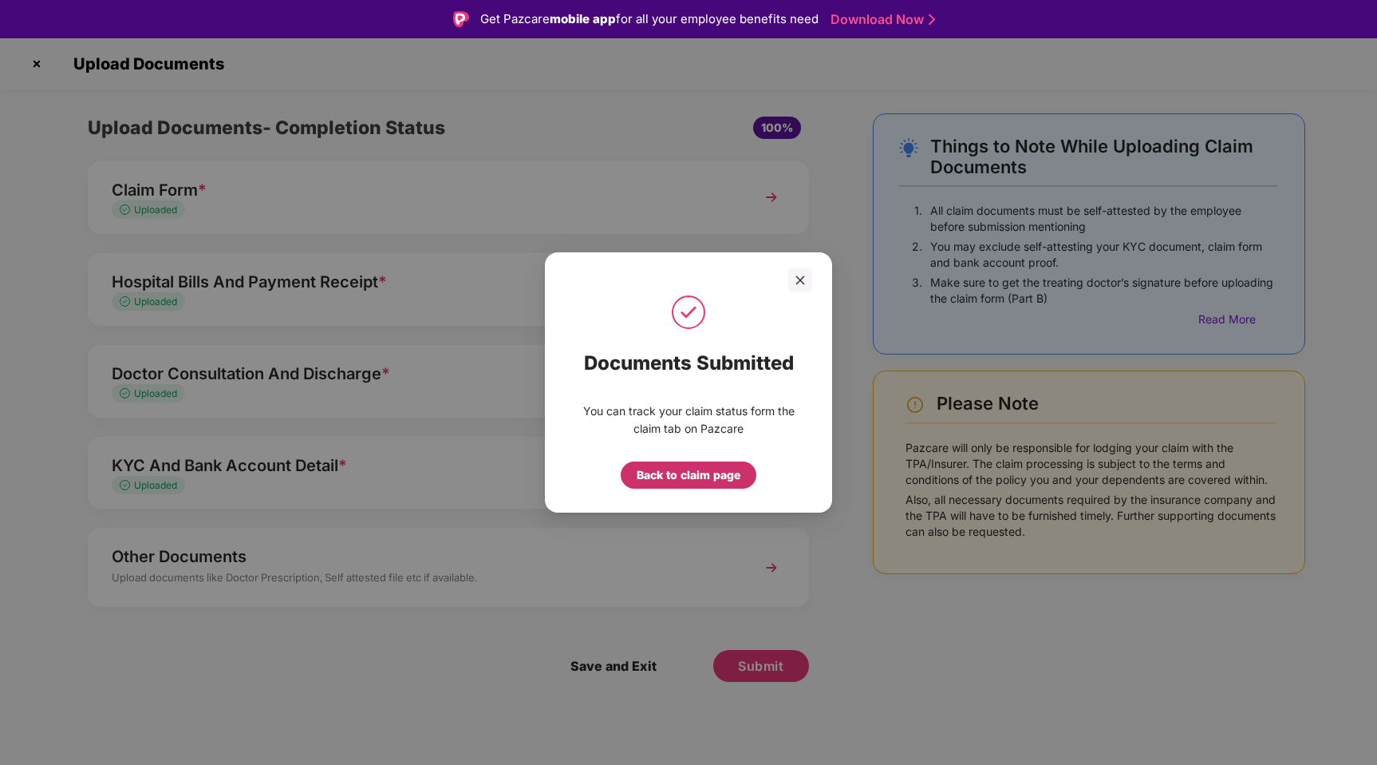
click at [711, 479] on div "Back to claim page" at bounding box center [689, 475] width 104 height 18
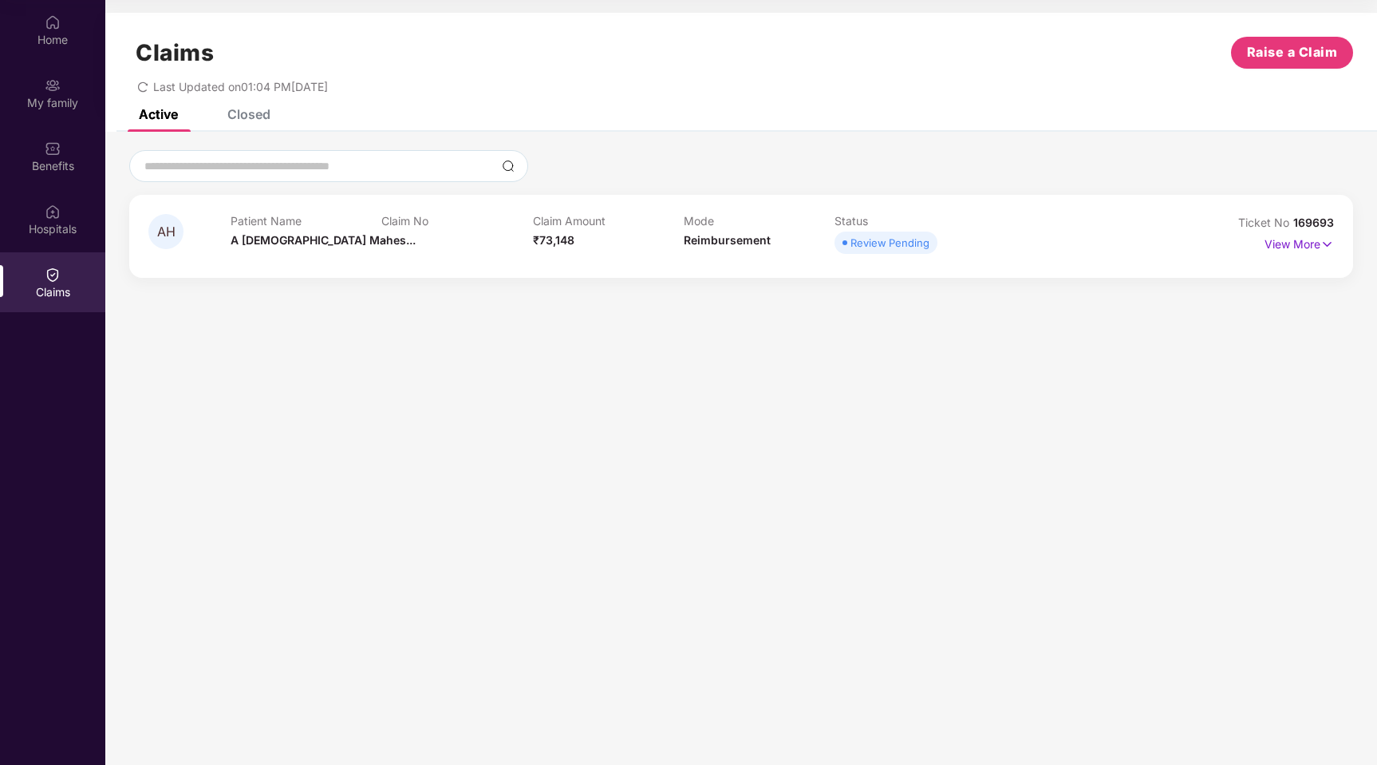
click at [875, 249] on div "Review Pending" at bounding box center [890, 243] width 79 height 16
click at [1299, 249] on p "View More" at bounding box center [1299, 242] width 69 height 22
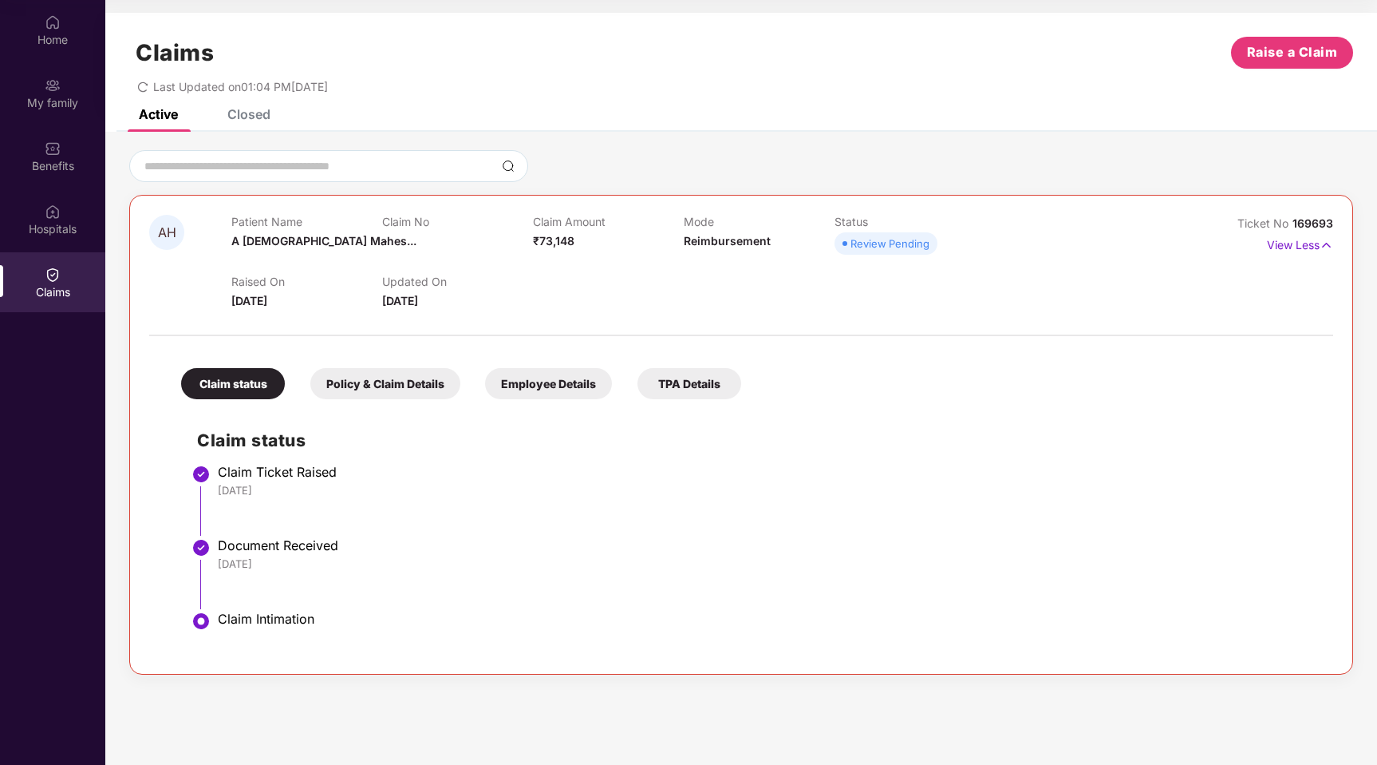
click at [315, 543] on div "Document Received" at bounding box center [768, 545] width 1100 height 16
click at [399, 376] on div "Policy & Claim Details" at bounding box center [385, 383] width 150 height 31
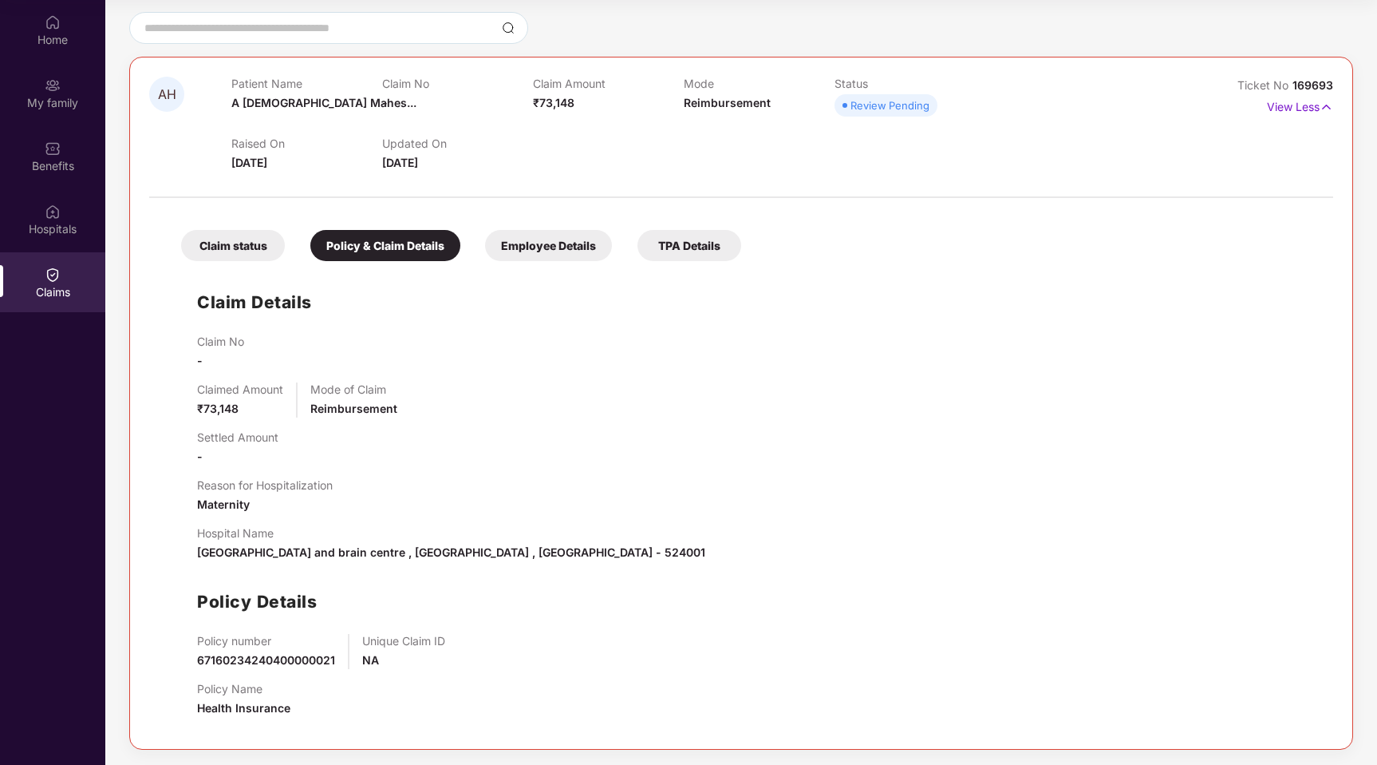
scroll to position [139, 0]
click at [536, 247] on div "Employee Details" at bounding box center [548, 244] width 127 height 31
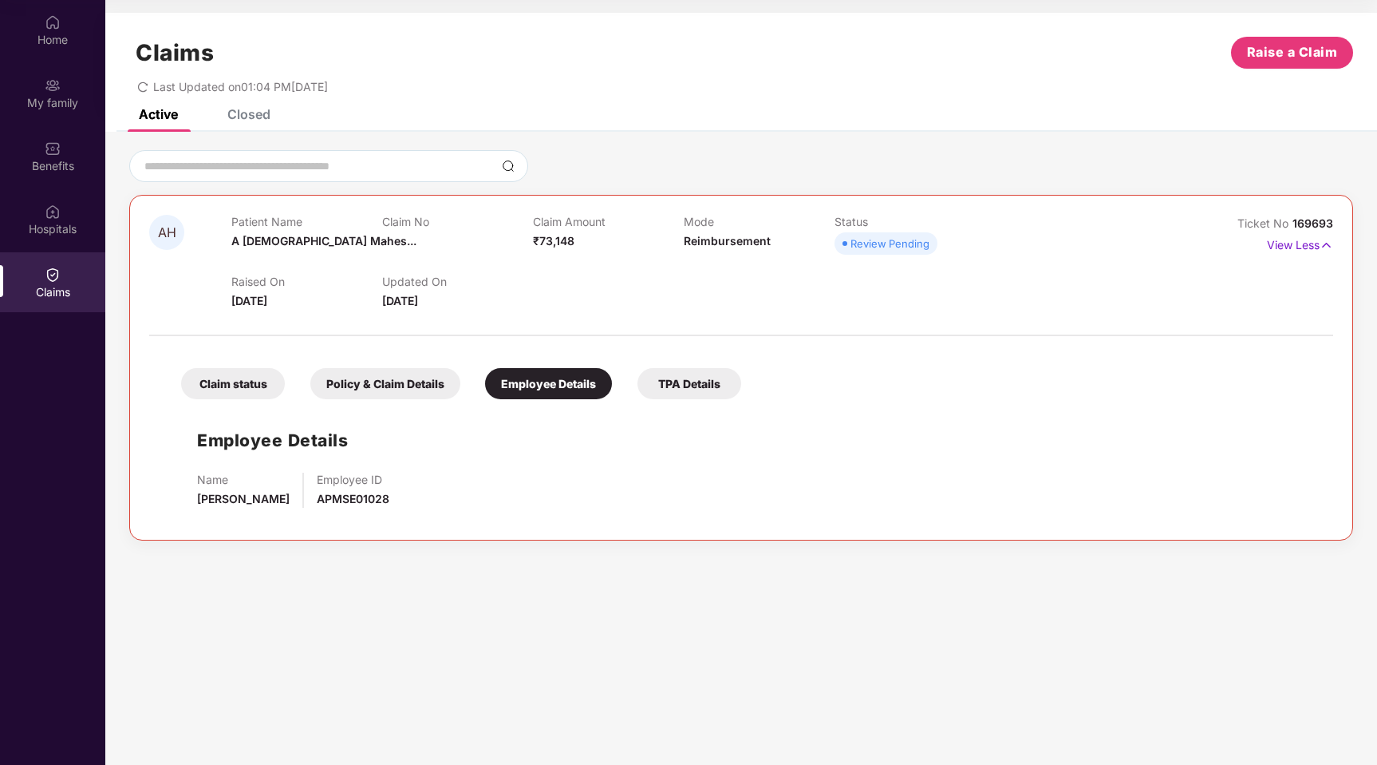
scroll to position [0, 0]
click at [672, 393] on div "TPA Details" at bounding box center [690, 383] width 104 height 31
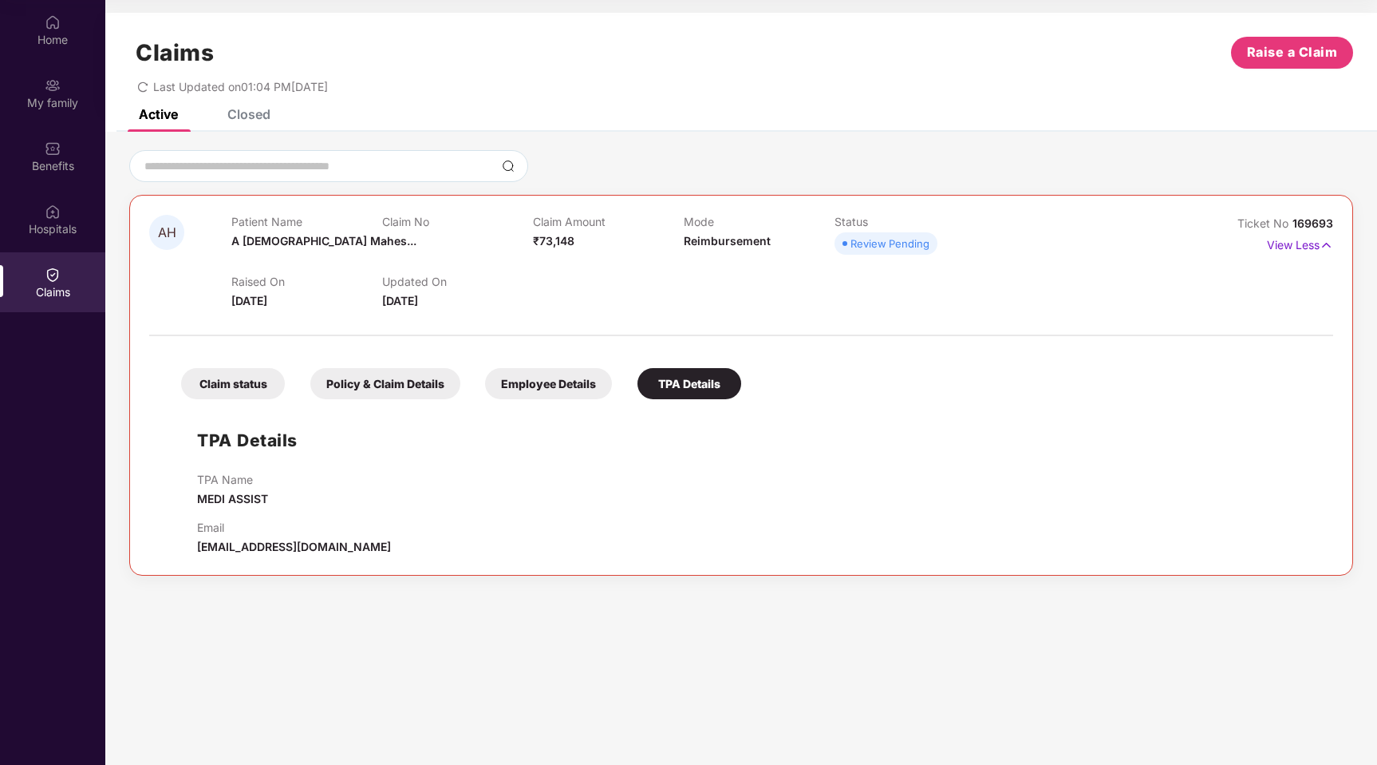
click at [223, 385] on div "Claim status" at bounding box center [233, 383] width 104 height 31
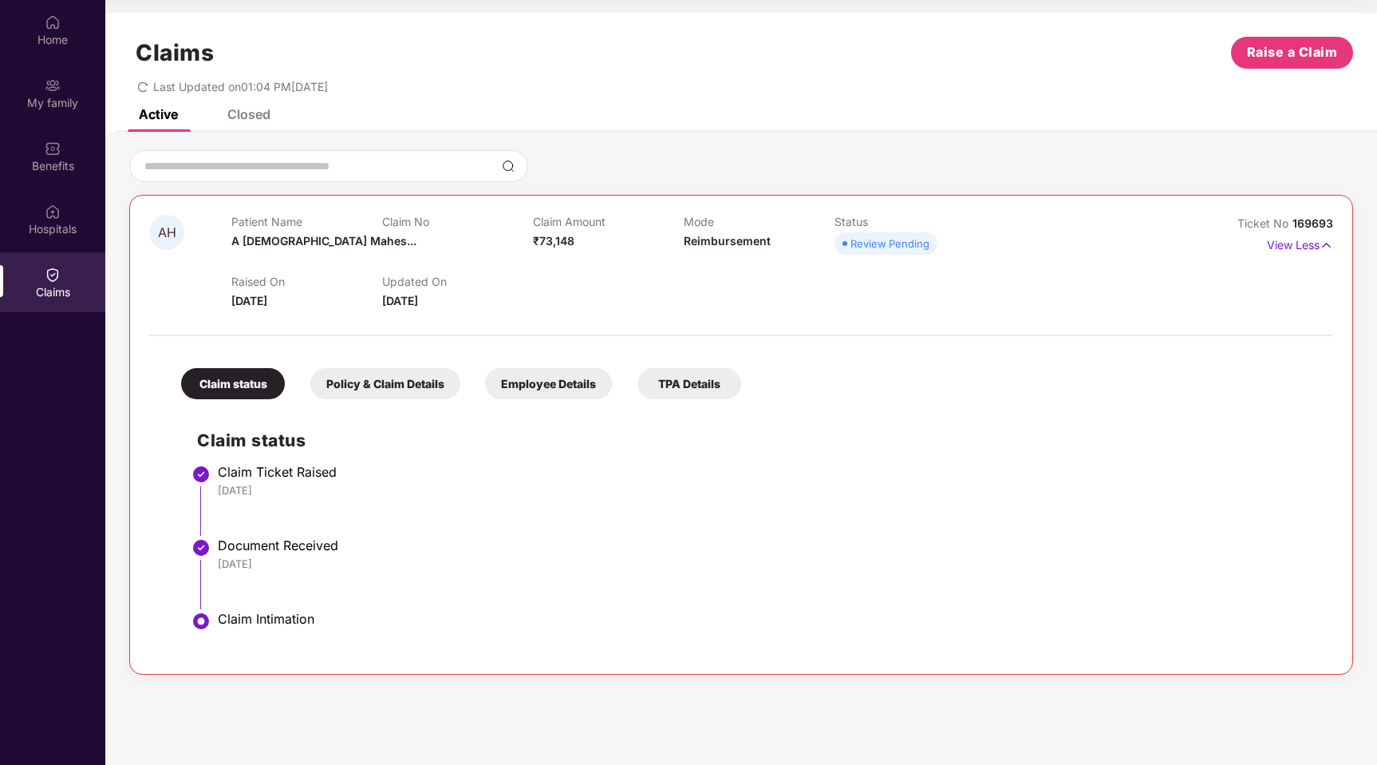
click at [164, 212] on div "AH Patient Name A [DEMOGRAPHIC_DATA] Mahes... Claim No - Claim Amount ₹73,148 M…" at bounding box center [741, 435] width 1224 height 480
click at [247, 117] on div "Closed" at bounding box center [248, 114] width 43 height 16
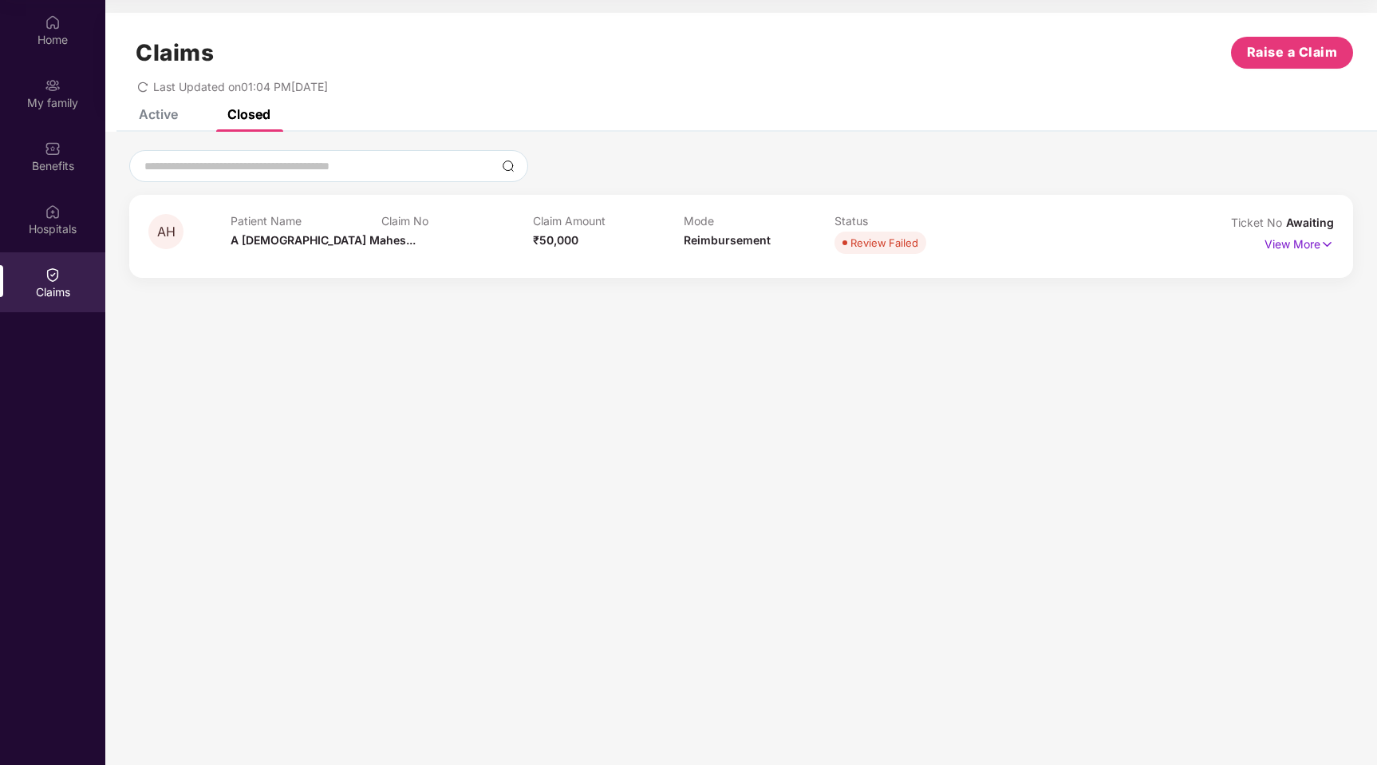
click at [176, 117] on div "Active" at bounding box center [158, 114] width 39 height 16
